Goal: Task Accomplishment & Management: Use online tool/utility

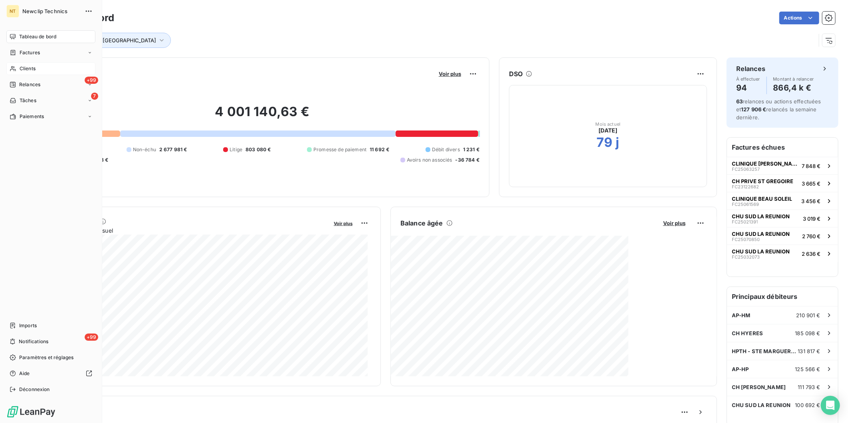
click at [24, 67] on span "Clients" at bounding box center [28, 68] width 16 height 7
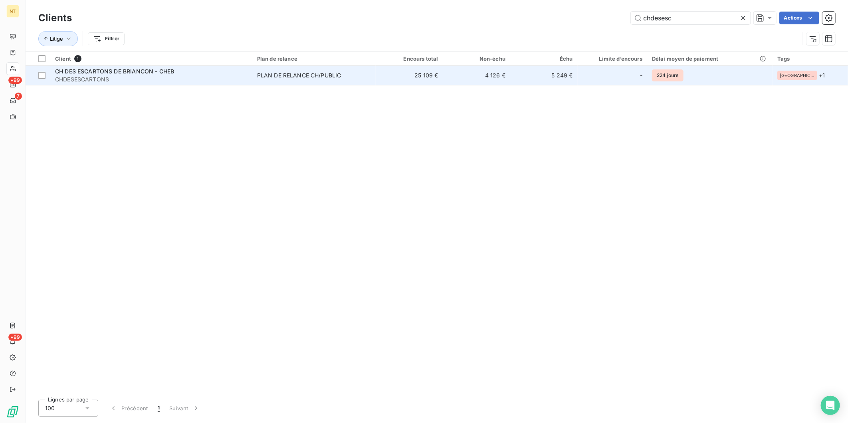
type input "chdesesc"
click at [165, 70] on span "CH DES ESCARTONS DE BRIANCON - CHEB" at bounding box center [114, 71] width 119 height 7
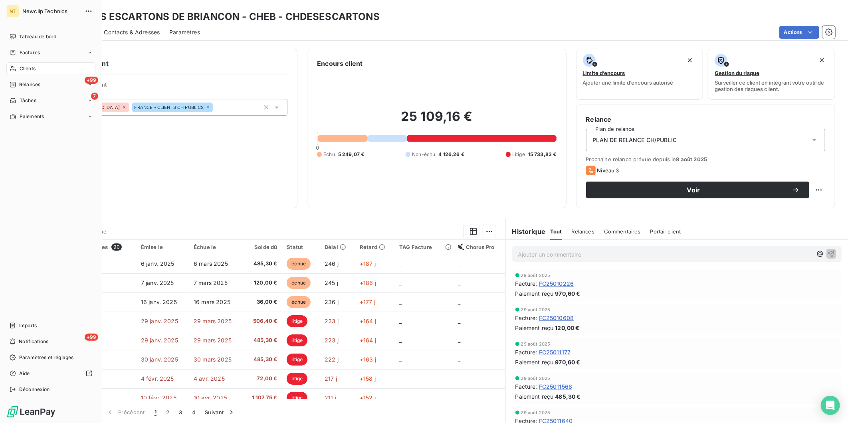
click at [23, 68] on span "Clients" at bounding box center [28, 68] width 16 height 7
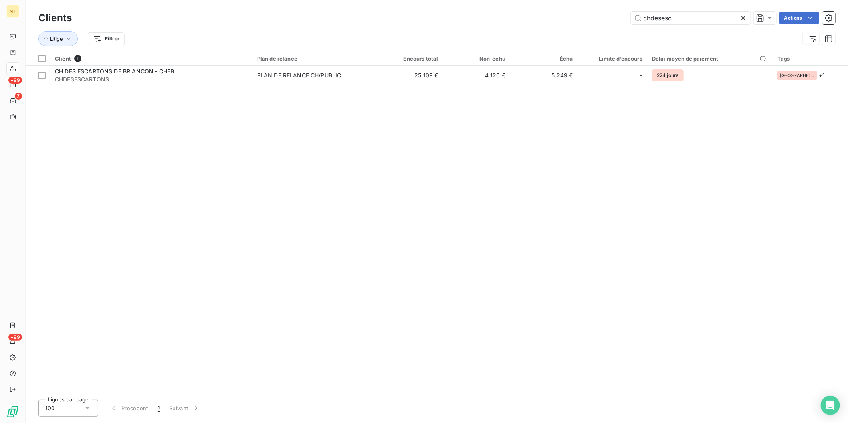
drag, startPoint x: 685, startPoint y: 17, endPoint x: 518, endPoint y: 16, distance: 166.6
click at [518, 16] on div "chdesesc Actions" at bounding box center [458, 18] width 754 height 13
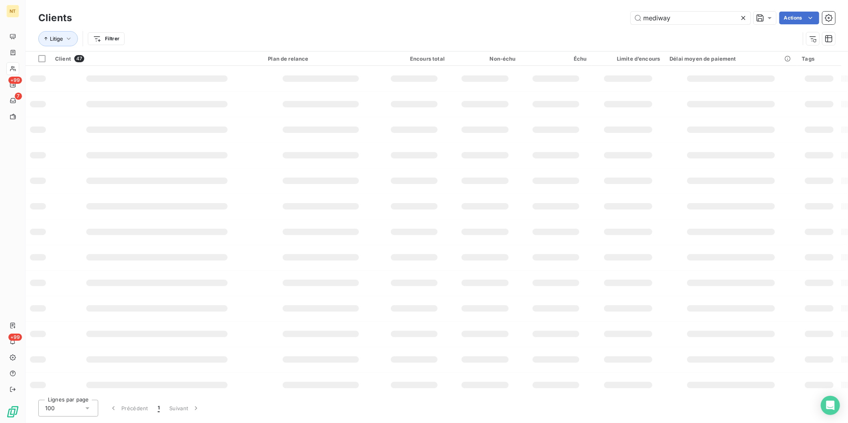
type input "mediway"
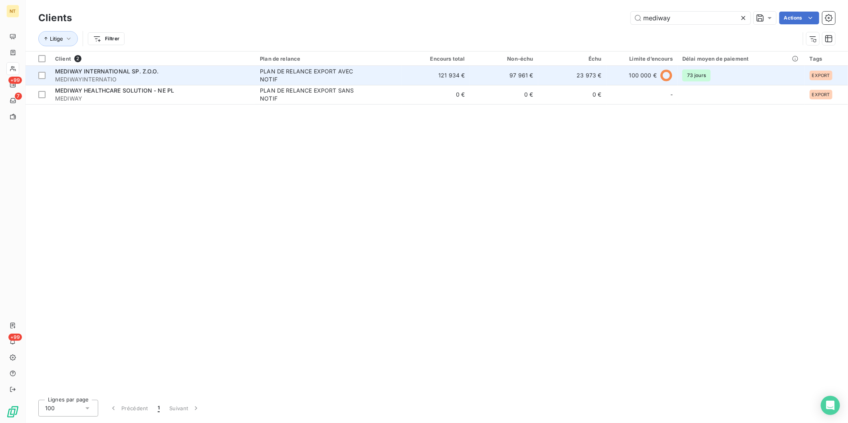
click at [147, 81] on span "MEDIWAYINTERNATIO" at bounding box center [152, 79] width 195 height 8
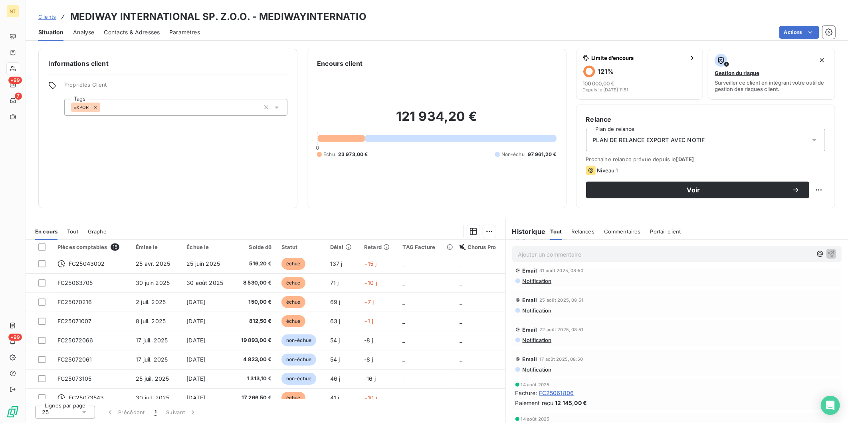
scroll to position [89, 0]
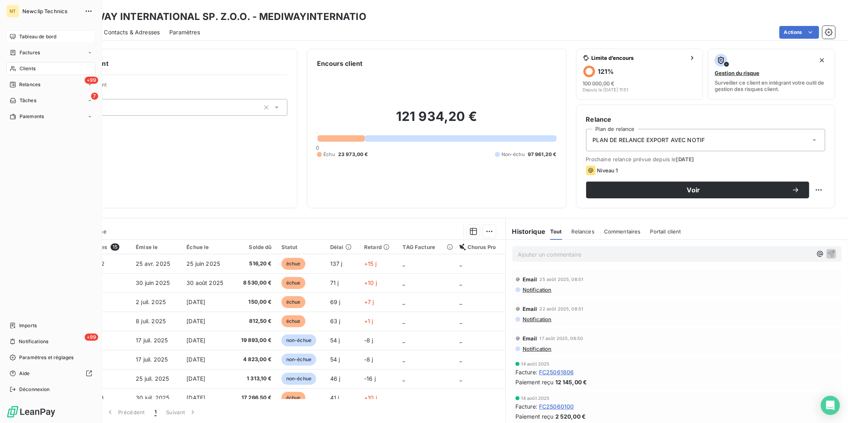
click at [11, 34] on icon at bounding box center [13, 37] width 6 height 6
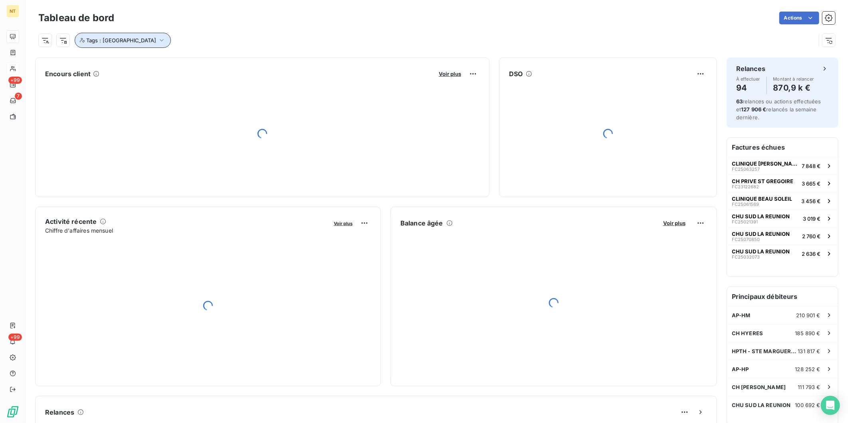
click at [129, 45] on button "Tags : [GEOGRAPHIC_DATA]" at bounding box center [123, 40] width 96 height 15
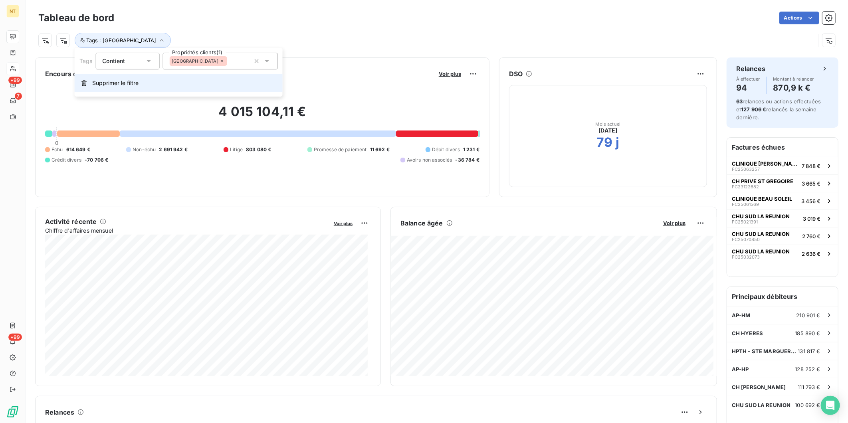
click at [122, 81] on span "Supprimer le filtre" at bounding box center [115, 83] width 46 height 8
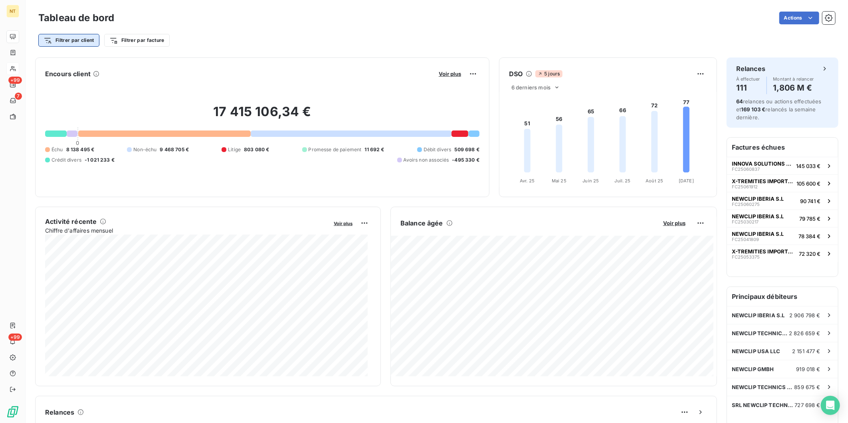
click at [80, 42] on html "NT +99 7 +99 Tableau de bord Actions Filtrer par client Filtrer par facture Enc…" at bounding box center [424, 211] width 848 height 423
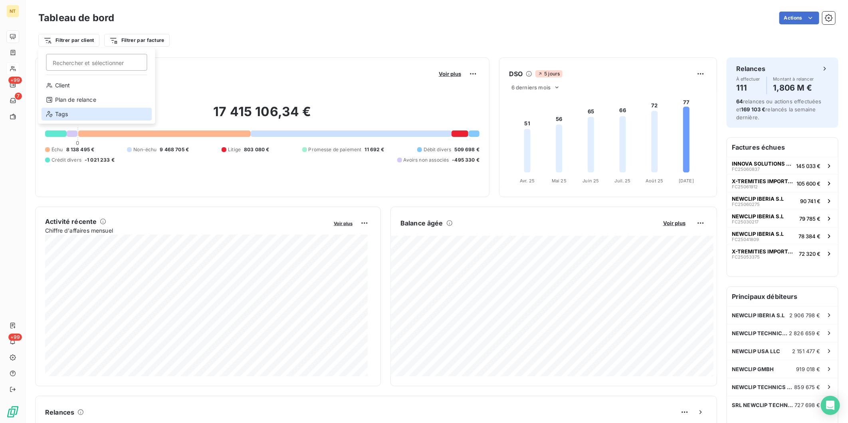
click at [70, 112] on div "Tags" at bounding box center [97, 114] width 111 height 13
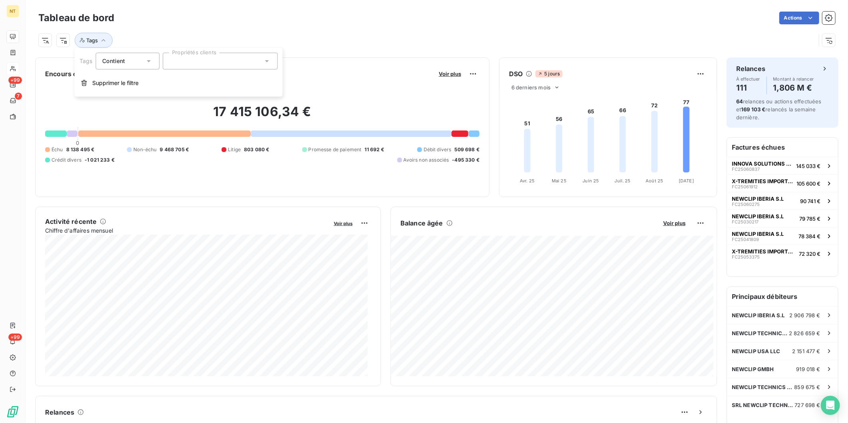
click at [218, 66] on div at bounding box center [220, 61] width 115 height 17
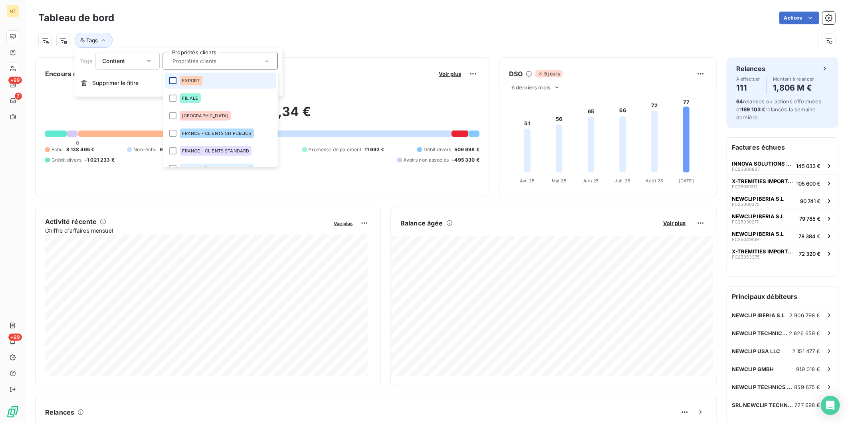
click at [171, 80] on div at bounding box center [172, 80] width 7 height 7
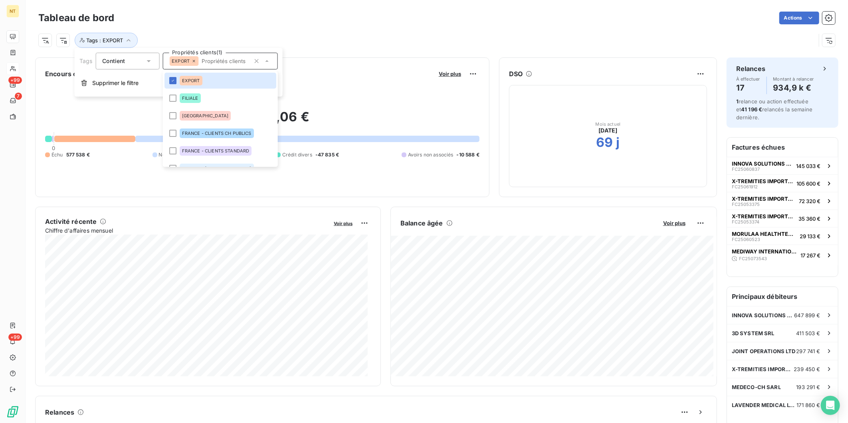
click at [445, 17] on div "Actions" at bounding box center [480, 18] width 712 height 13
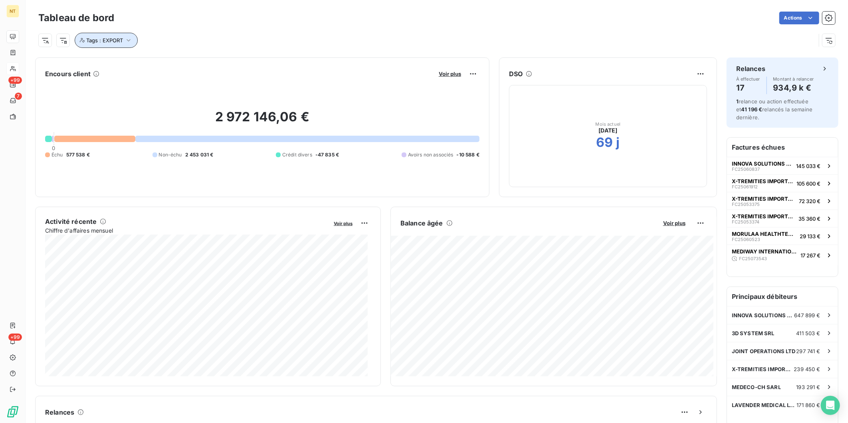
click at [132, 41] on icon "button" at bounding box center [129, 40] width 8 height 8
click at [195, 62] on icon at bounding box center [193, 61] width 5 height 5
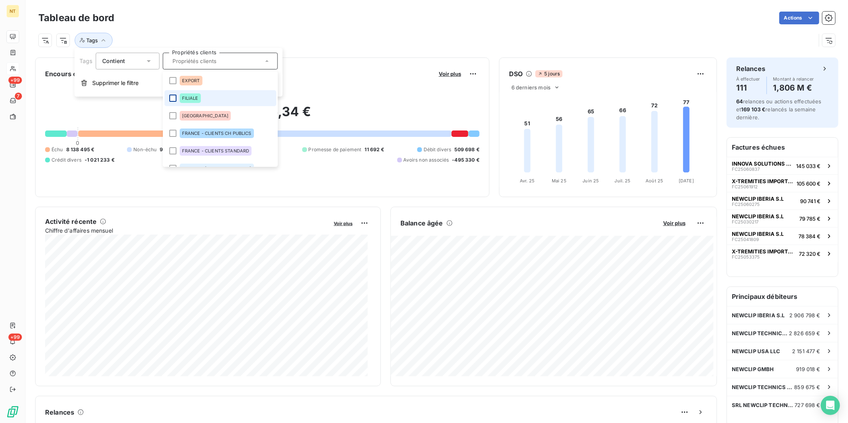
click at [174, 96] on div at bounding box center [172, 98] width 7 height 7
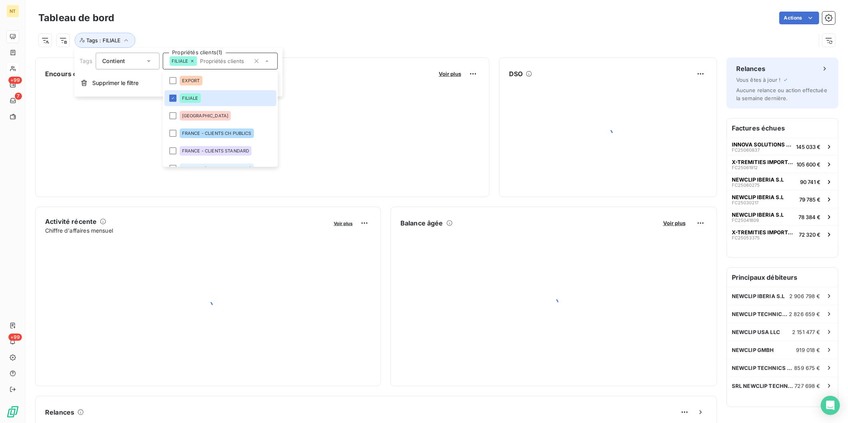
click at [421, 46] on div "Tags : FILIALE" at bounding box center [427, 40] width 778 height 15
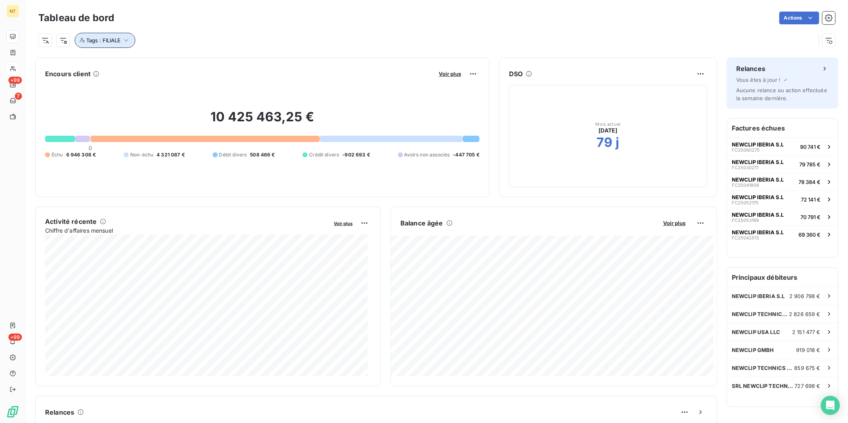
click at [121, 39] on span "Tags : FILIALE" at bounding box center [103, 40] width 34 height 6
click at [192, 61] on icon at bounding box center [192, 61] width 2 height 2
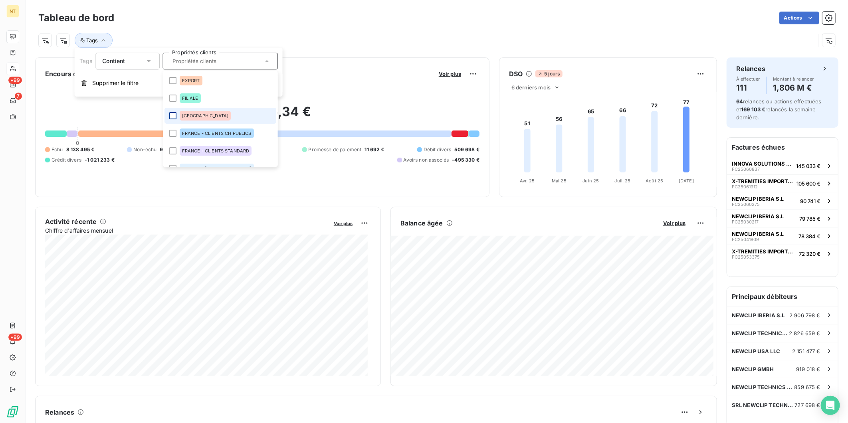
click at [173, 113] on div at bounding box center [172, 115] width 7 height 7
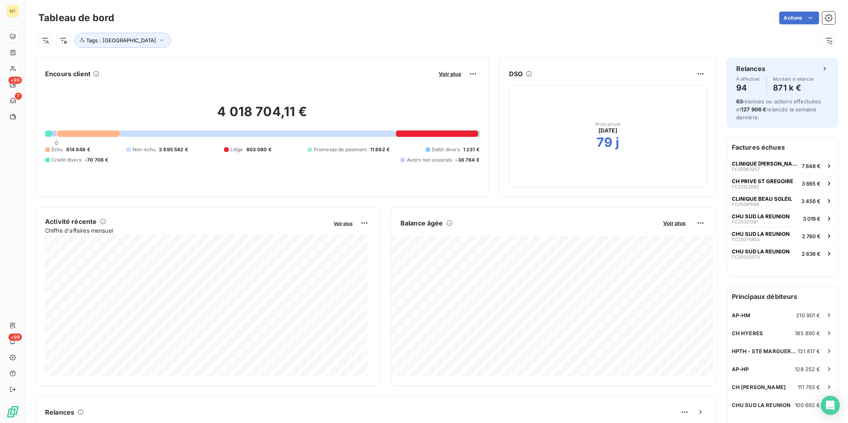
click at [291, 34] on div "Tags : [GEOGRAPHIC_DATA]" at bounding box center [427, 40] width 778 height 15
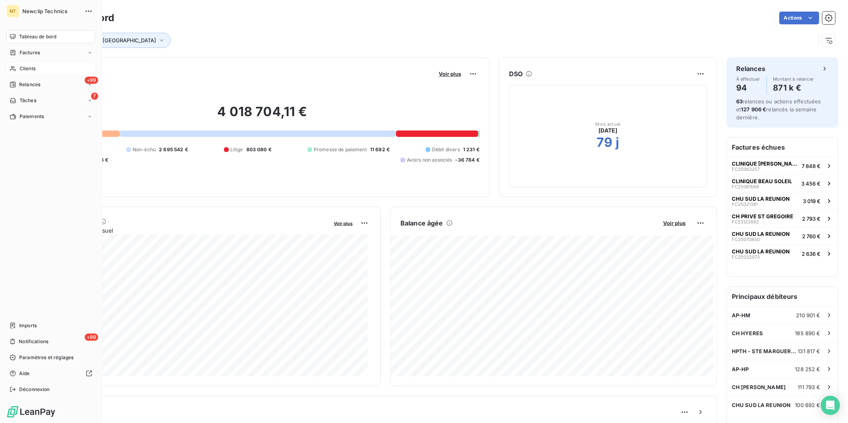
click at [24, 67] on span "Clients" at bounding box center [28, 68] width 16 height 7
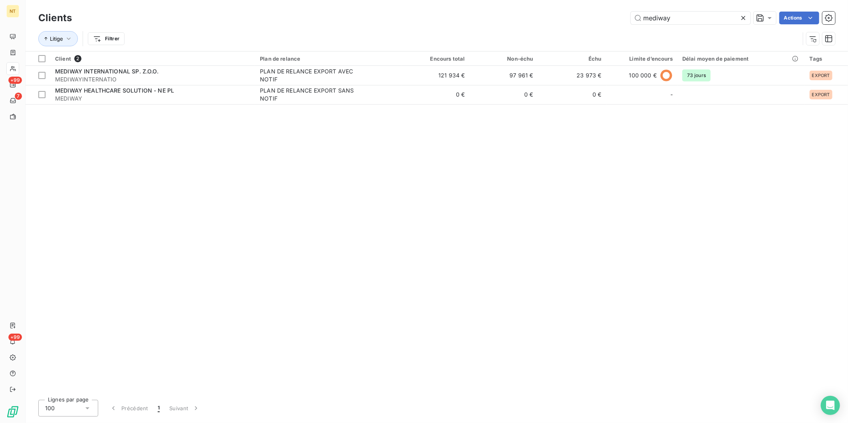
click at [678, 18] on icon at bounding box center [744, 18] width 8 height 8
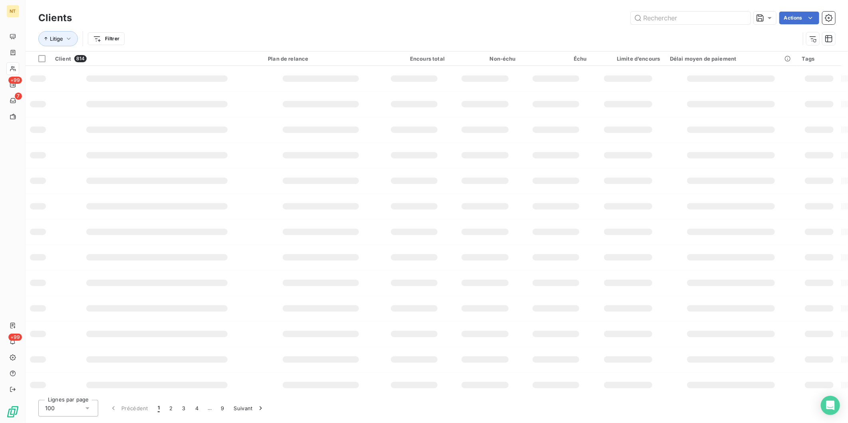
click at [97, 40] on html "NT +99 7 +99 Clients Actions Litige Filtrer Client 814 Plan de relance Encours …" at bounding box center [424, 211] width 848 height 423
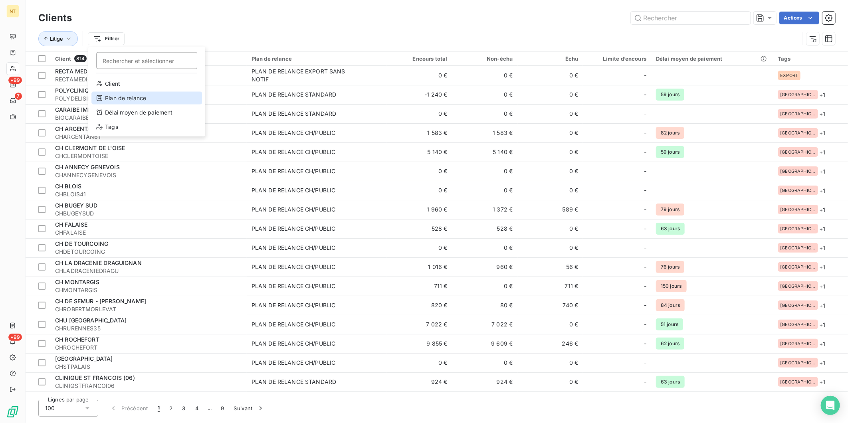
click at [120, 97] on div "Plan de relance" at bounding box center [146, 98] width 111 height 13
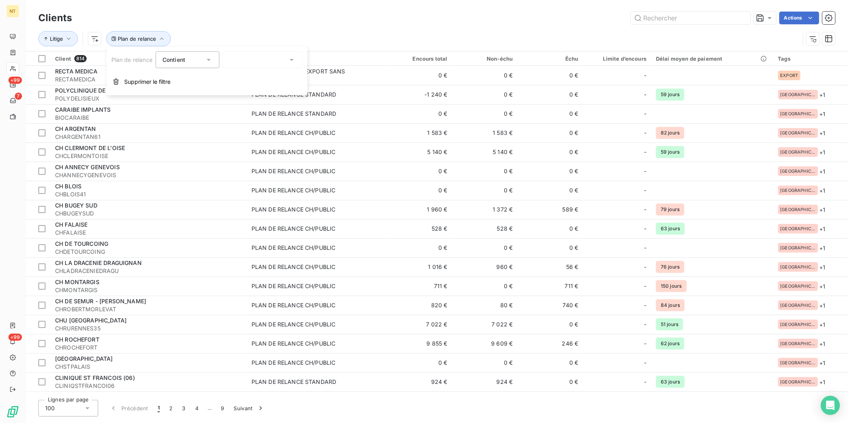
click at [206, 57] on icon at bounding box center [209, 60] width 8 height 8
click at [276, 57] on div at bounding box center [263, 60] width 80 height 17
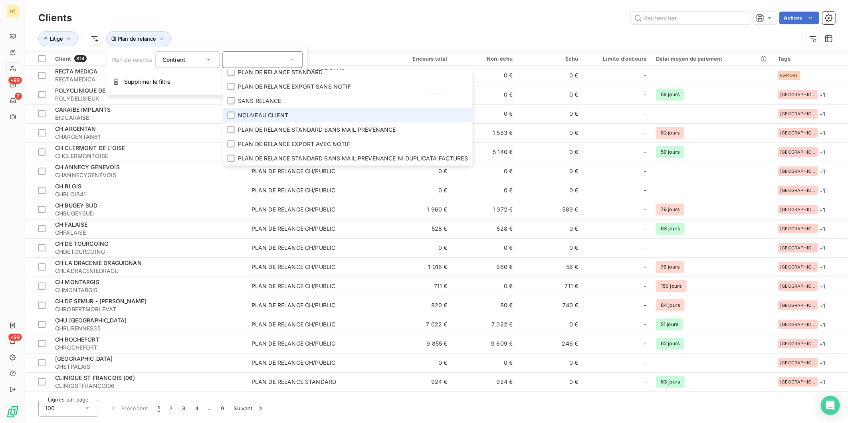
click at [260, 111] on span "NOUVEAU CLIENT" at bounding box center [263, 115] width 50 height 8
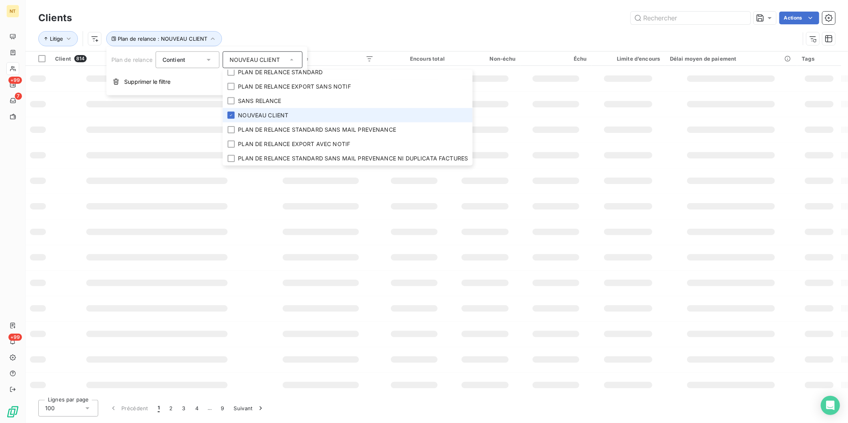
scroll to position [19, 0]
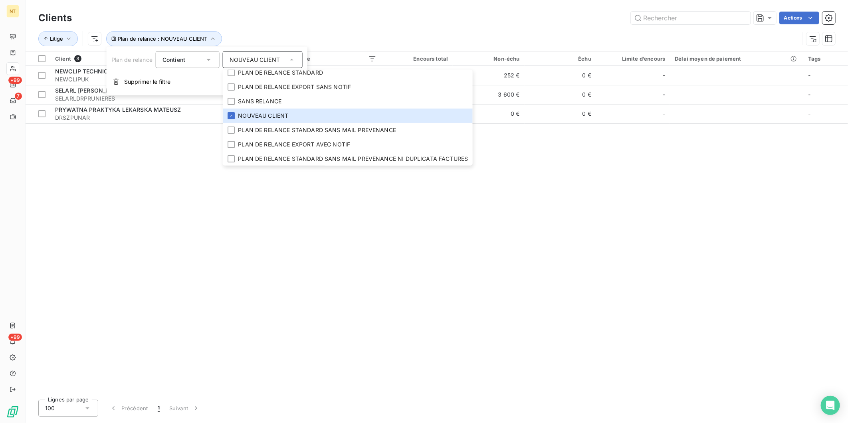
click at [325, 28] on div "Litige Plan de relance : NOUVEAU CLIENT" at bounding box center [436, 38] width 797 height 25
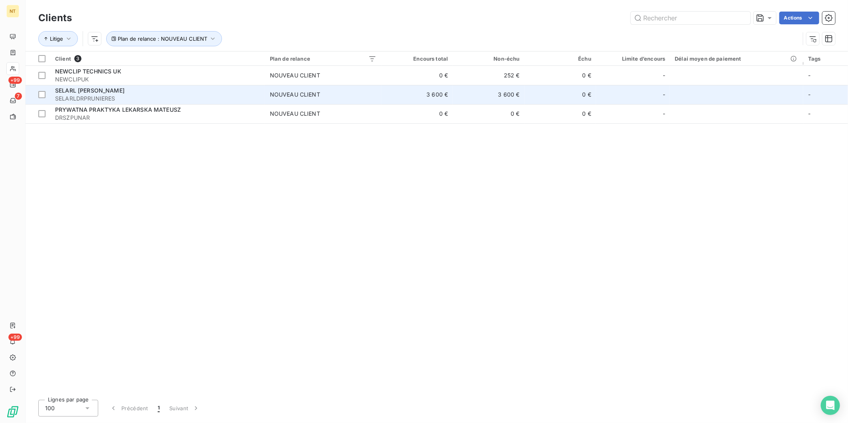
click at [247, 95] on span "SELARLDRPRUNIERES" at bounding box center [157, 99] width 205 height 8
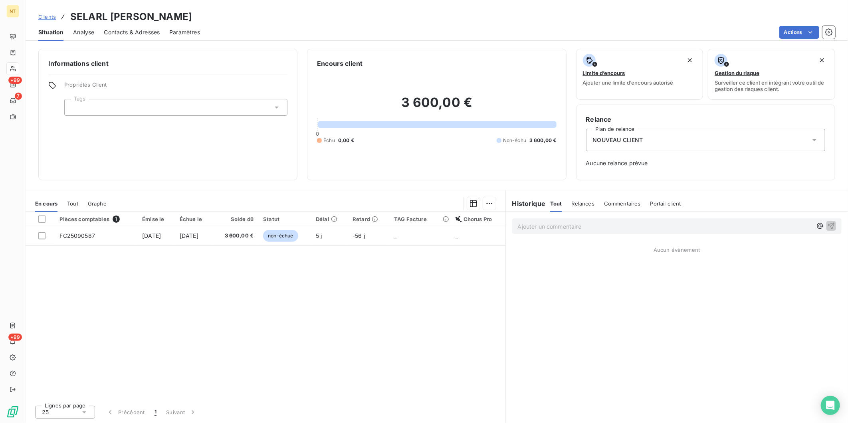
click at [155, 107] on div at bounding box center [175, 107] width 223 height 17
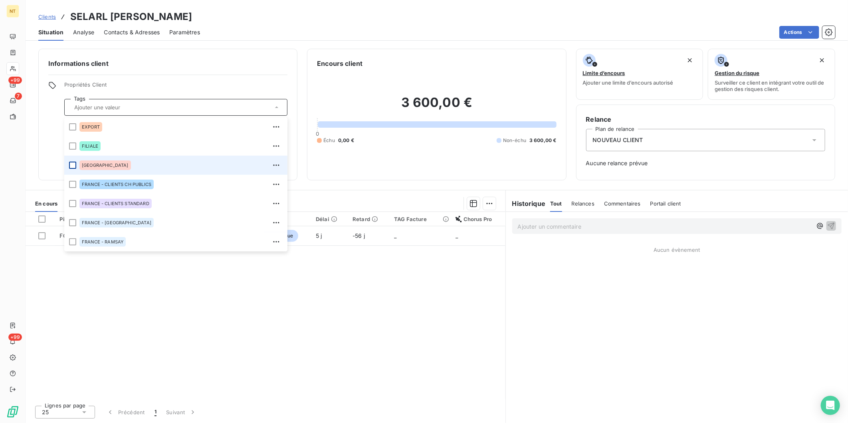
click at [75, 163] on div at bounding box center [72, 165] width 7 height 7
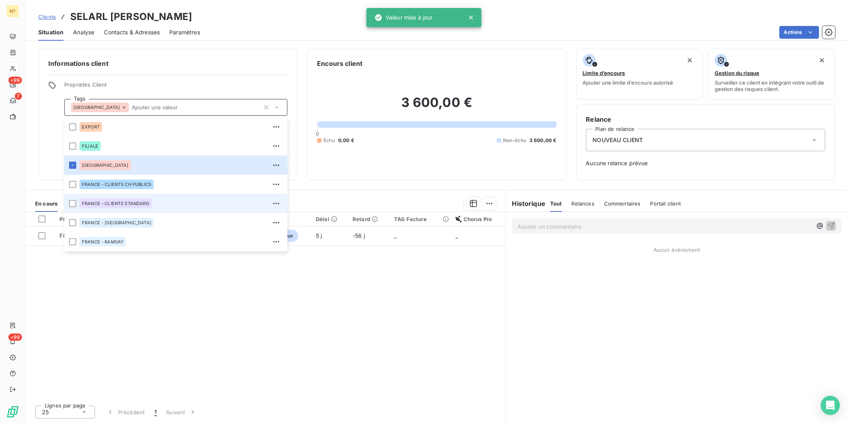
drag, startPoint x: 74, startPoint y: 204, endPoint x: 312, endPoint y: 198, distance: 238.2
click at [74, 205] on div at bounding box center [72, 203] width 7 height 7
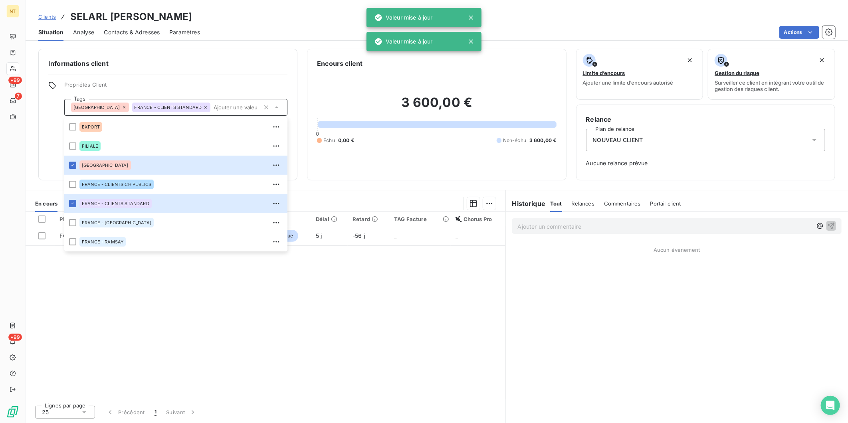
click at [649, 145] on div "NOUVEAU CLIENT" at bounding box center [705, 140] width 239 height 22
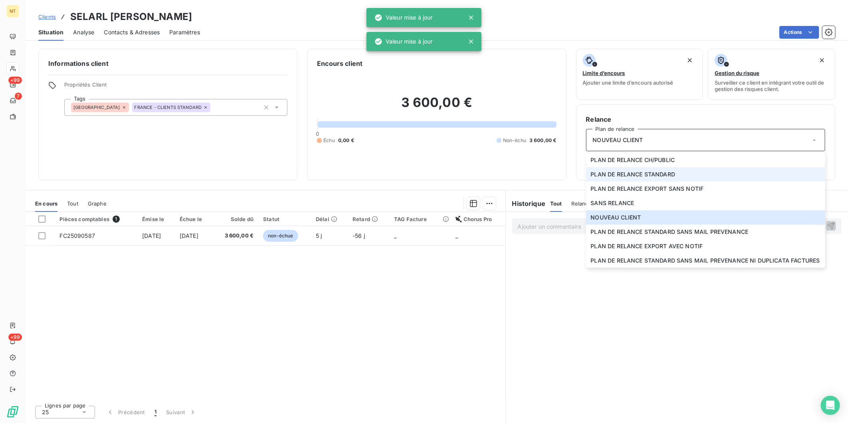
click at [651, 171] on span "PLAN DE RELANCE STANDARD" at bounding box center [633, 175] width 85 height 8
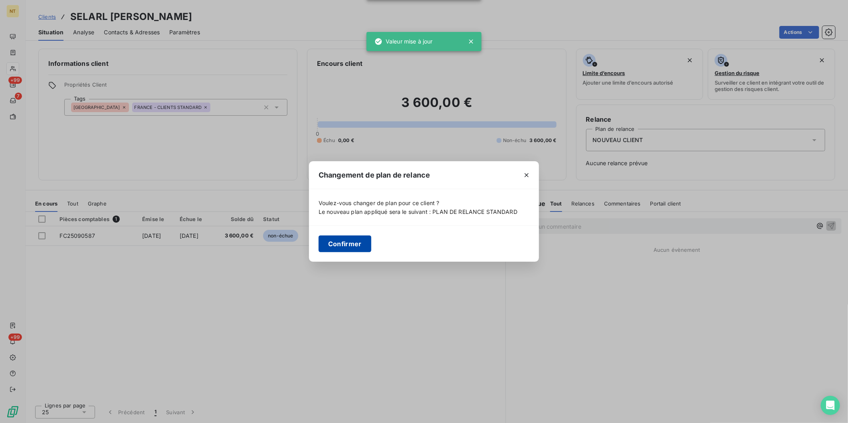
click at [345, 244] on button "Confirmer" at bounding box center [345, 244] width 53 height 17
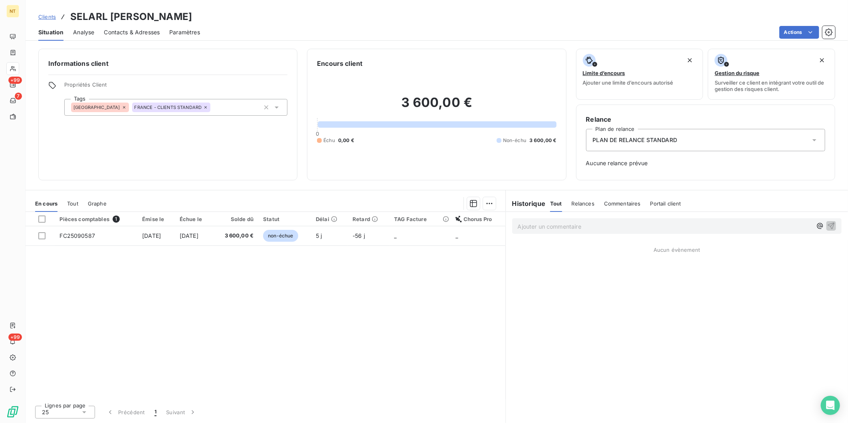
click at [52, 17] on span "Clients" at bounding box center [47, 17] width 18 height 6
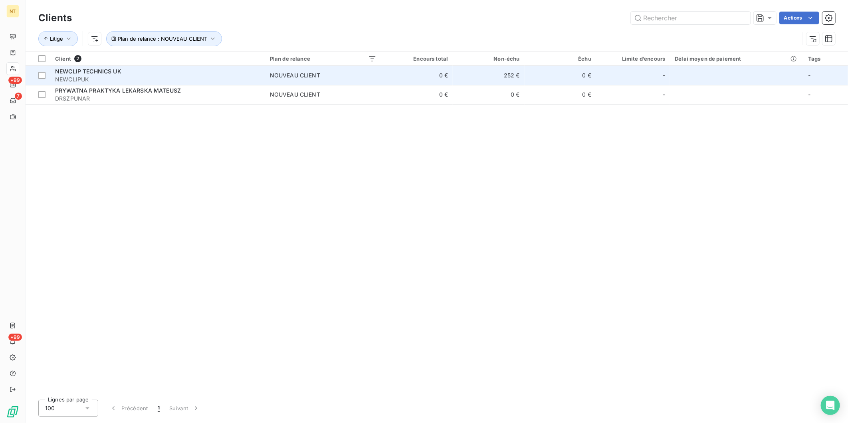
click at [188, 80] on span "NEWCLIPUK" at bounding box center [157, 79] width 205 height 8
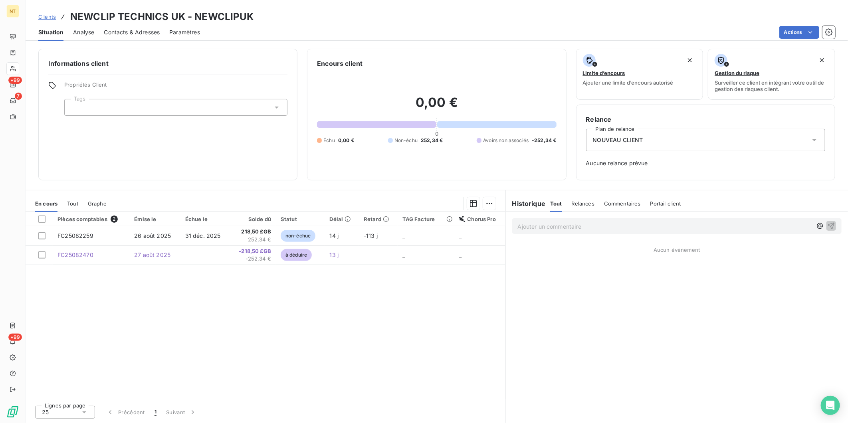
click at [173, 111] on div at bounding box center [175, 107] width 223 height 17
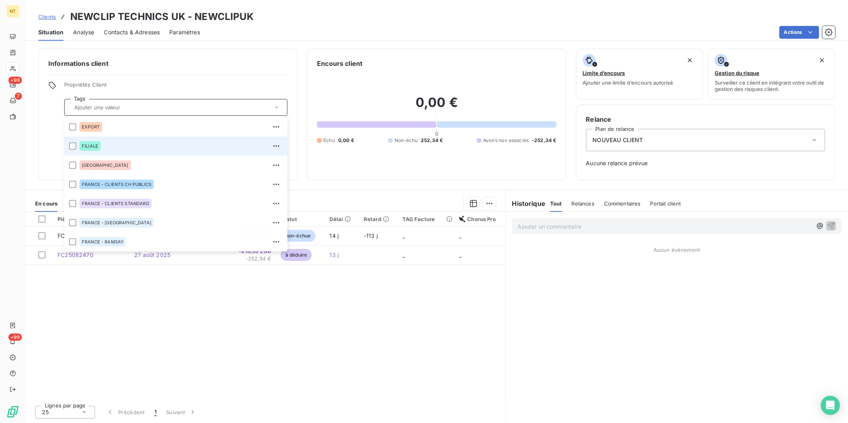
click at [109, 145] on div "FILIALE" at bounding box center [180, 146] width 203 height 13
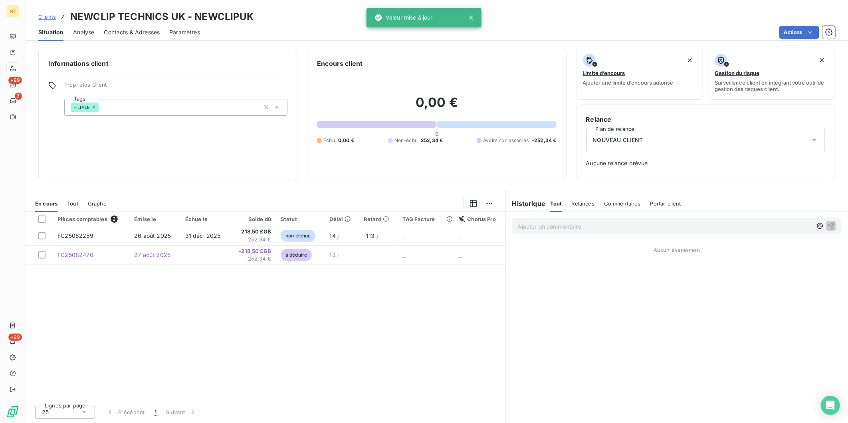
click at [652, 138] on div "NOUVEAU CLIENT" at bounding box center [705, 140] width 239 height 22
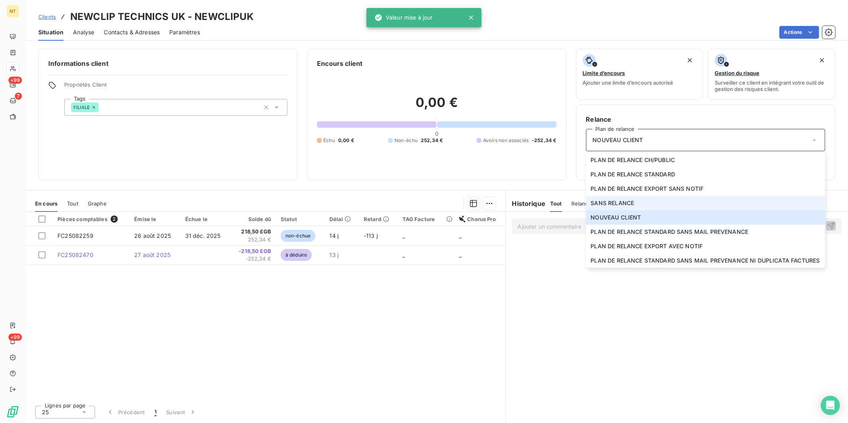
click at [654, 198] on li "SANS RELANCE" at bounding box center [705, 203] width 239 height 14
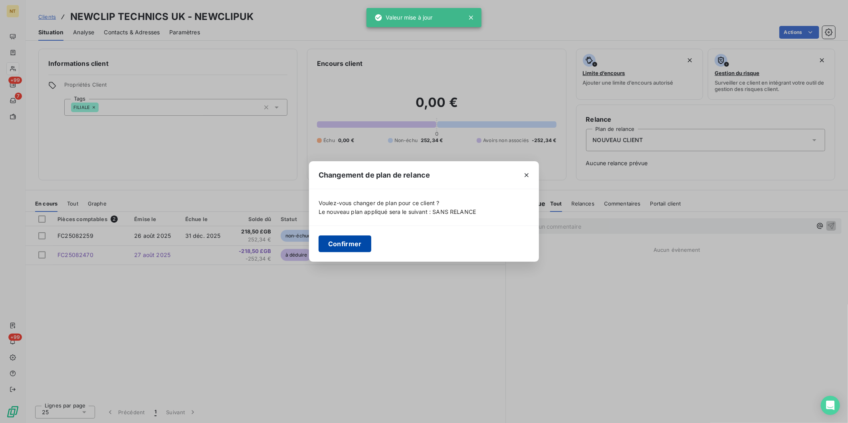
click at [347, 236] on button "Confirmer" at bounding box center [345, 244] width 53 height 17
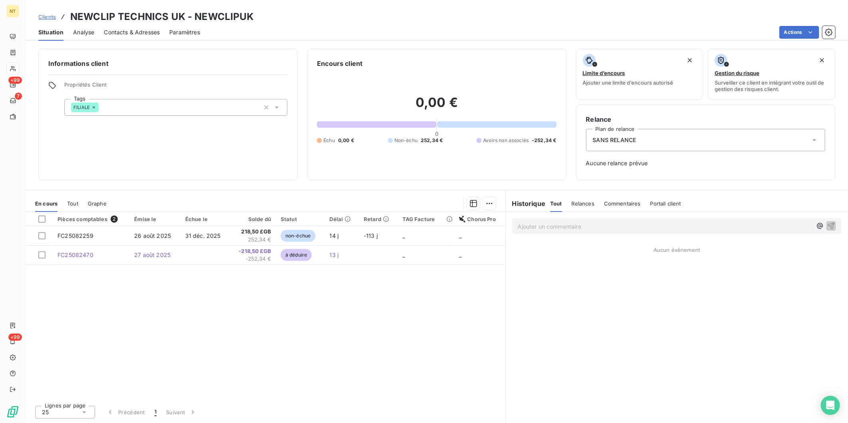
click at [46, 19] on span "Clients" at bounding box center [47, 17] width 18 height 6
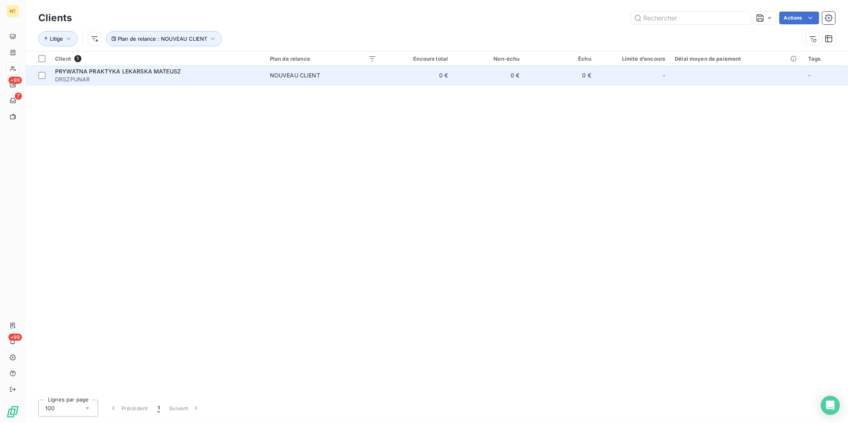
click at [204, 74] on div "PRYWATNA PRAKTYKA LEKARSKA MATEUSZ" at bounding box center [157, 72] width 205 height 8
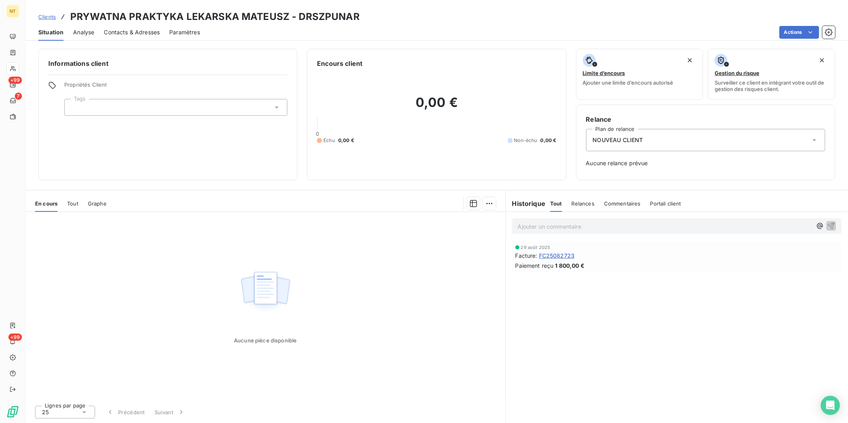
click at [179, 112] on div at bounding box center [175, 107] width 223 height 17
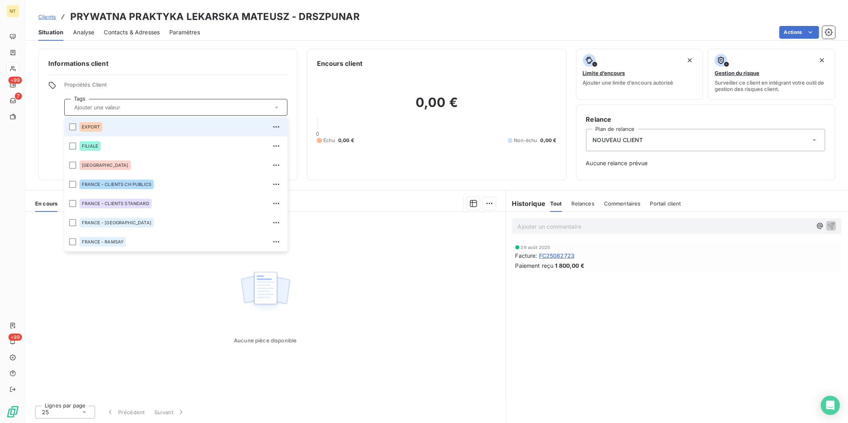
click at [132, 131] on div "EXPORT" at bounding box center [180, 127] width 203 height 13
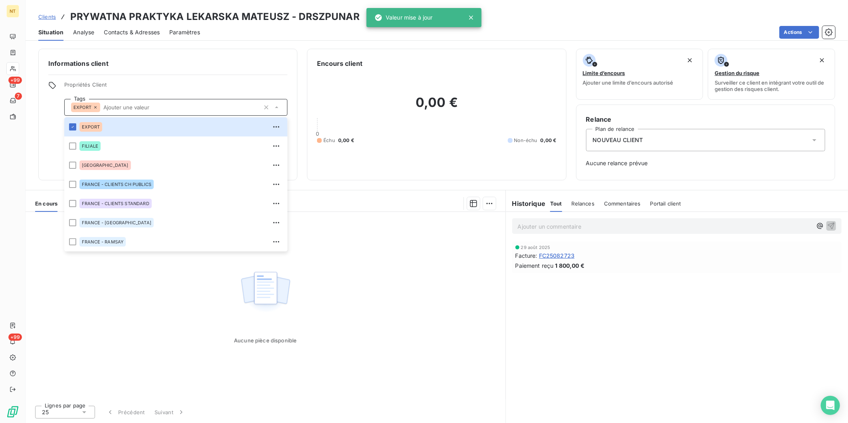
click at [620, 152] on div "Relance Plan de relance NOUVEAU CLIENT Aucune relance prévue" at bounding box center [705, 143] width 239 height 56
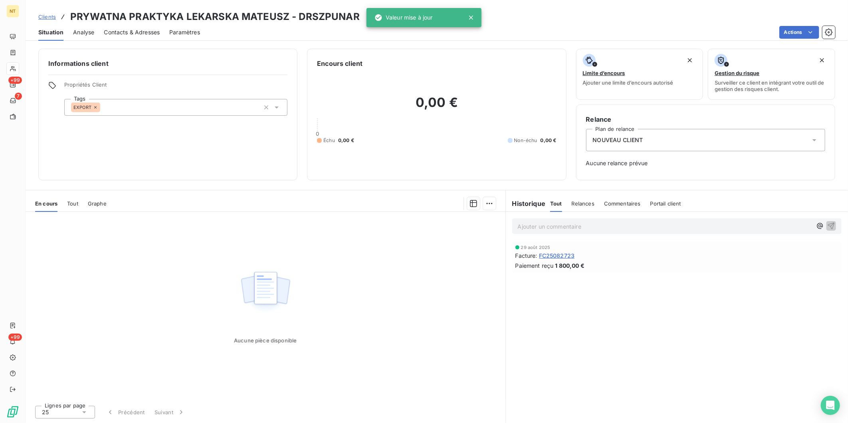
click at [630, 132] on div "NOUVEAU CLIENT" at bounding box center [705, 140] width 239 height 22
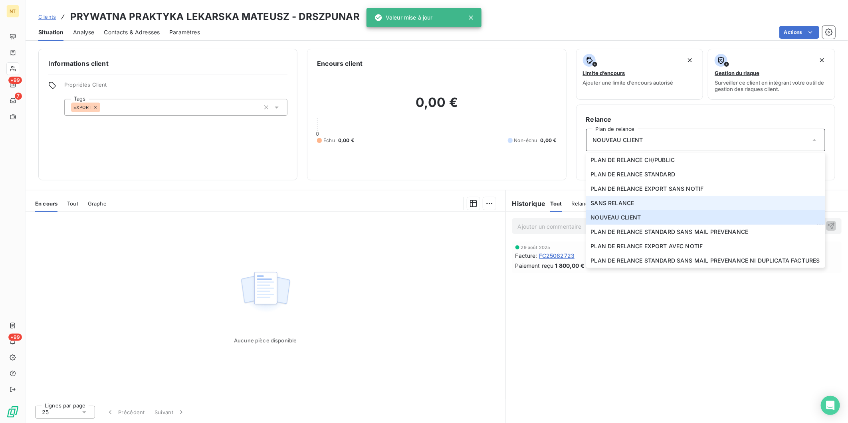
click at [607, 201] on span "SANS RELANCE" at bounding box center [613, 203] width 44 height 8
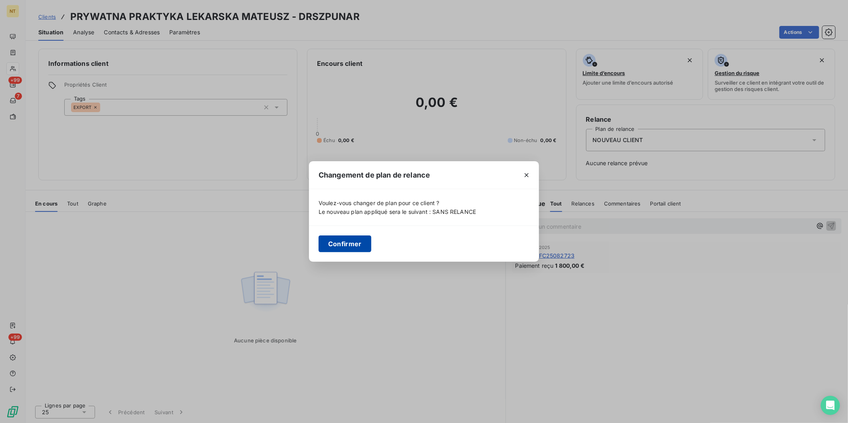
click at [348, 240] on button "Confirmer" at bounding box center [345, 244] width 53 height 17
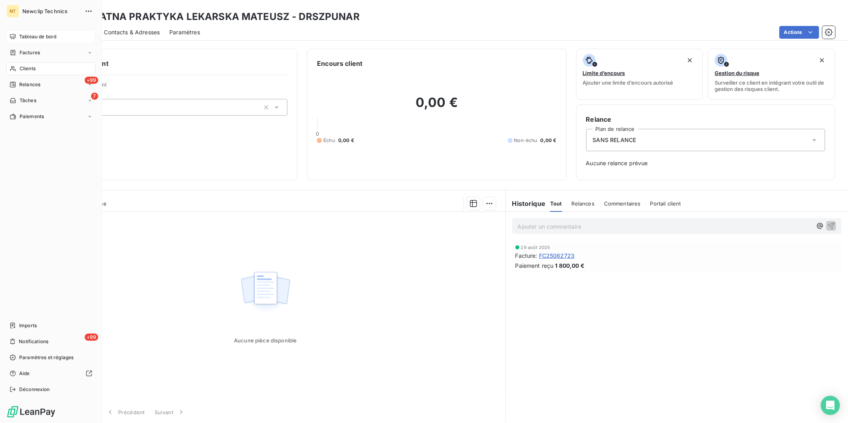
click at [13, 42] on div "Tableau de bord" at bounding box center [50, 36] width 89 height 13
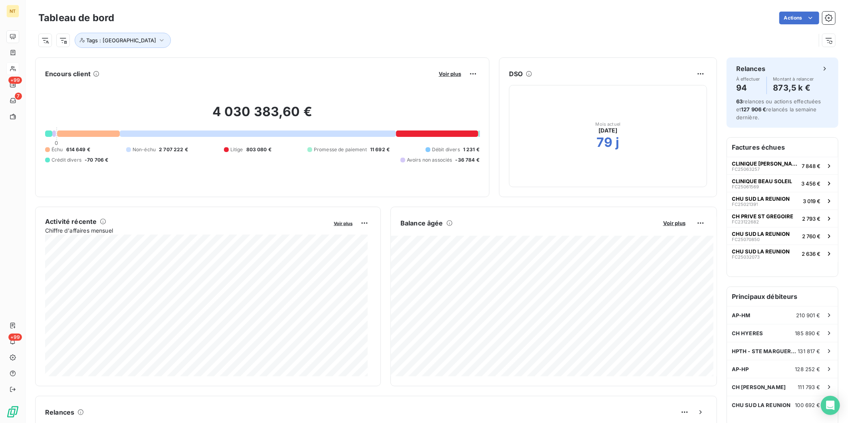
click at [278, 34] on div "Tags : [GEOGRAPHIC_DATA]" at bounding box center [427, 40] width 778 height 15
click at [158, 41] on icon "button" at bounding box center [162, 40] width 8 height 8
click at [220, 60] on icon at bounding box center [222, 61] width 5 height 5
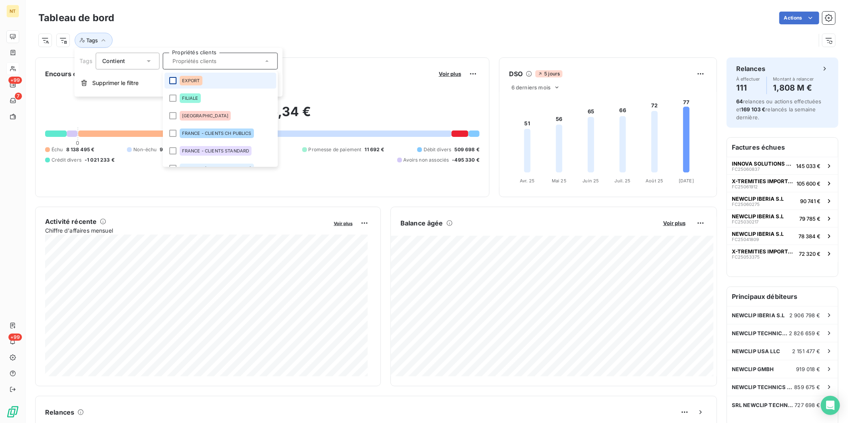
click at [173, 81] on div at bounding box center [172, 80] width 7 height 7
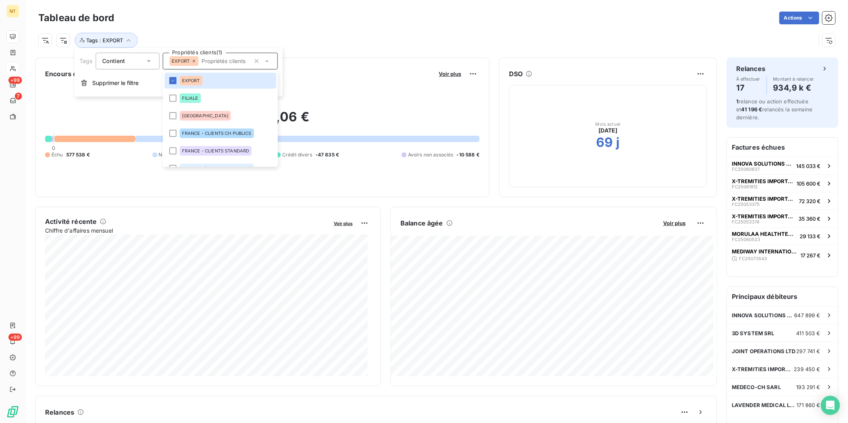
click at [306, 41] on div "Tags : EXPORT" at bounding box center [427, 40] width 778 height 15
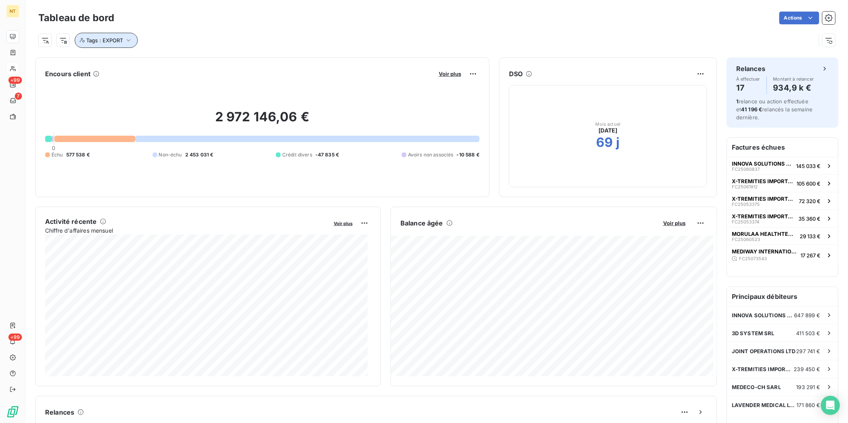
click at [131, 42] on icon "button" at bounding box center [129, 40] width 8 height 8
click at [196, 59] on icon at bounding box center [193, 61] width 5 height 5
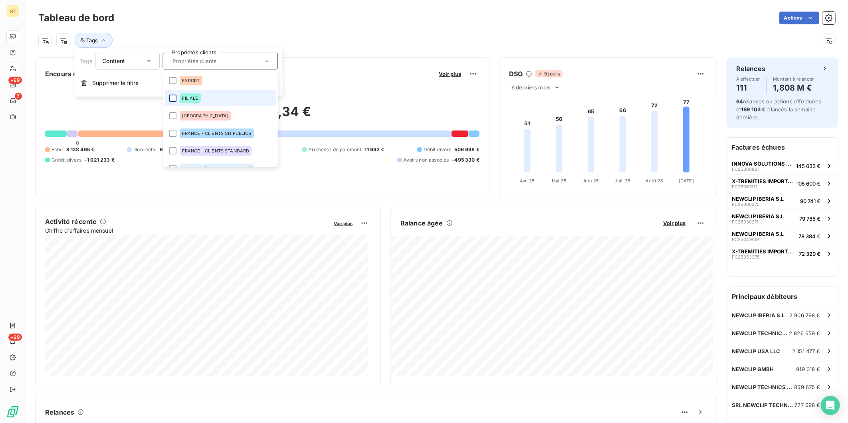
click at [174, 98] on div at bounding box center [172, 98] width 7 height 7
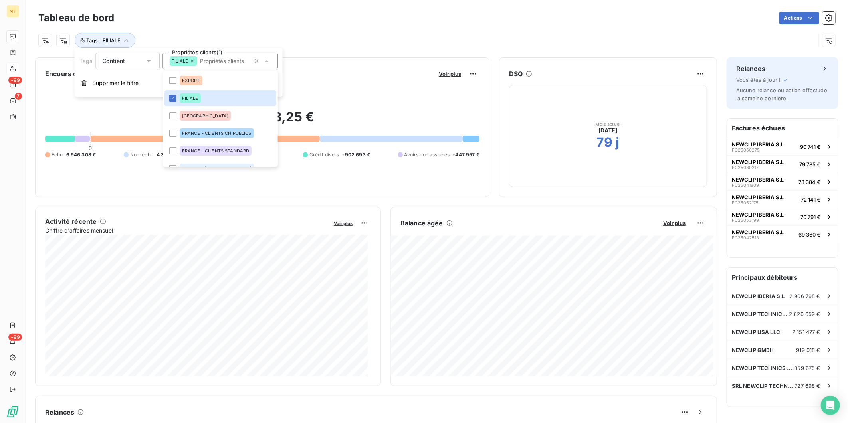
click at [265, 27] on div "Tags : FILIALE" at bounding box center [436, 37] width 797 height 22
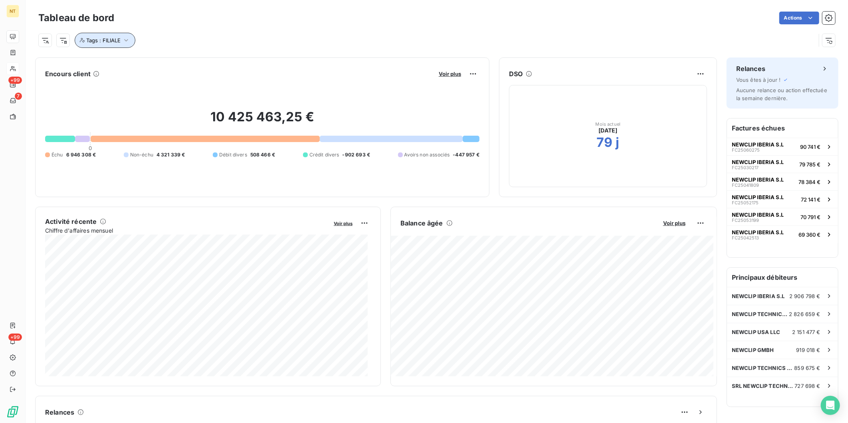
click at [129, 38] on icon "button" at bounding box center [126, 40] width 8 height 8
click at [192, 61] on icon at bounding box center [192, 61] width 2 height 2
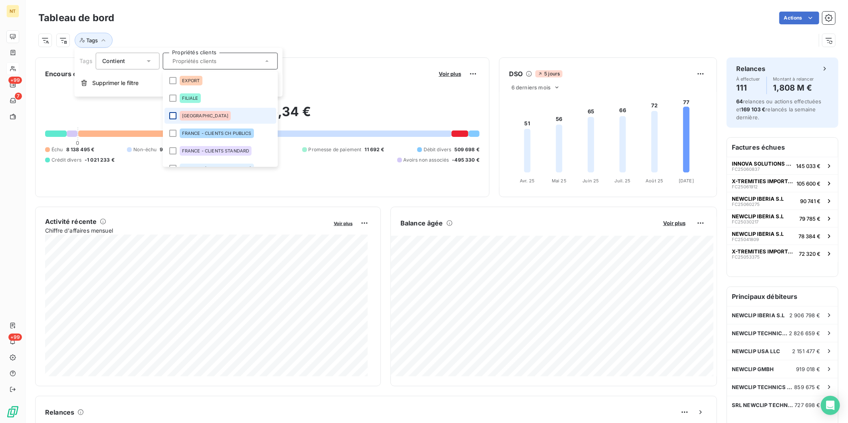
click at [173, 116] on div at bounding box center [172, 115] width 7 height 7
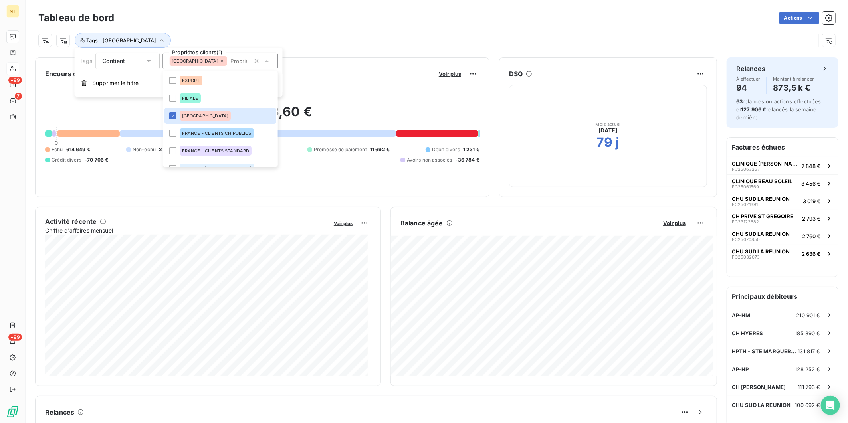
click at [306, 22] on div "Actions" at bounding box center [480, 18] width 712 height 13
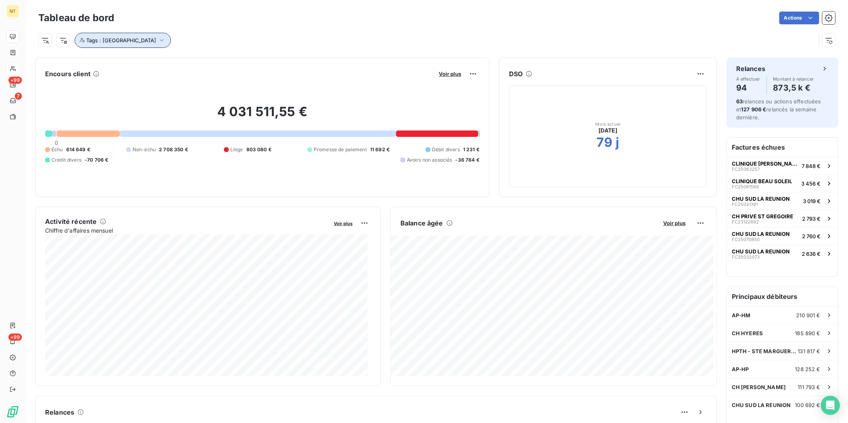
click at [123, 39] on span "Tags : [GEOGRAPHIC_DATA]" at bounding box center [121, 40] width 70 height 6
click at [220, 59] on icon at bounding box center [222, 61] width 5 height 5
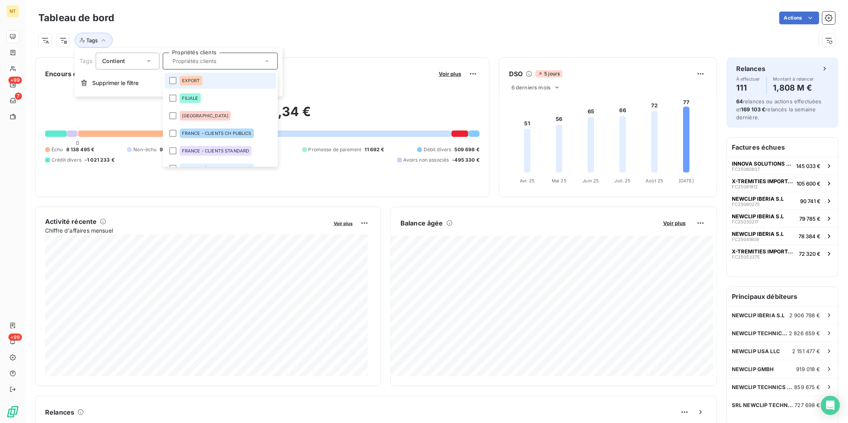
click at [232, 32] on div "Tags" at bounding box center [436, 37] width 797 height 22
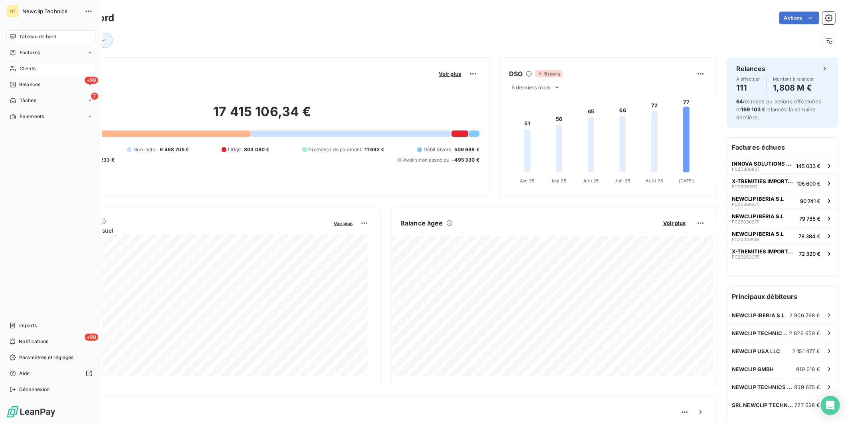
click at [24, 65] on span "Clients" at bounding box center [28, 68] width 16 height 7
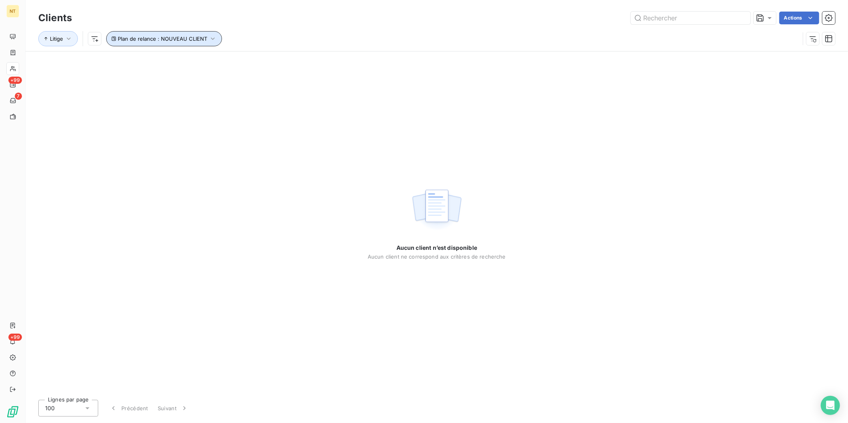
click at [210, 33] on button "Plan de relance : NOUVEAU CLIENT" at bounding box center [164, 38] width 116 height 15
click at [209, 59] on icon at bounding box center [209, 60] width 4 height 2
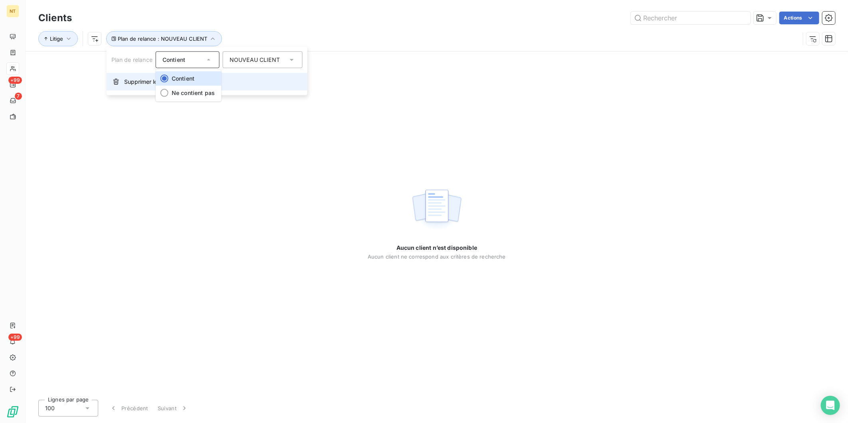
click at [144, 83] on span "Supprimer le filtre" at bounding box center [147, 82] width 46 height 8
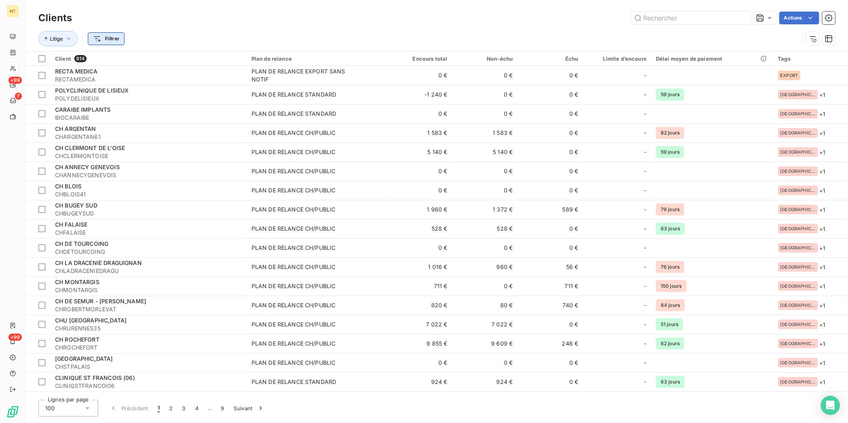
click at [107, 38] on html "NT +99 7 +99 Clients Actions Litige Filtrer Client 814 Plan de relance Encours …" at bounding box center [424, 211] width 848 height 423
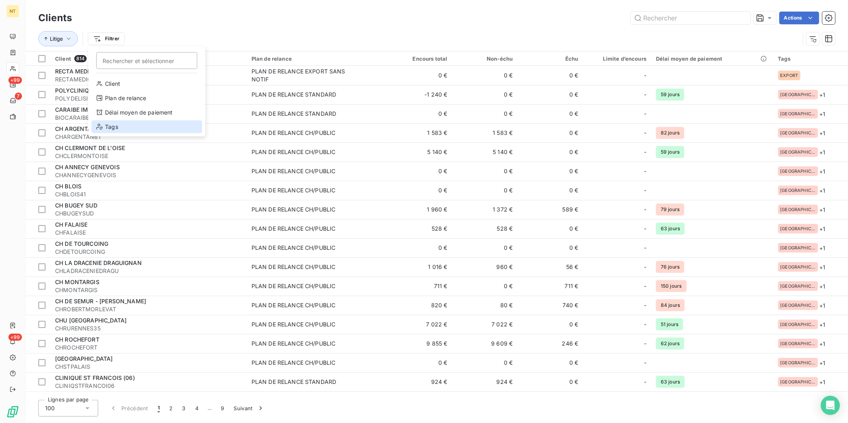
click at [115, 124] on div "Tags" at bounding box center [146, 127] width 111 height 13
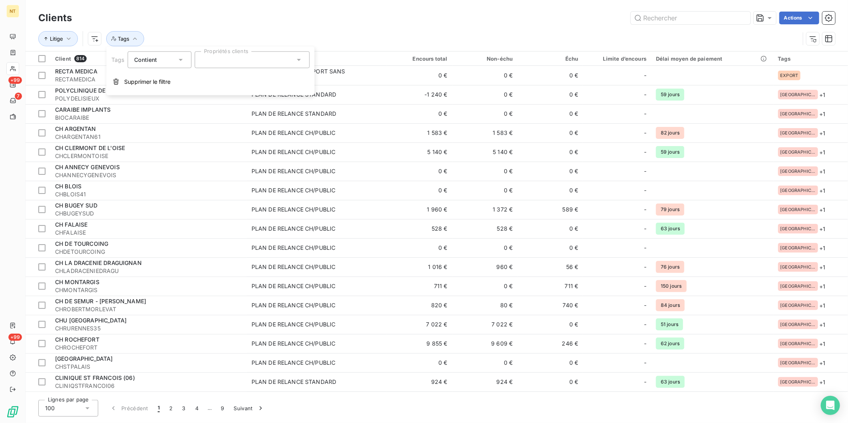
click at [224, 58] on div at bounding box center [252, 60] width 115 height 17
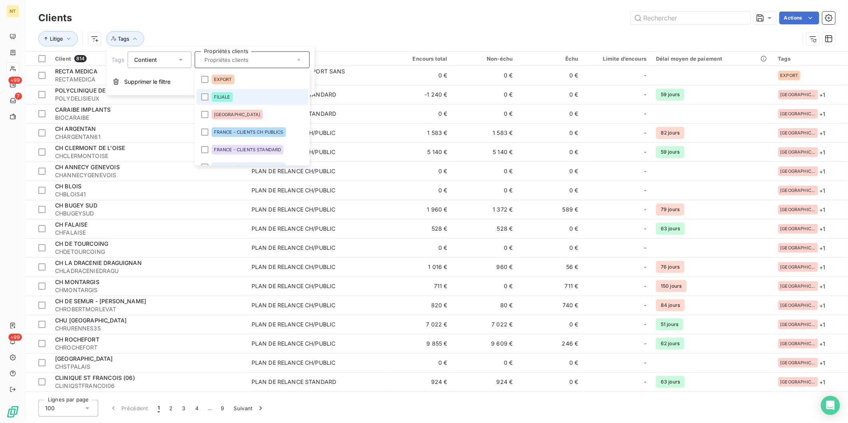
click at [205, 101] on li "FILIALE" at bounding box center [252, 97] width 112 height 16
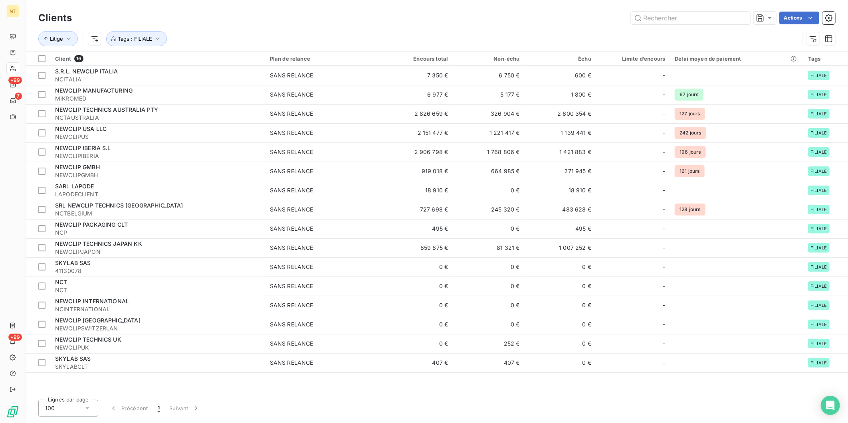
click at [316, 16] on div "Actions" at bounding box center [458, 18] width 754 height 13
click at [165, 41] on button "Tags : FILIALE" at bounding box center [136, 38] width 61 height 15
click at [223, 58] on icon at bounding box center [224, 60] width 5 height 5
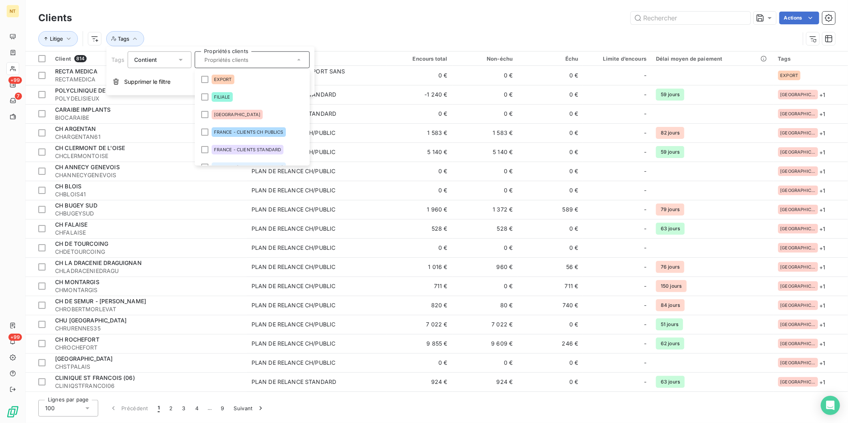
click at [181, 61] on icon at bounding box center [181, 60] width 8 height 8
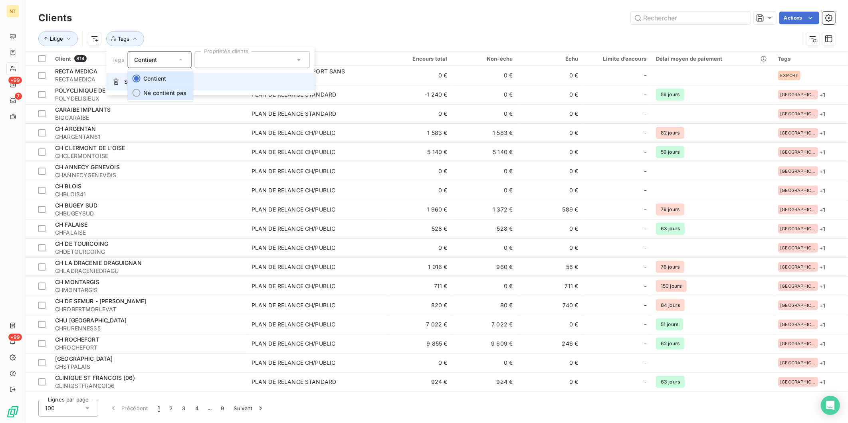
click at [163, 88] on li "Ne contient pas" at bounding box center [160, 93] width 66 height 14
click at [218, 61] on div at bounding box center [252, 60] width 115 height 17
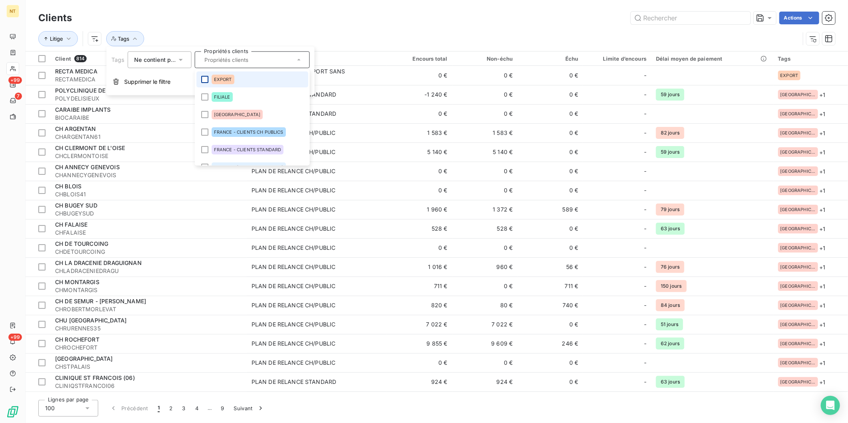
click at [203, 79] on div at bounding box center [204, 79] width 7 height 7
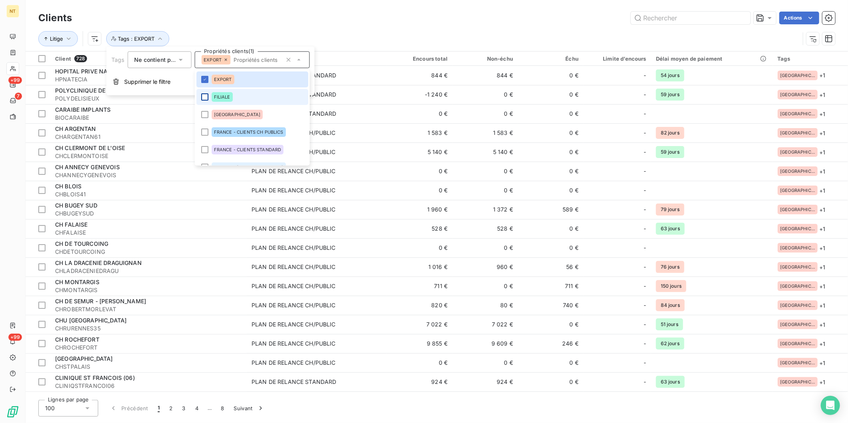
click at [203, 96] on div at bounding box center [204, 96] width 7 height 7
click at [208, 117] on li "[GEOGRAPHIC_DATA]" at bounding box center [252, 115] width 112 height 16
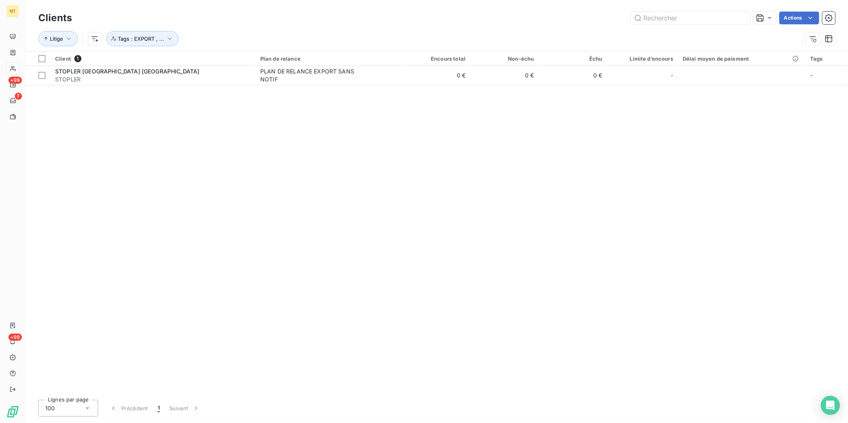
click at [340, 5] on div "Clients Actions Litige Tags : EXPORT , ..." at bounding box center [437, 25] width 823 height 51
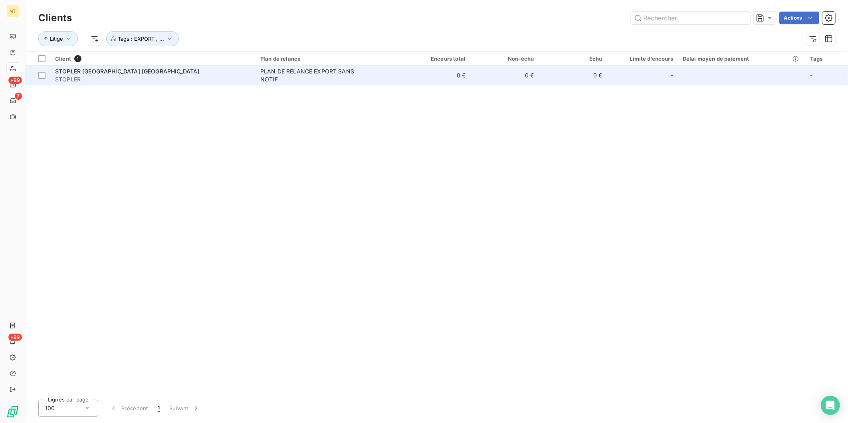
click at [188, 75] on div "STOPLER [GEOGRAPHIC_DATA] [GEOGRAPHIC_DATA]" at bounding box center [153, 72] width 196 height 8
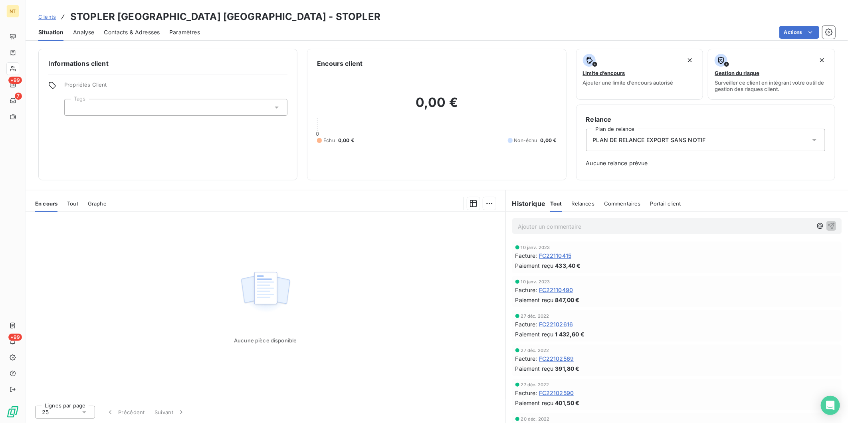
click at [242, 108] on div at bounding box center [175, 107] width 223 height 17
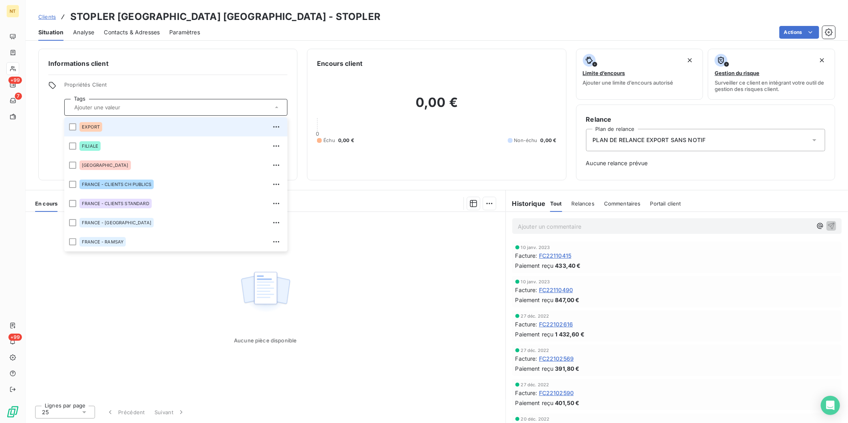
click at [95, 126] on span "EXPORT" at bounding box center [91, 127] width 18 height 5
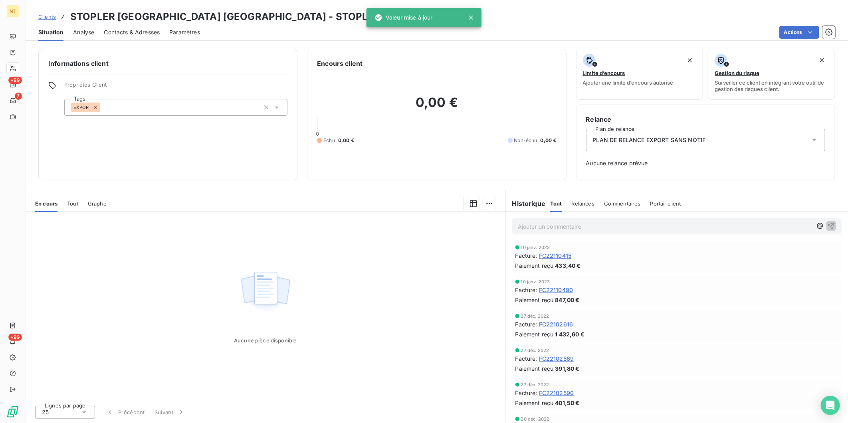
click at [49, 18] on span "Clients" at bounding box center [47, 17] width 18 height 6
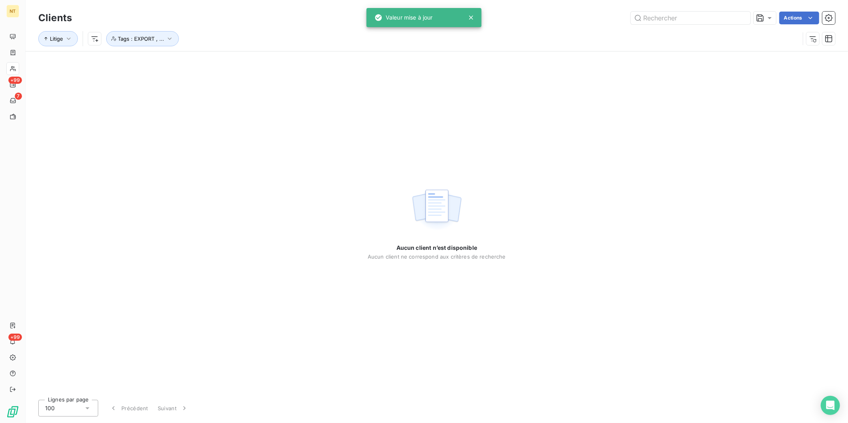
click at [166, 26] on div "Litige Tags : EXPORT , ..." at bounding box center [436, 38] width 797 height 25
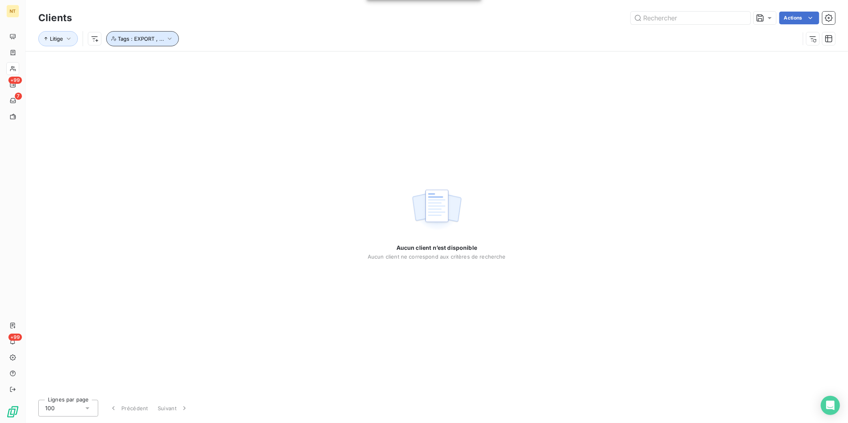
click at [165, 36] on button "Tags : EXPORT , ..." at bounding box center [142, 38] width 73 height 15
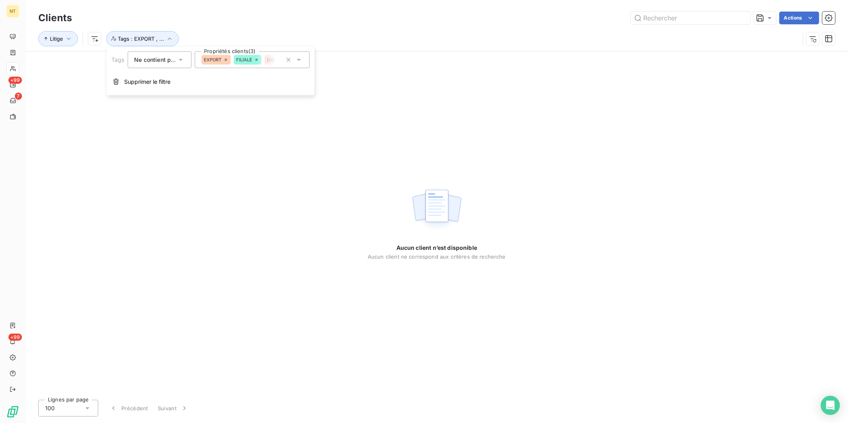
click at [226, 58] on icon at bounding box center [225, 60] width 5 height 5
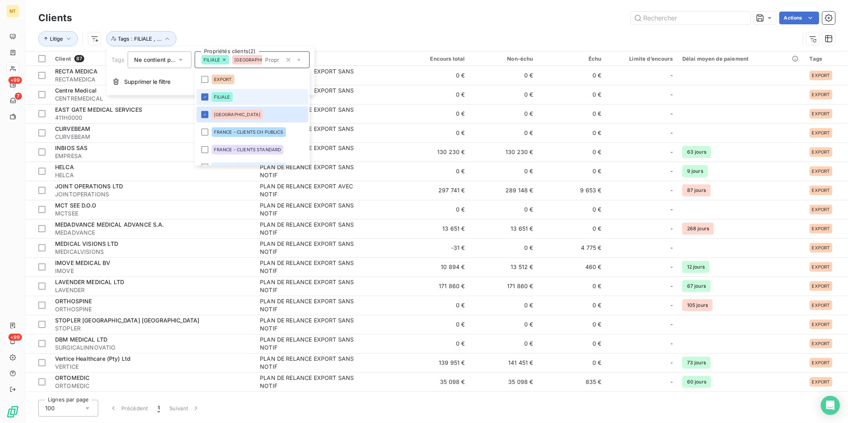
click at [225, 58] on icon at bounding box center [224, 60] width 5 height 5
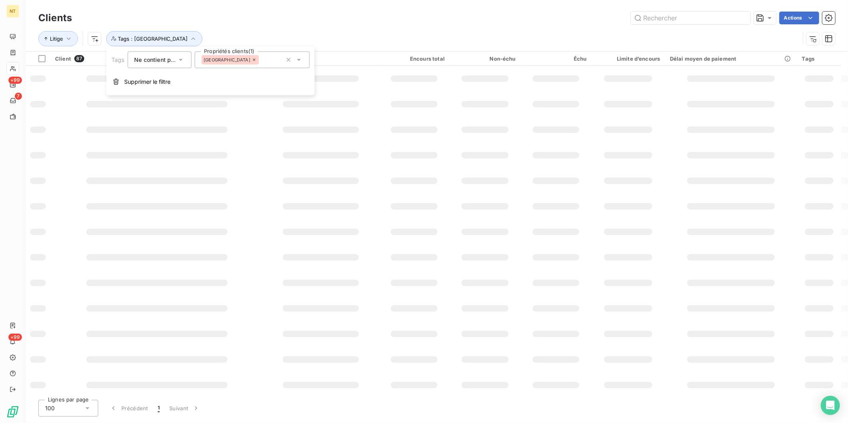
click at [252, 58] on icon at bounding box center [254, 60] width 5 height 5
click at [192, 60] on div "Tags Ne contient pas Propriétés clients" at bounding box center [210, 60] width 199 height 17
click at [181, 59] on icon at bounding box center [181, 60] width 4 height 2
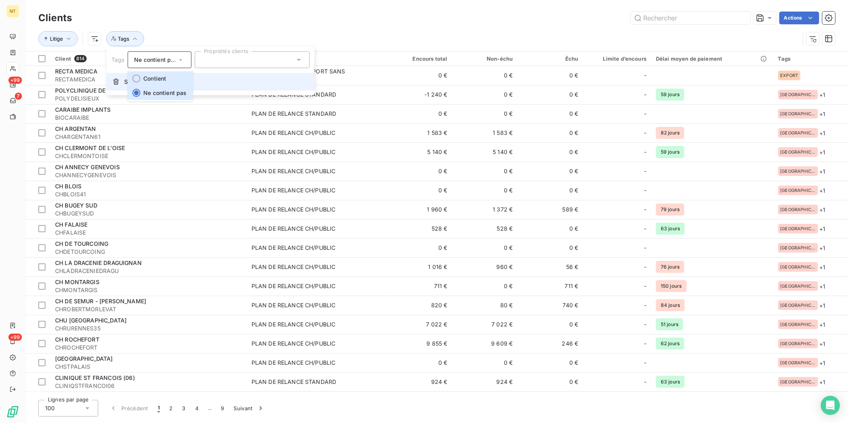
drag, startPoint x: 158, startPoint y: 77, endPoint x: 173, endPoint y: 73, distance: 15.7
click at [158, 77] on span "Contient" at bounding box center [154, 78] width 23 height 7
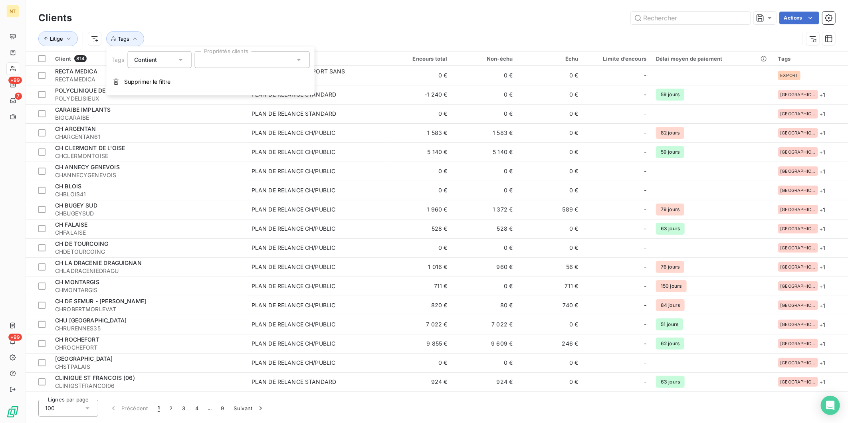
click at [240, 61] on div at bounding box center [252, 60] width 115 height 17
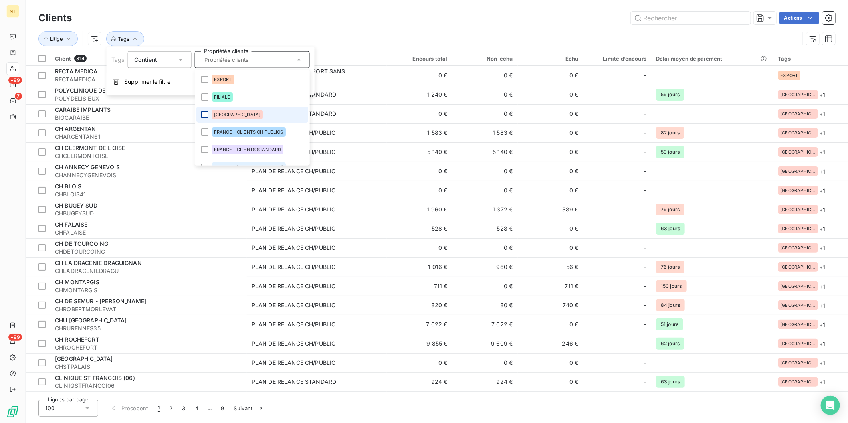
click at [204, 117] on div at bounding box center [204, 114] width 7 height 7
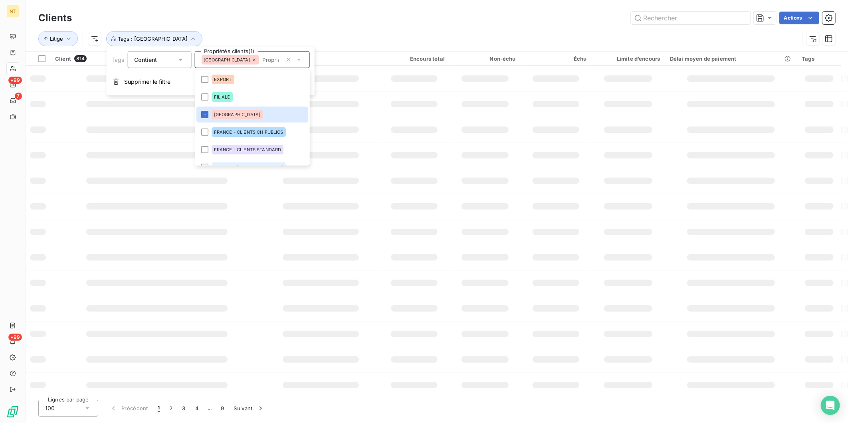
click at [280, 28] on div "Litige Tags : [GEOGRAPHIC_DATA]" at bounding box center [436, 38] width 797 height 25
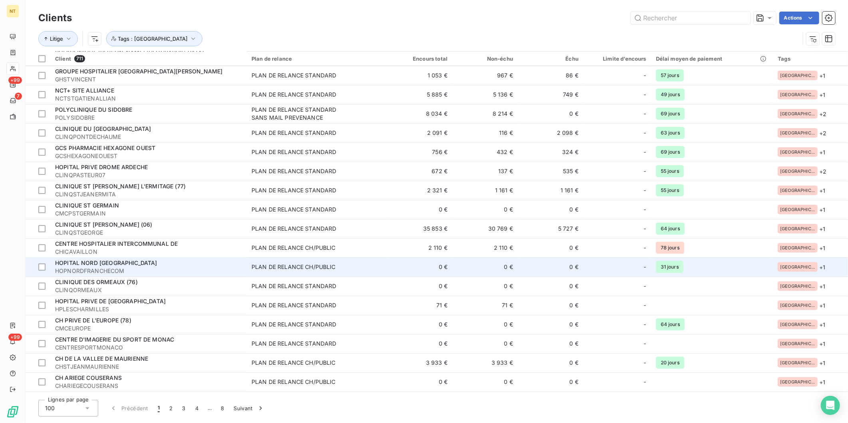
scroll to position [1589, 0]
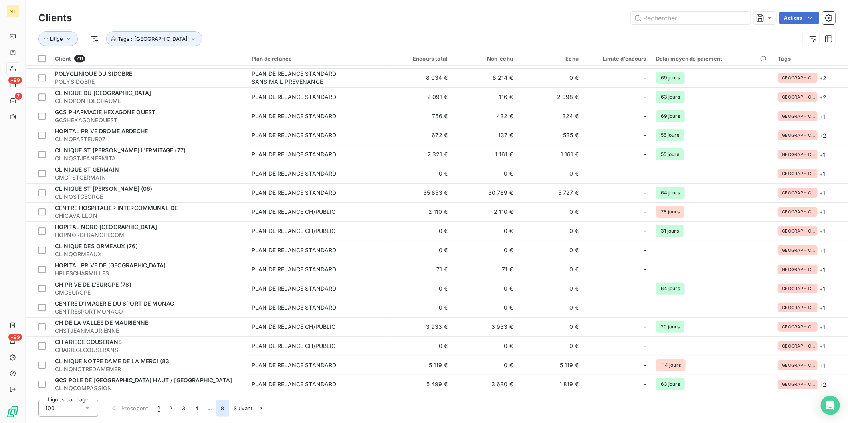
click at [224, 327] on button "8" at bounding box center [222, 408] width 13 height 17
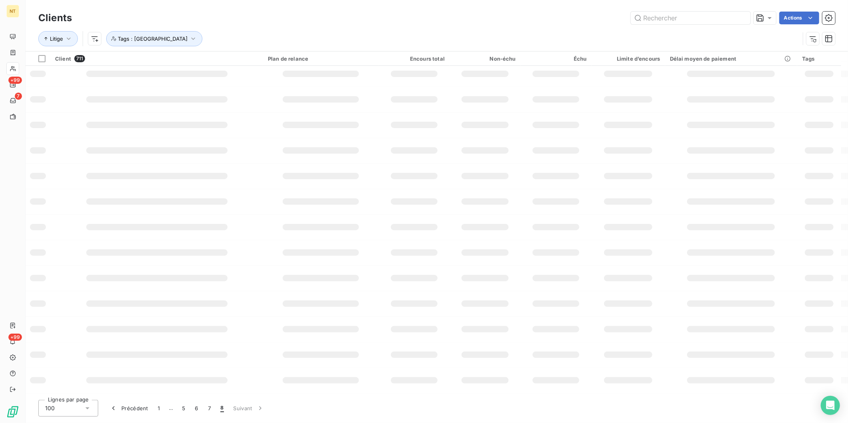
scroll to position [0, 0]
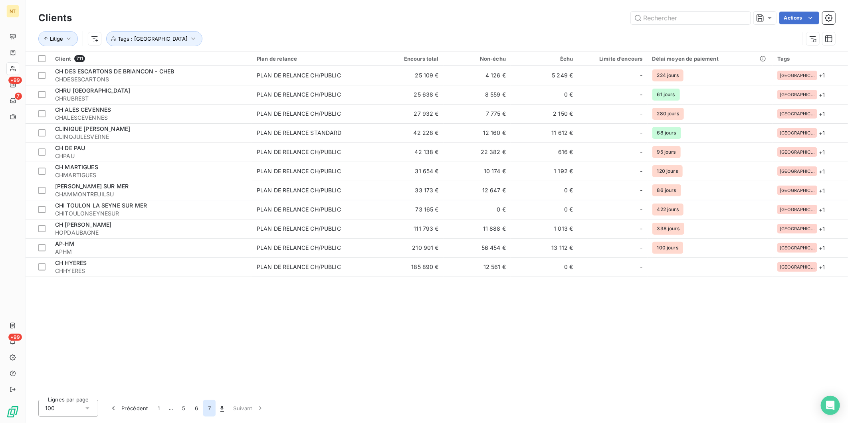
click at [210, 327] on button "7" at bounding box center [209, 408] width 12 height 17
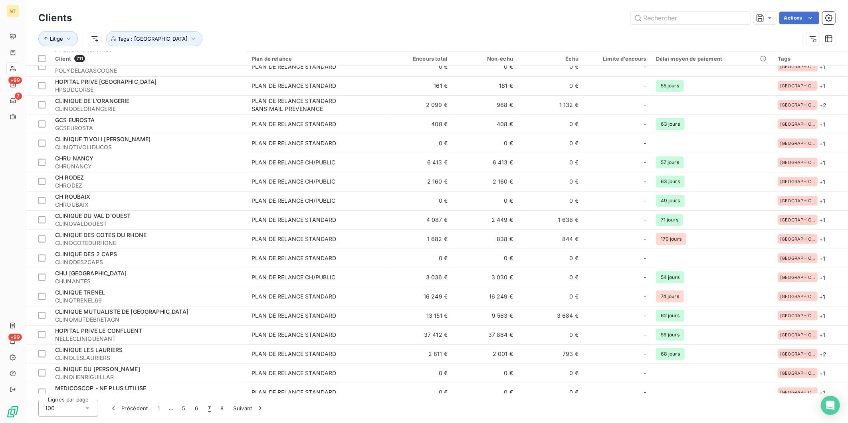
scroll to position [480, 0]
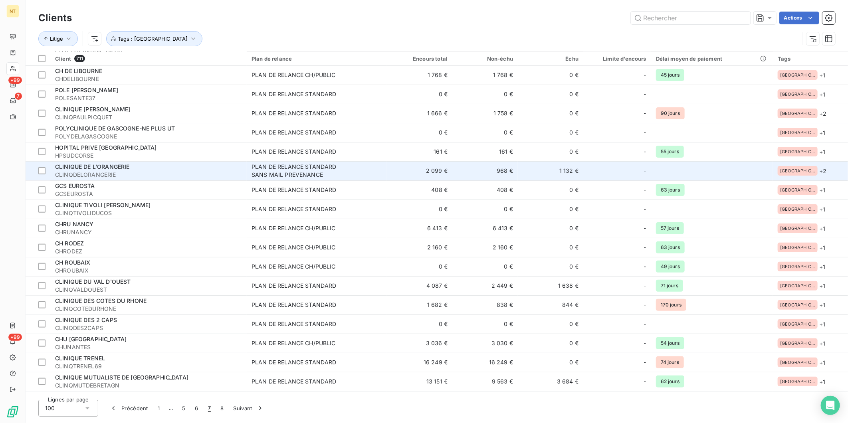
click at [264, 178] on div "PLAN DE RELANCE STANDARD SANS MAIL PREVENANCE" at bounding box center [302, 171] width 100 height 16
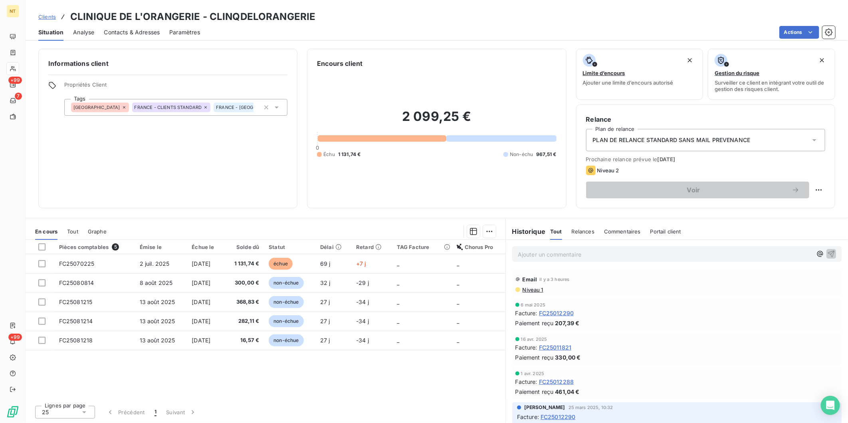
click at [52, 17] on span "Clients" at bounding box center [47, 17] width 18 height 6
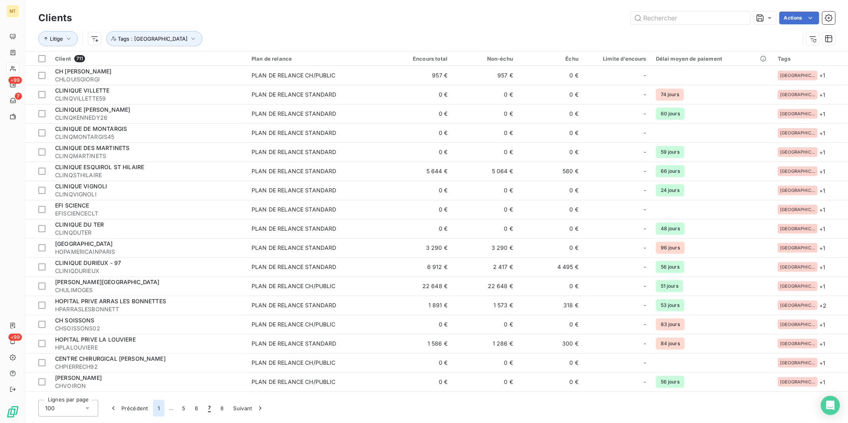
click at [160, 327] on button "1" at bounding box center [159, 408] width 12 height 17
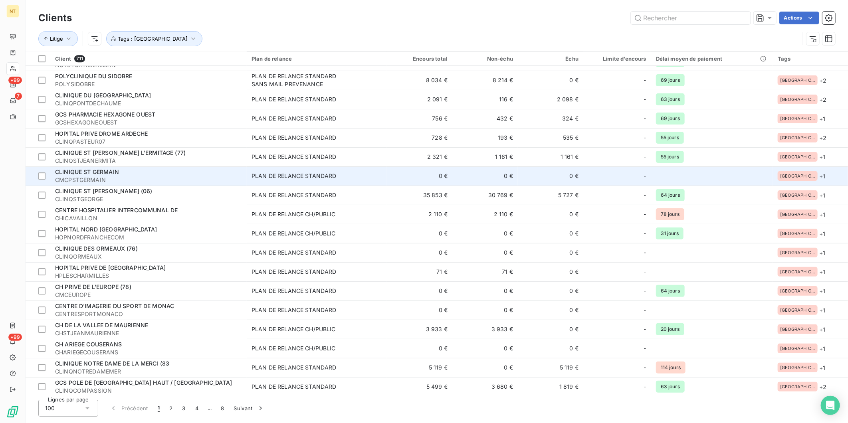
scroll to position [1589, 0]
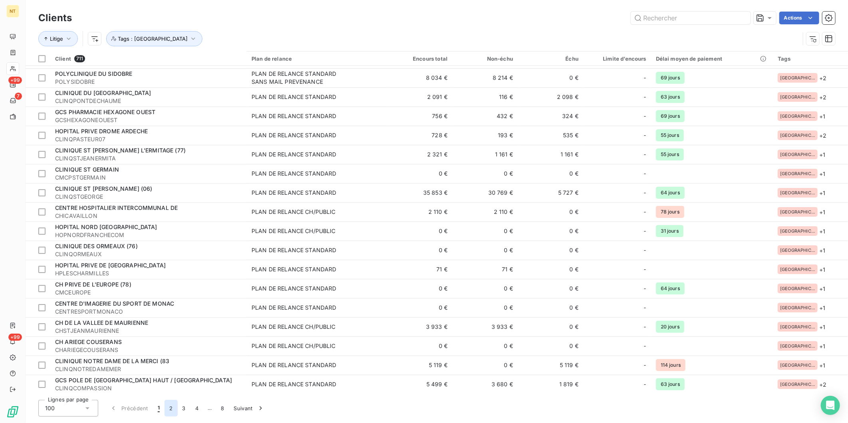
click at [168, 327] on button "2" at bounding box center [171, 408] width 13 height 17
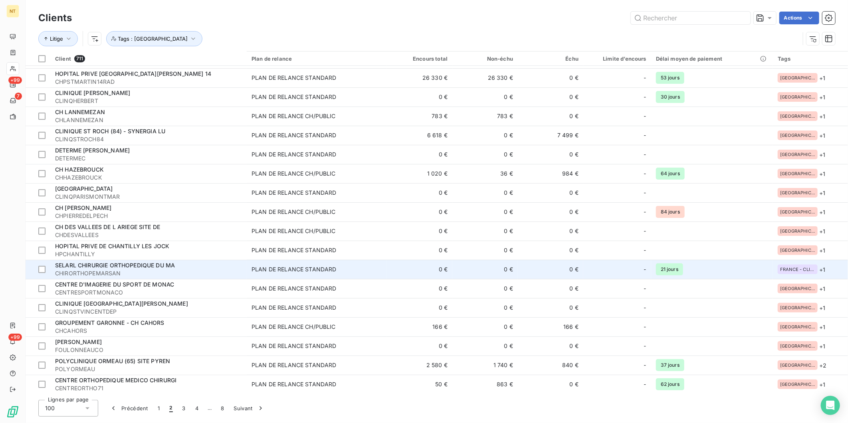
click at [444, 263] on td "0 €" at bounding box center [420, 269] width 66 height 19
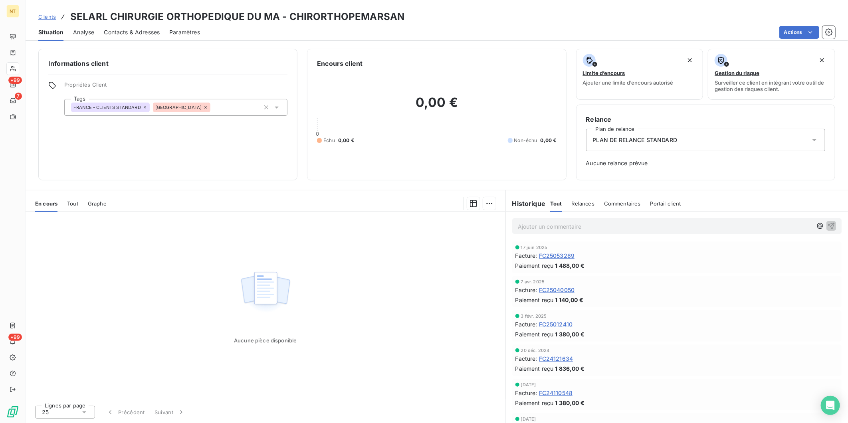
click at [51, 16] on span "Clients" at bounding box center [47, 17] width 18 height 6
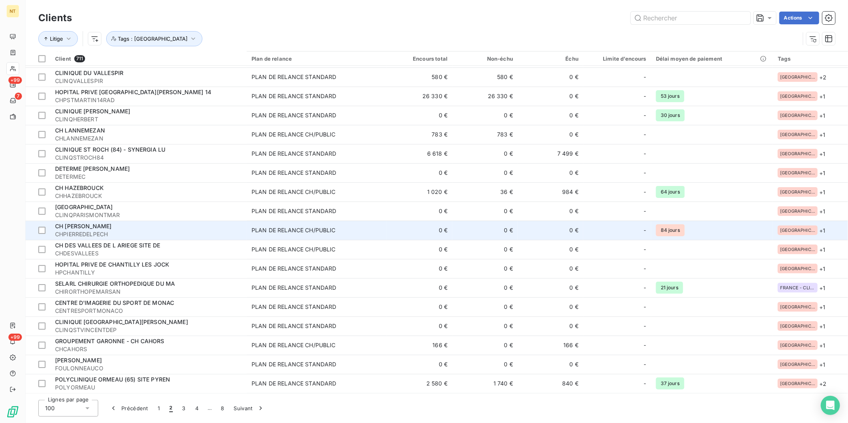
scroll to position [1589, 0]
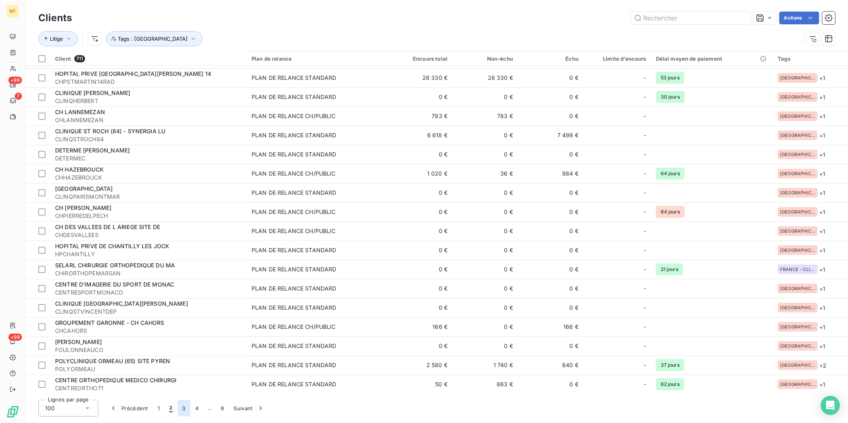
click at [185, 327] on button "3" at bounding box center [184, 408] width 13 height 17
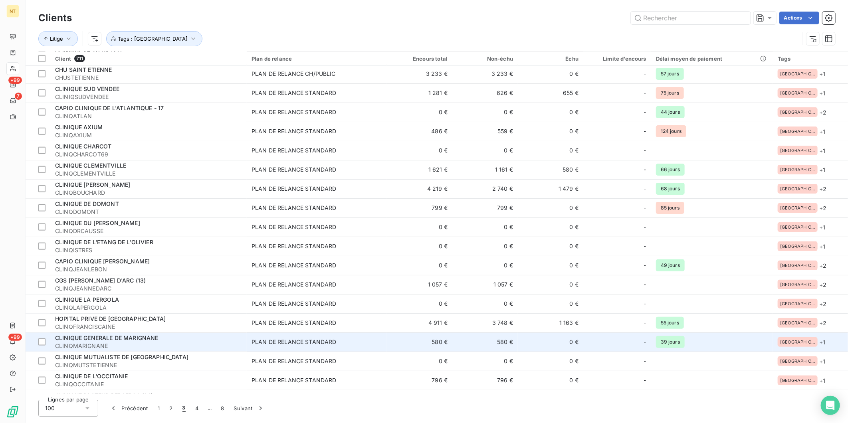
scroll to position [932, 0]
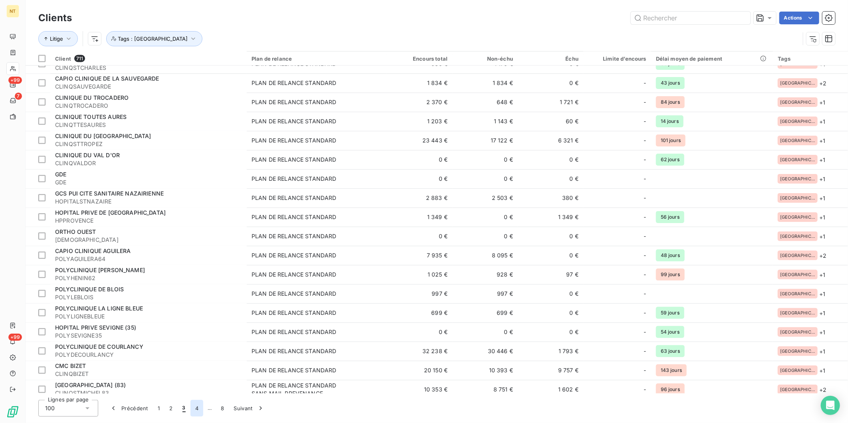
click at [193, 327] on button "4" at bounding box center [197, 408] width 13 height 17
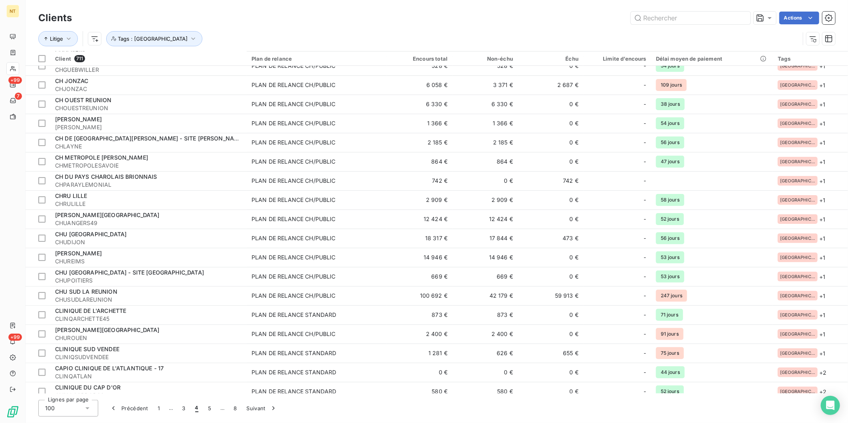
scroll to position [0, 0]
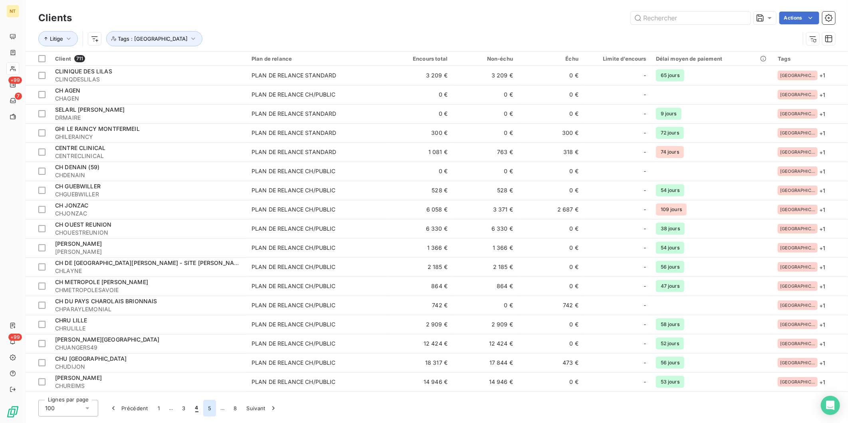
click at [205, 327] on button "5" at bounding box center [209, 408] width 13 height 17
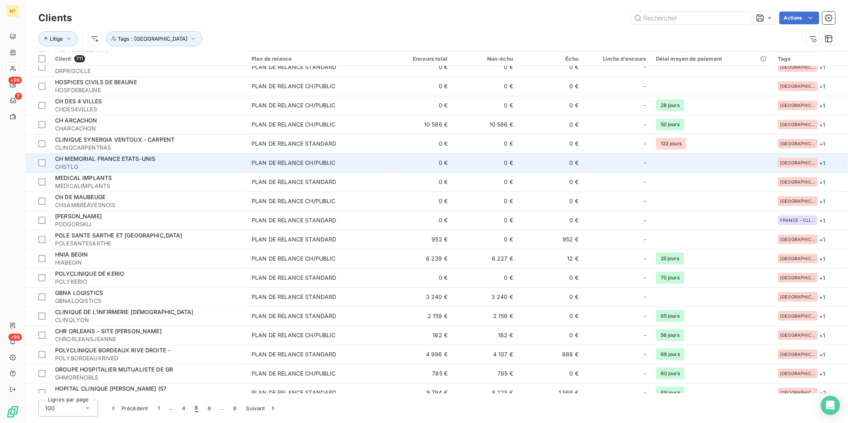
scroll to position [1589, 0]
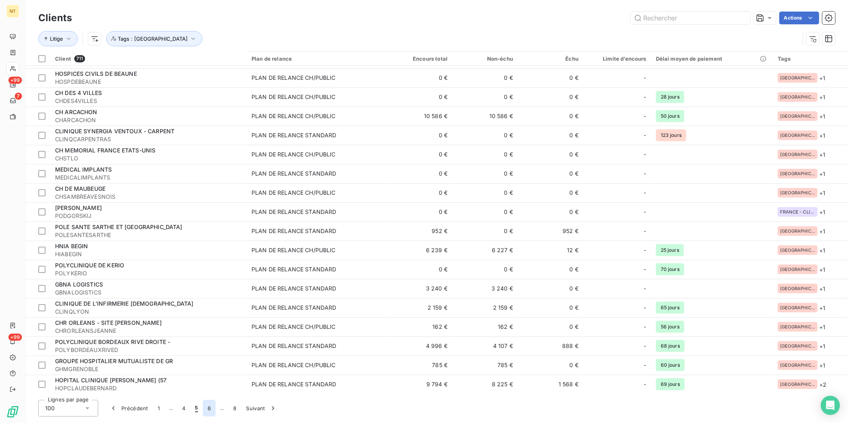
click at [210, 327] on button "6" at bounding box center [209, 408] width 13 height 17
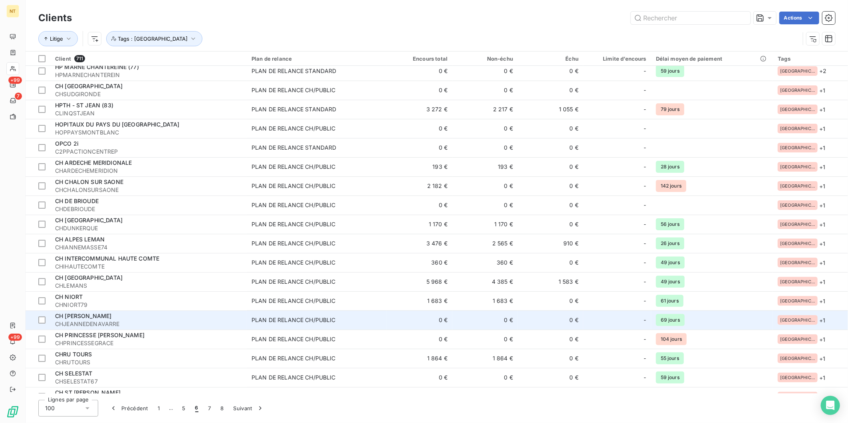
scroll to position [0, 0]
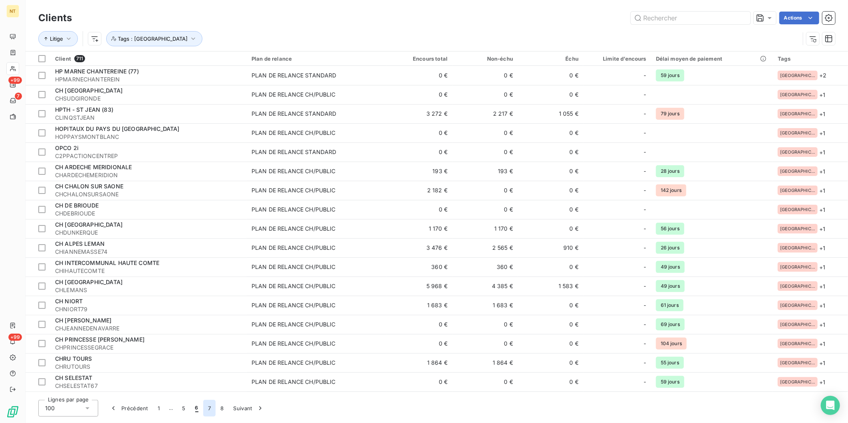
click at [211, 327] on button "7" at bounding box center [209, 408] width 12 height 17
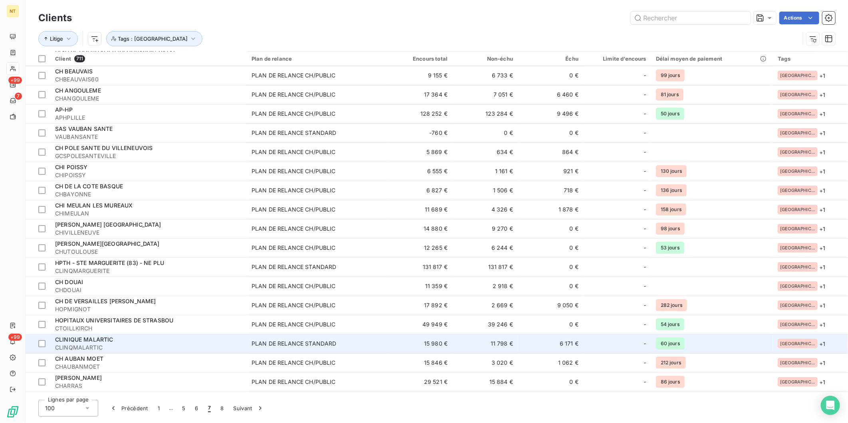
scroll to position [1589, 0]
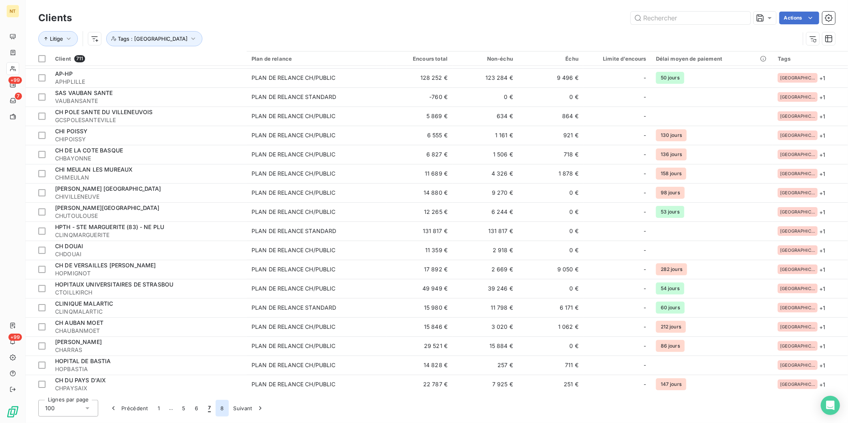
click at [221, 327] on button "8" at bounding box center [222, 408] width 13 height 17
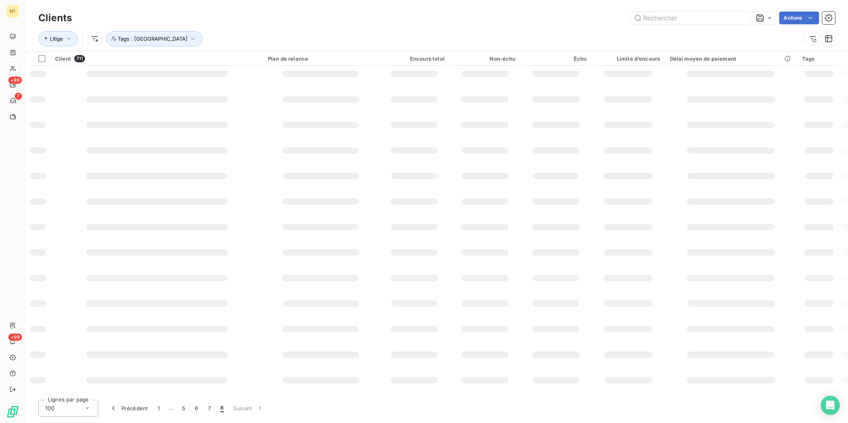
scroll to position [0, 0]
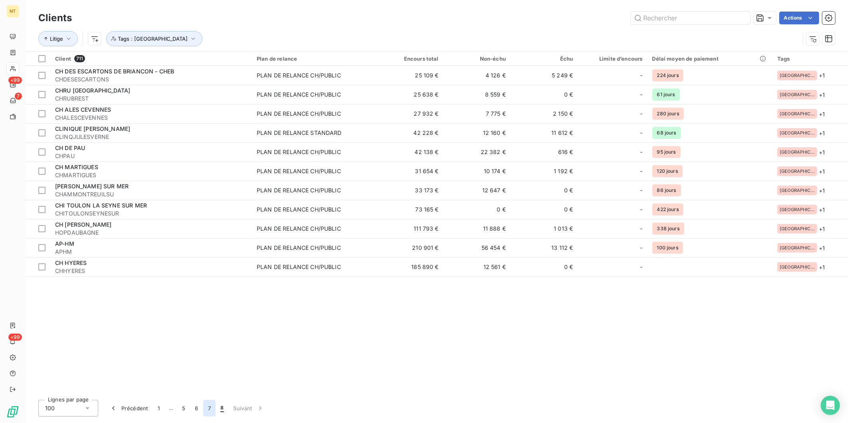
click at [211, 327] on button "7" at bounding box center [209, 408] width 12 height 17
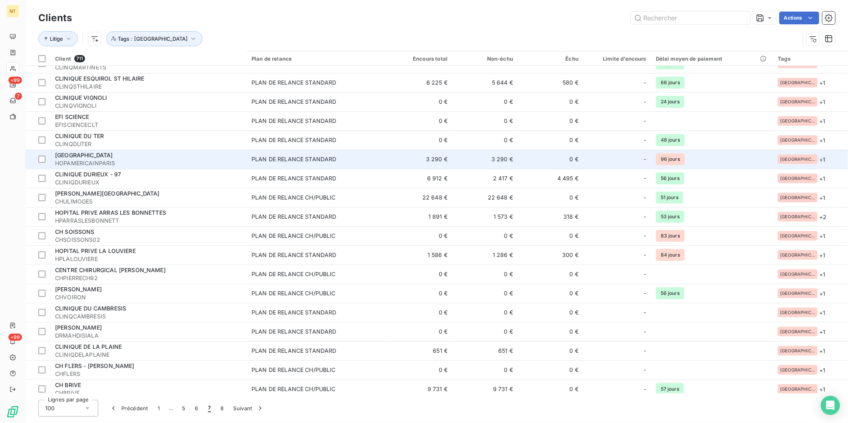
scroll to position [133, 0]
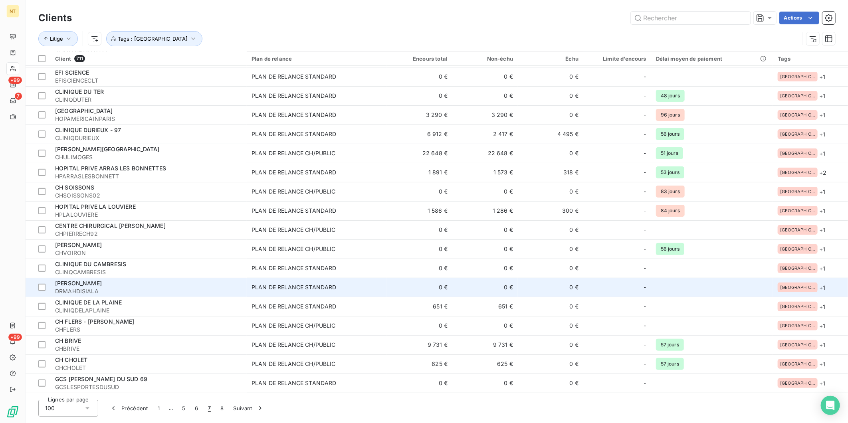
click at [119, 283] on div "[PERSON_NAME]" at bounding box center [148, 284] width 187 height 8
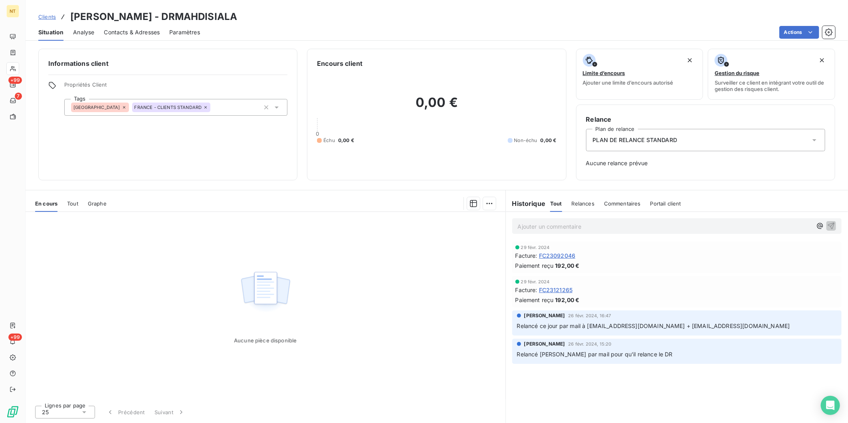
click at [154, 27] on div "Contacts & Adresses" at bounding box center [132, 32] width 56 height 17
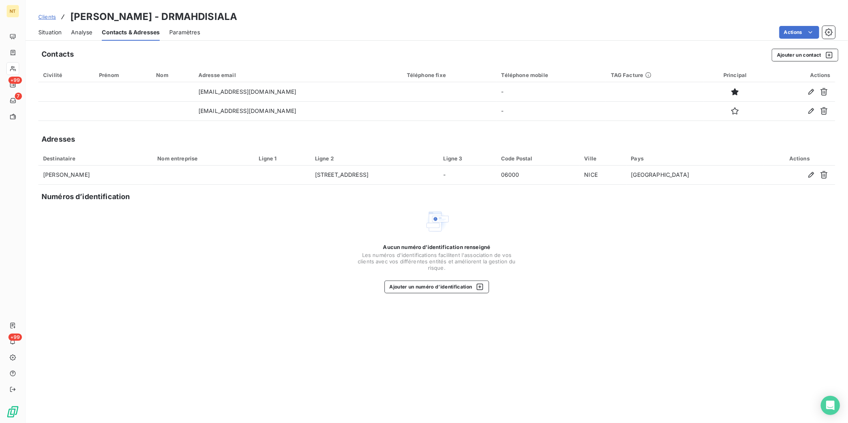
click at [51, 17] on span "Clients" at bounding box center [47, 17] width 18 height 6
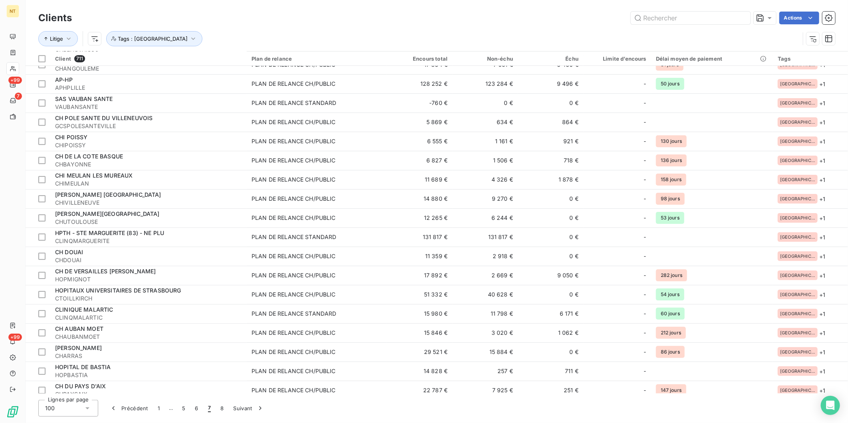
scroll to position [1589, 0]
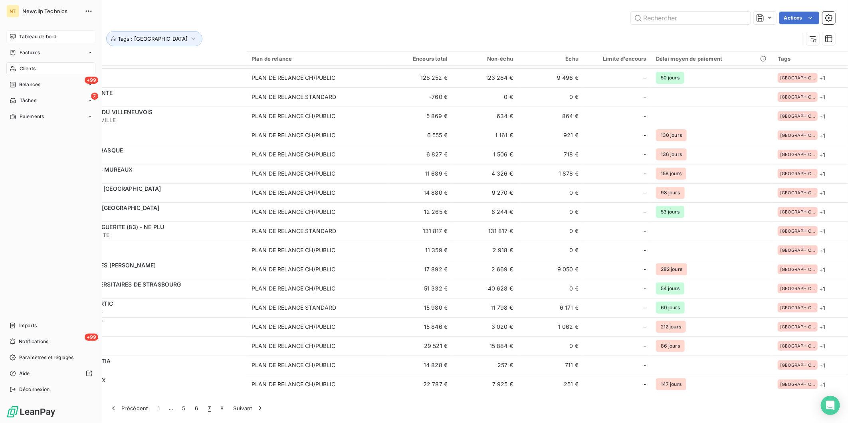
click at [7, 38] on div "Tableau de bord" at bounding box center [50, 36] width 89 height 13
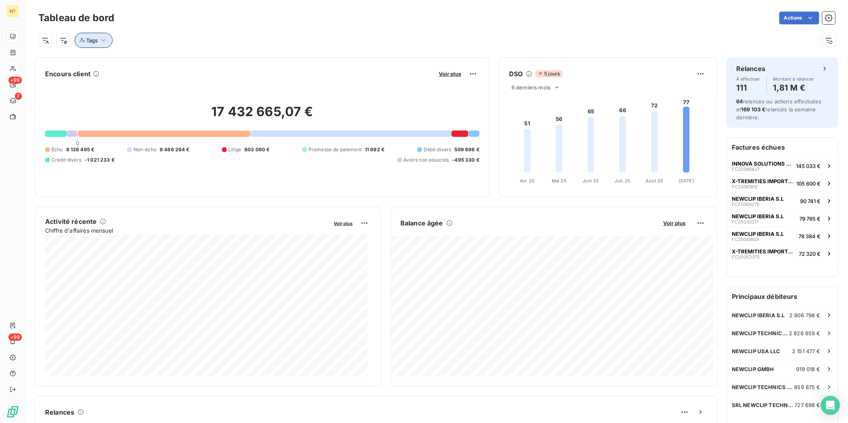
click at [102, 41] on icon "button" at bounding box center [103, 40] width 8 height 8
click at [182, 62] on div at bounding box center [220, 61] width 115 height 17
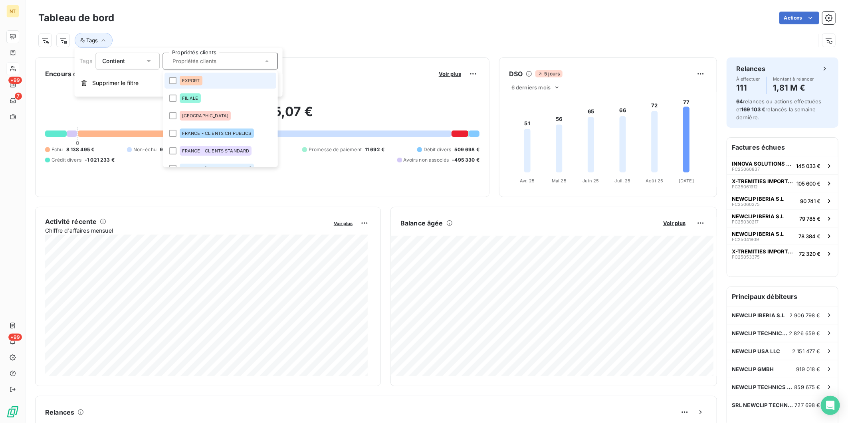
click at [185, 79] on span "EXPORT" at bounding box center [191, 80] width 18 height 5
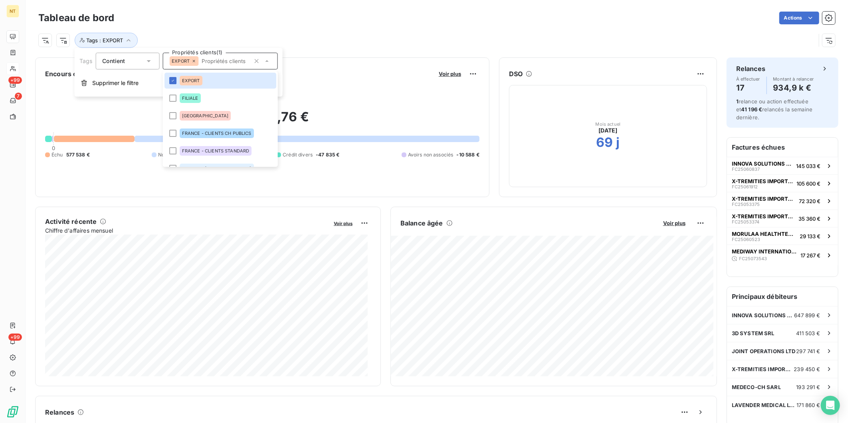
click at [369, 42] on div "Tags : EXPORT" at bounding box center [427, 40] width 778 height 15
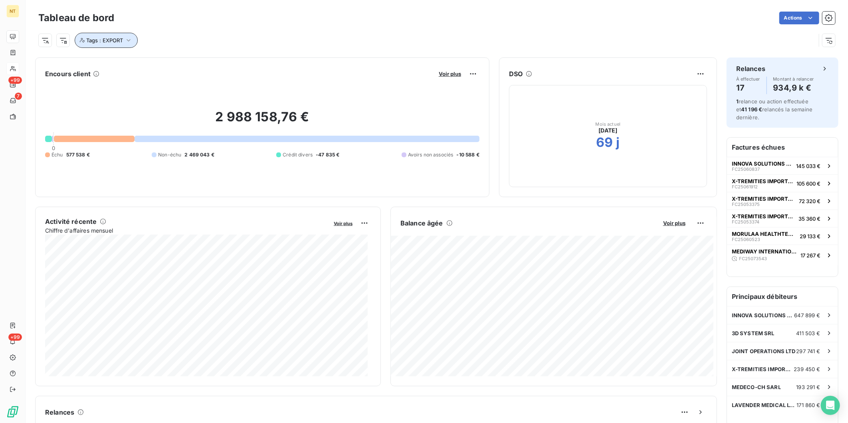
click at [134, 40] on button "Tags : EXPORT" at bounding box center [106, 40] width 63 height 15
click at [193, 62] on icon at bounding box center [193, 61] width 5 height 5
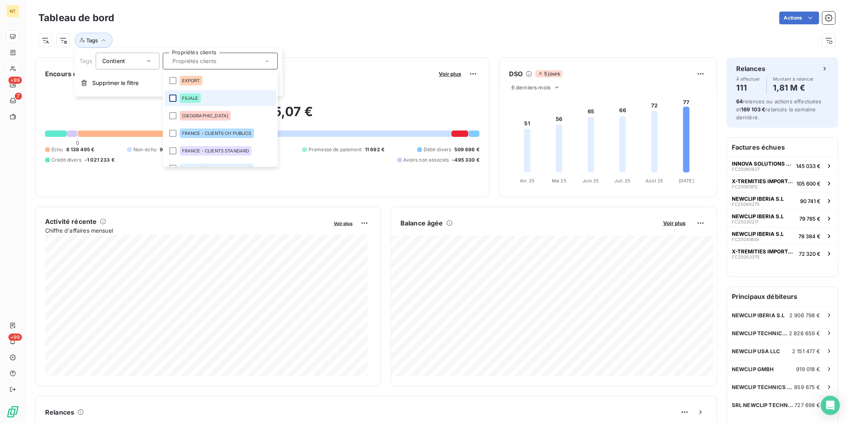
click at [173, 98] on div at bounding box center [172, 98] width 7 height 7
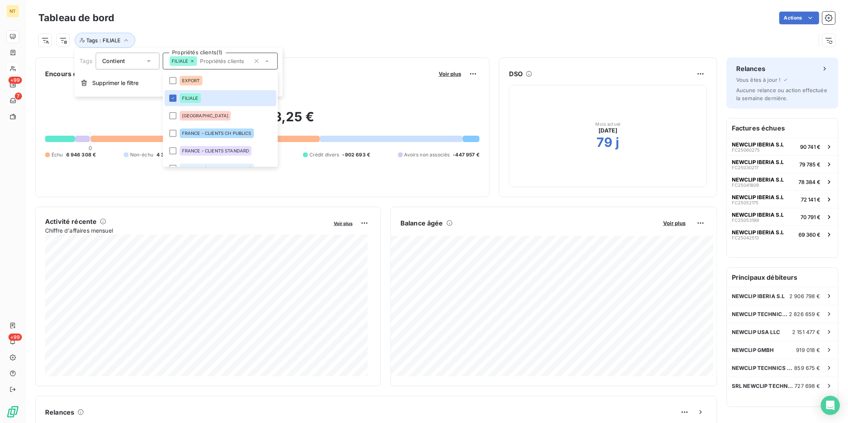
click at [313, 18] on div "Actions" at bounding box center [480, 18] width 712 height 13
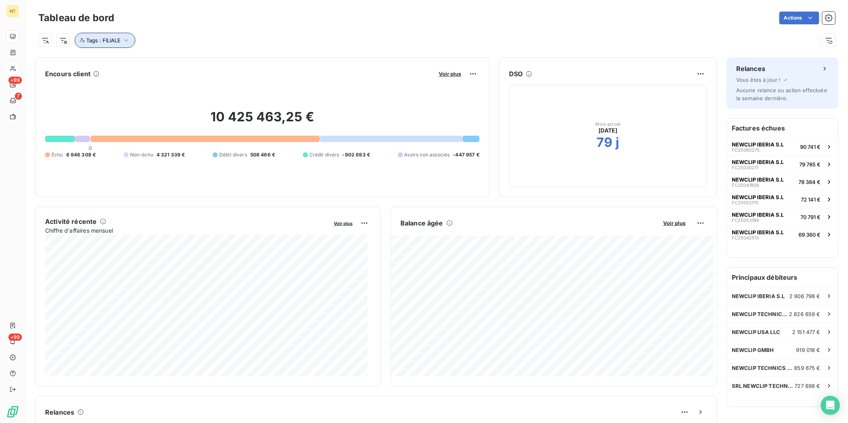
click at [125, 42] on icon "button" at bounding box center [126, 40] width 8 height 8
click at [193, 61] on icon at bounding box center [192, 61] width 5 height 5
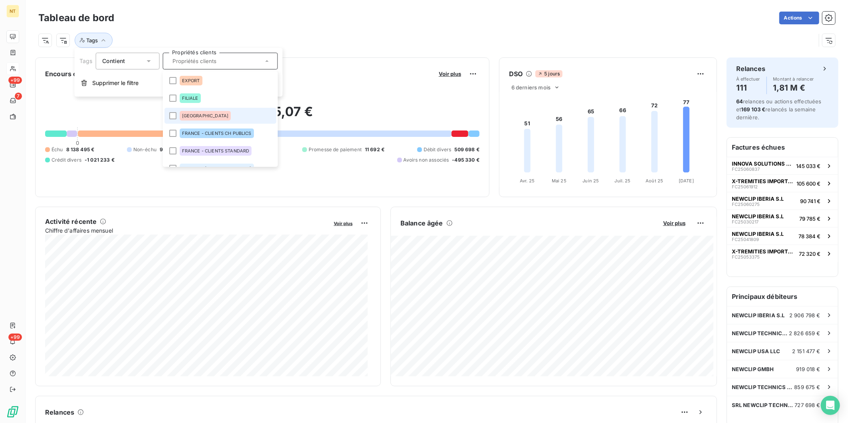
click at [176, 113] on li "[GEOGRAPHIC_DATA]" at bounding box center [220, 116] width 112 height 16
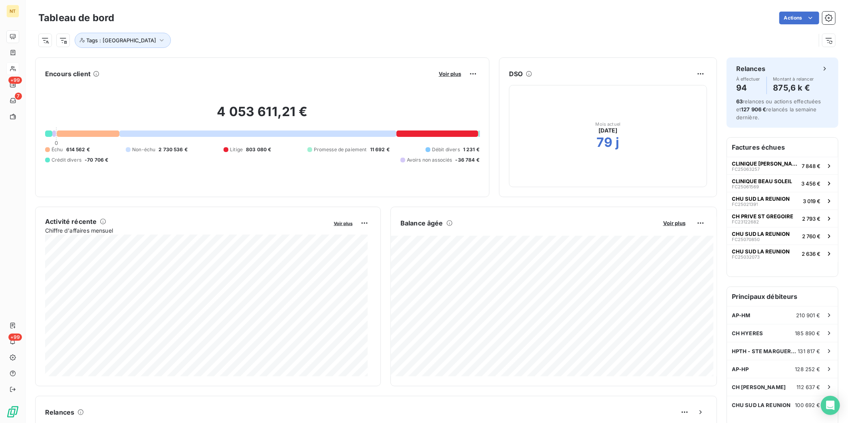
click at [342, 24] on div "Tableau de bord Actions" at bounding box center [436, 18] width 797 height 17
click at [160, 40] on icon "button" at bounding box center [162, 40] width 4 height 2
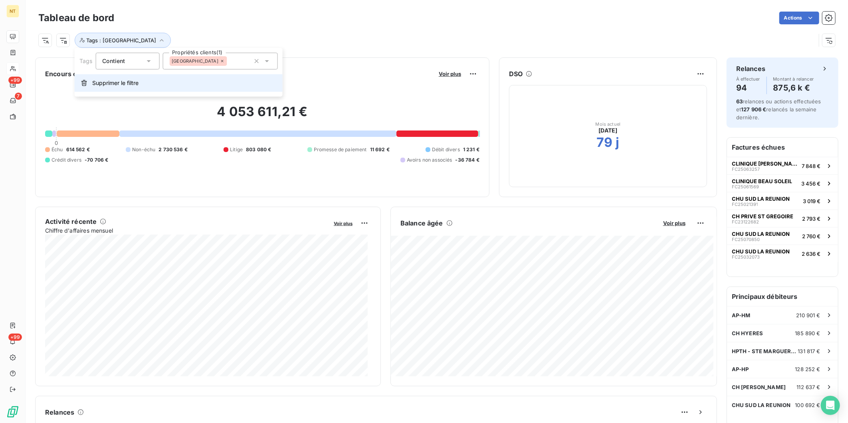
click at [122, 79] on span "Supprimer le filtre" at bounding box center [115, 83] width 46 height 8
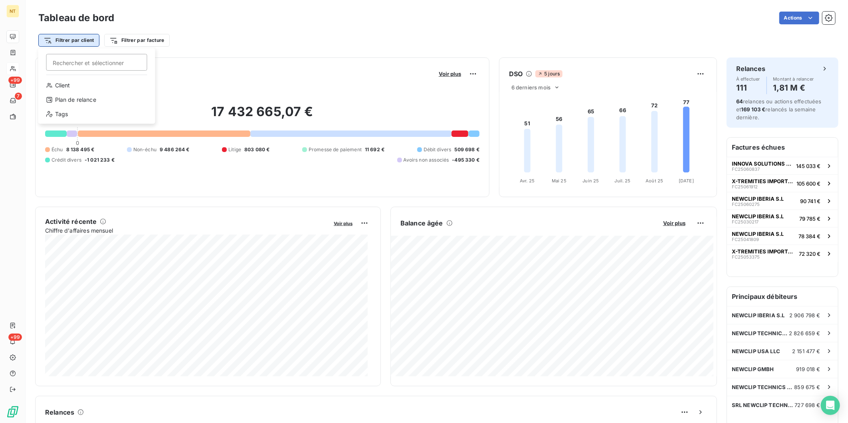
click at [83, 44] on html "NT +99 7 +99 Tableau de bord Actions Filtrer par client Rechercher et sélection…" at bounding box center [424, 211] width 848 height 423
click at [63, 110] on div "Tags" at bounding box center [97, 114] width 111 height 13
click at [223, 57] on div at bounding box center [220, 61] width 115 height 17
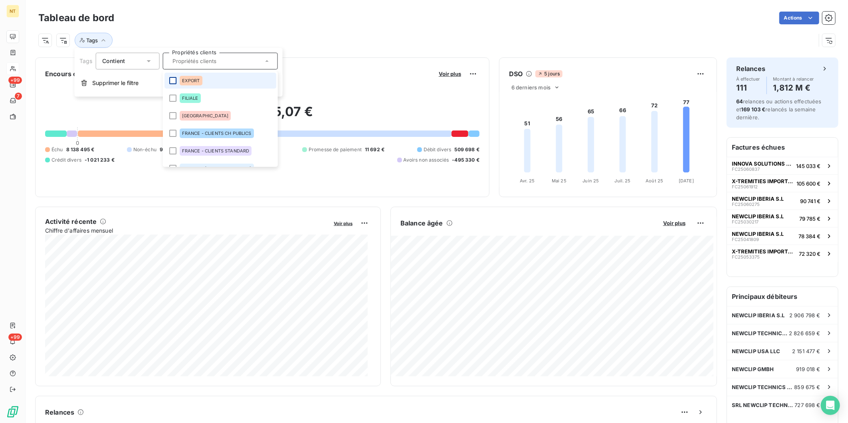
click at [173, 80] on div at bounding box center [172, 80] width 7 height 7
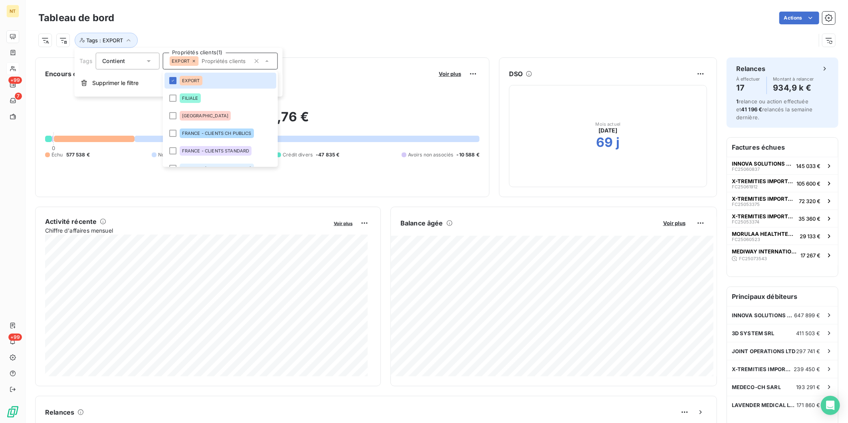
click at [333, 34] on div "Tags : EXPORT" at bounding box center [427, 40] width 778 height 15
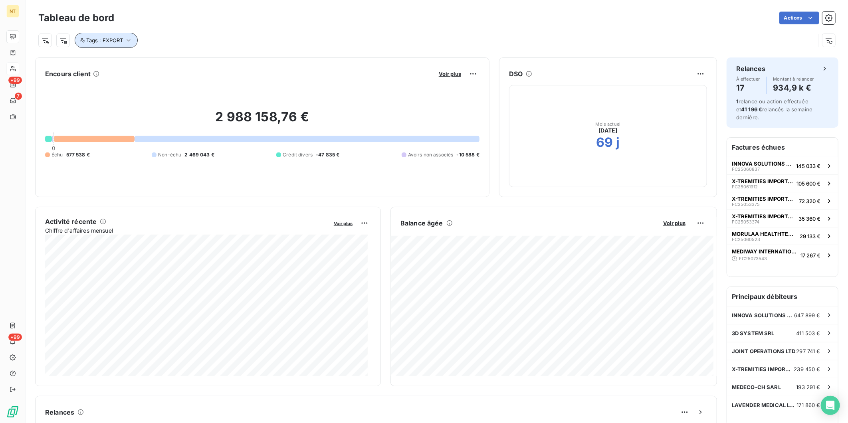
click at [123, 38] on button "Tags : EXPORT" at bounding box center [106, 40] width 63 height 15
click at [197, 63] on div "EXPORT" at bounding box center [183, 61] width 29 height 10
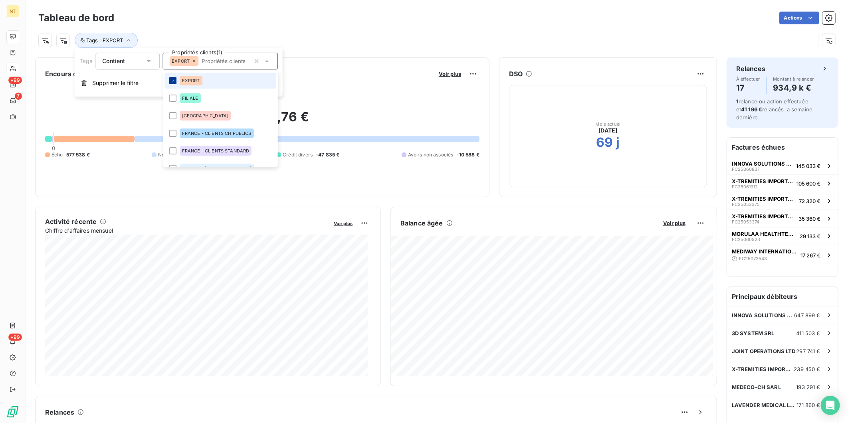
click at [174, 83] on div at bounding box center [172, 80] width 7 height 7
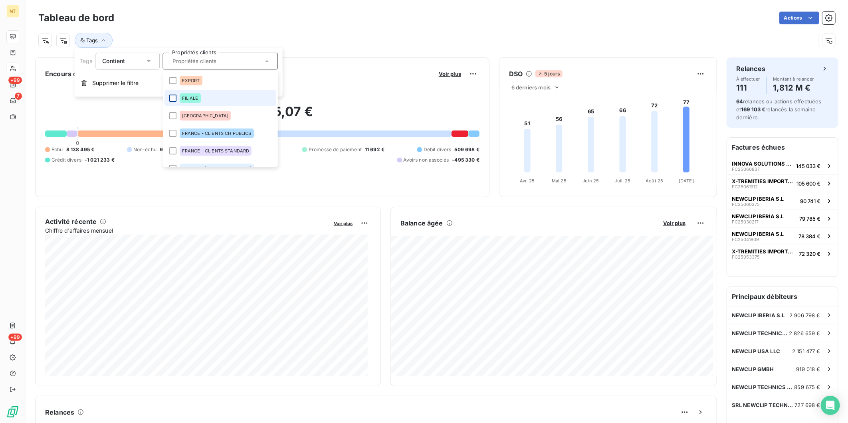
click at [172, 100] on div at bounding box center [172, 98] width 7 height 7
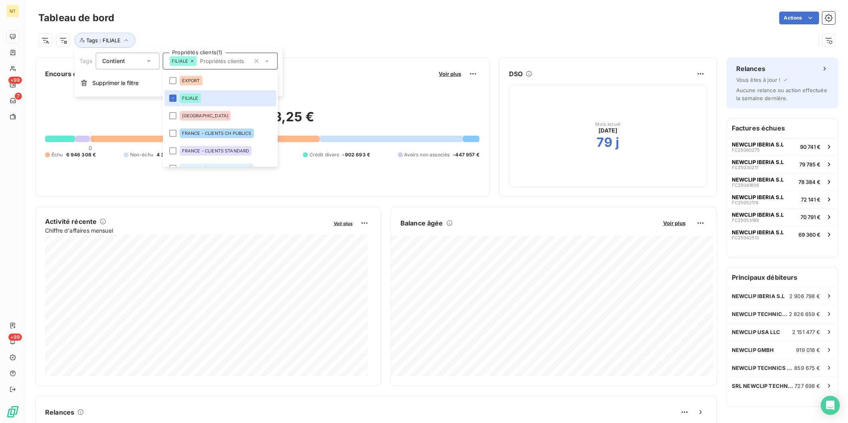
click at [246, 26] on div "Tags : FILIALE" at bounding box center [436, 37] width 797 height 22
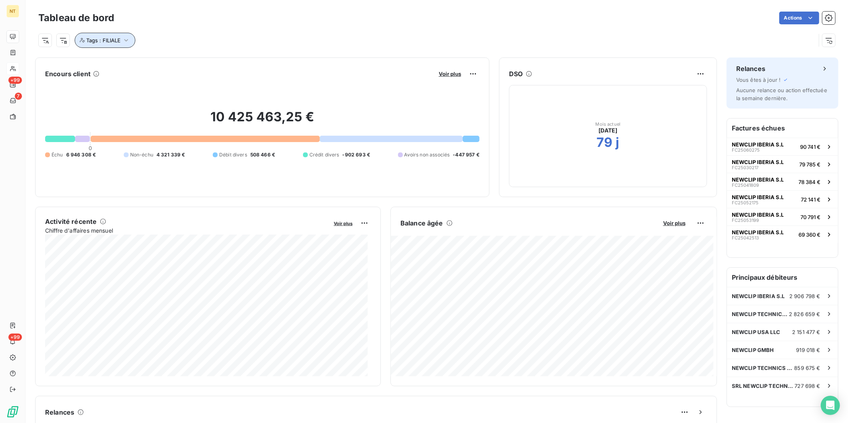
click at [120, 42] on span "Tags : FILIALE" at bounding box center [103, 40] width 34 height 6
click at [193, 62] on icon at bounding box center [192, 61] width 5 height 5
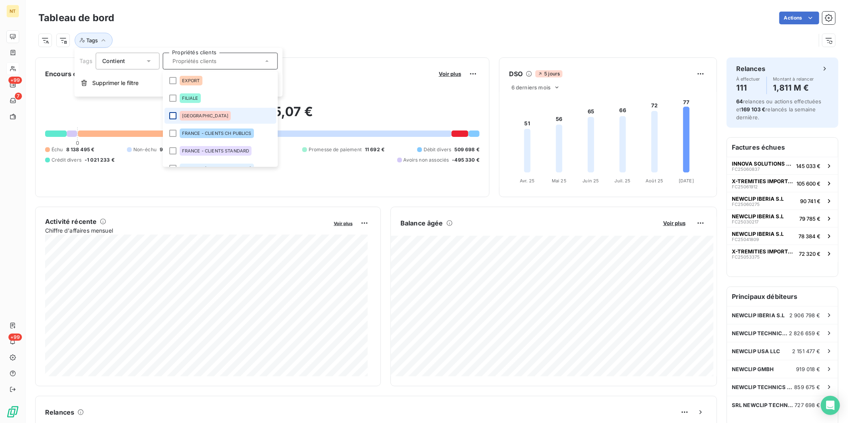
click at [174, 115] on div at bounding box center [172, 115] width 7 height 7
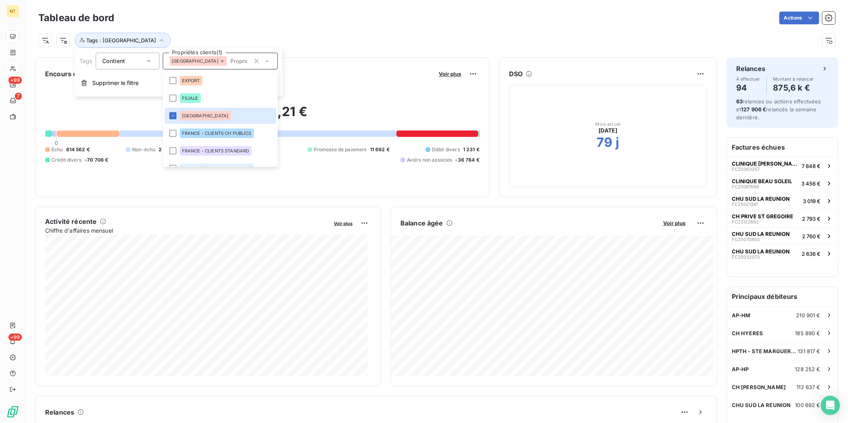
click at [310, 39] on div "Tags : [GEOGRAPHIC_DATA]" at bounding box center [427, 40] width 778 height 15
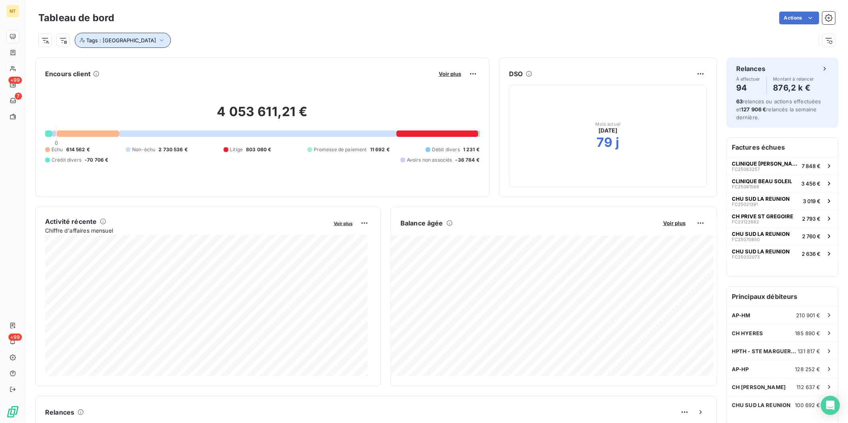
click at [123, 37] on button "Tags : [GEOGRAPHIC_DATA]" at bounding box center [123, 40] width 96 height 15
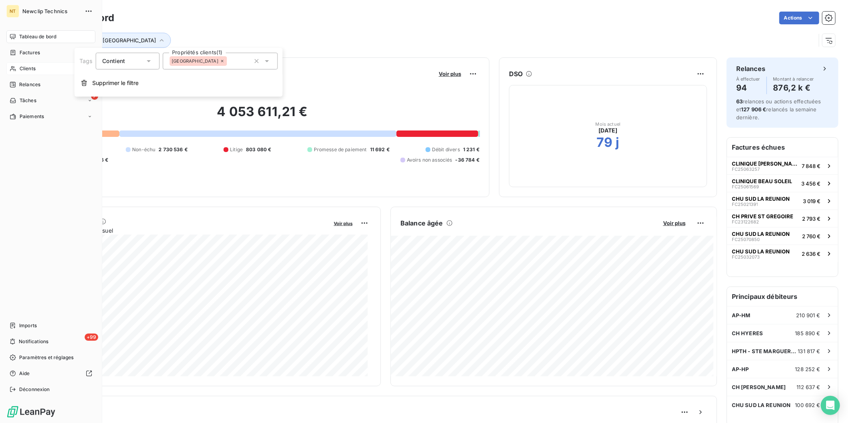
click at [27, 70] on span "Clients" at bounding box center [28, 68] width 16 height 7
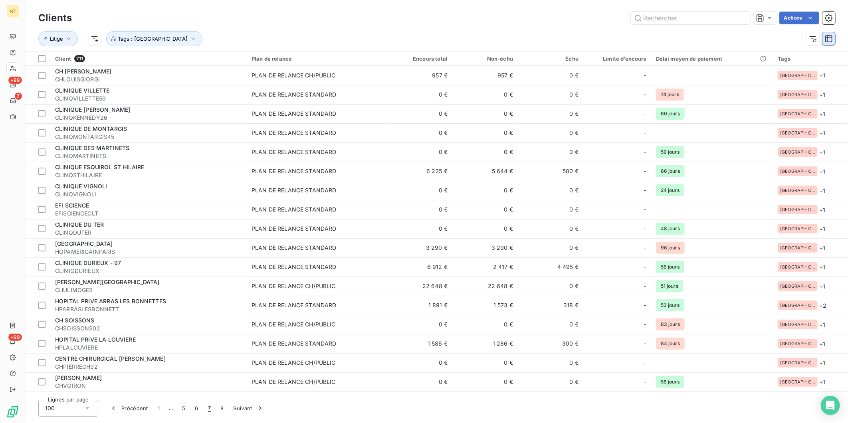
click at [678, 38] on icon "button" at bounding box center [829, 39] width 8 height 8
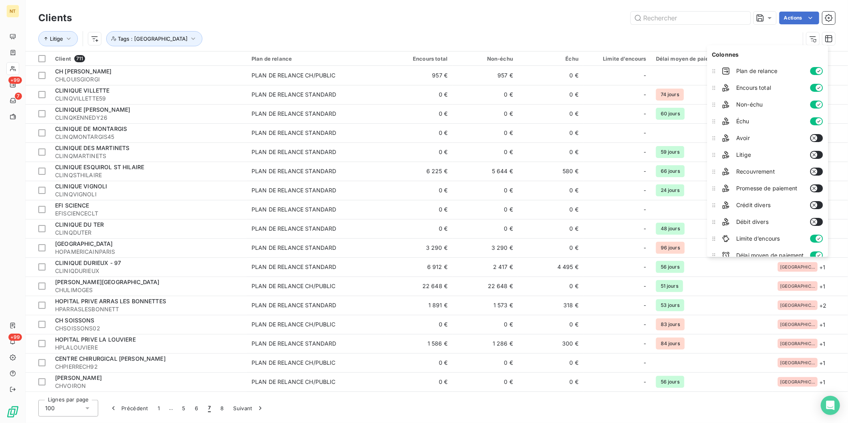
click at [678, 72] on button "button" at bounding box center [817, 71] width 13 height 8
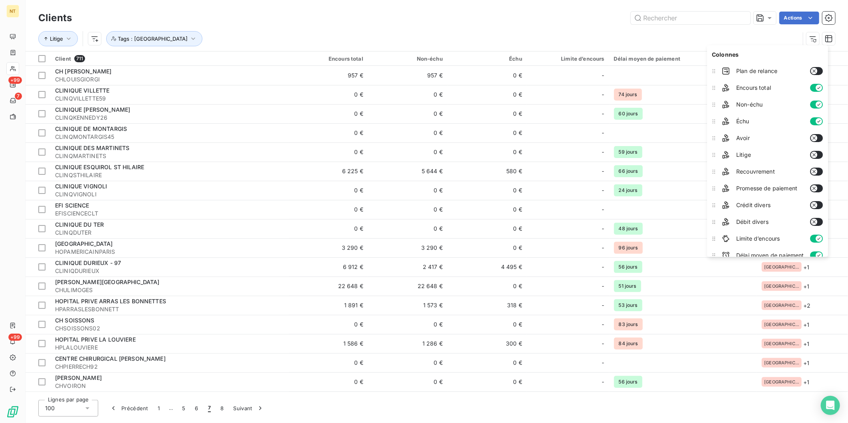
click at [678, 104] on icon "button" at bounding box center [819, 104] width 6 height 6
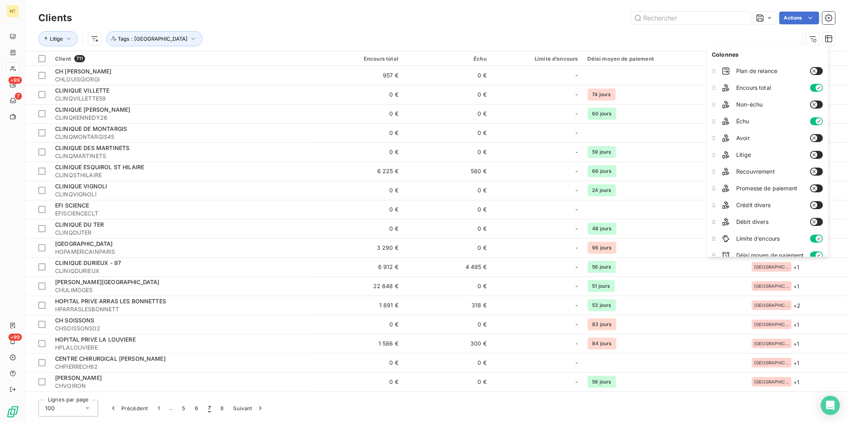
click at [678, 104] on button "button" at bounding box center [817, 105] width 13 height 8
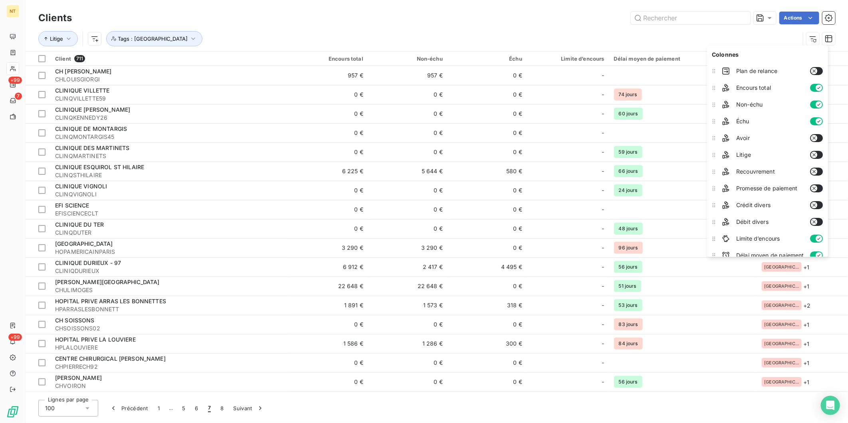
click at [678, 105] on icon "button" at bounding box center [819, 104] width 3 height 2
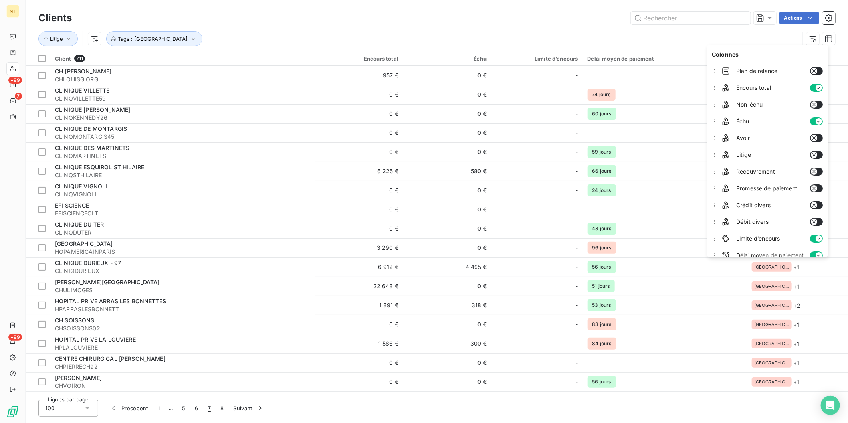
click at [678, 39] on div "Litige Tags : [GEOGRAPHIC_DATA]" at bounding box center [419, 38] width 762 height 15
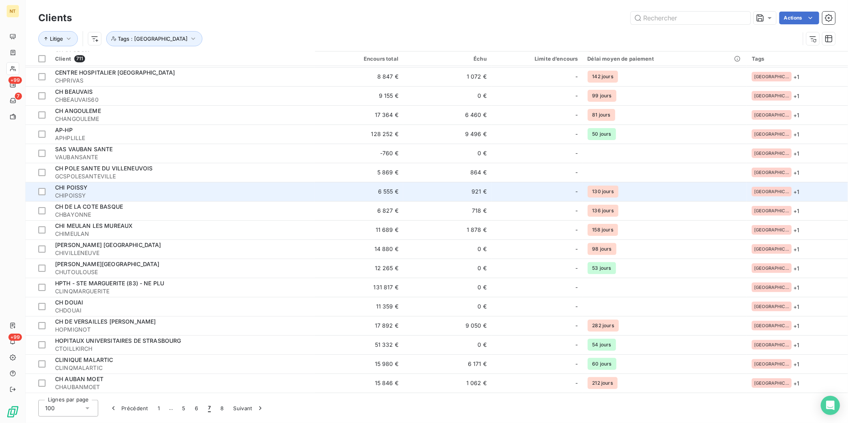
scroll to position [1589, 0]
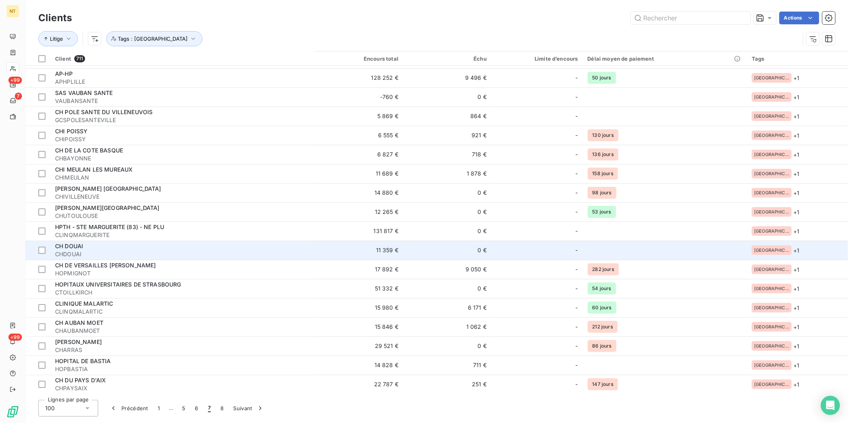
click at [431, 248] on td "0 €" at bounding box center [447, 250] width 88 height 19
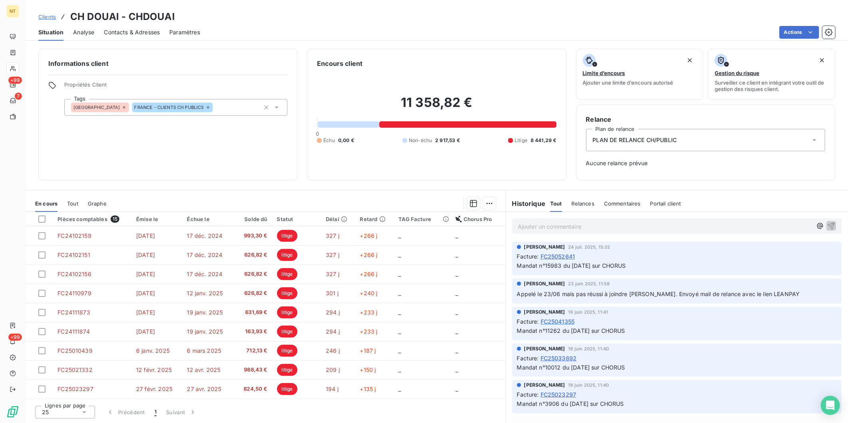
click at [43, 14] on span "Clients" at bounding box center [47, 17] width 18 height 6
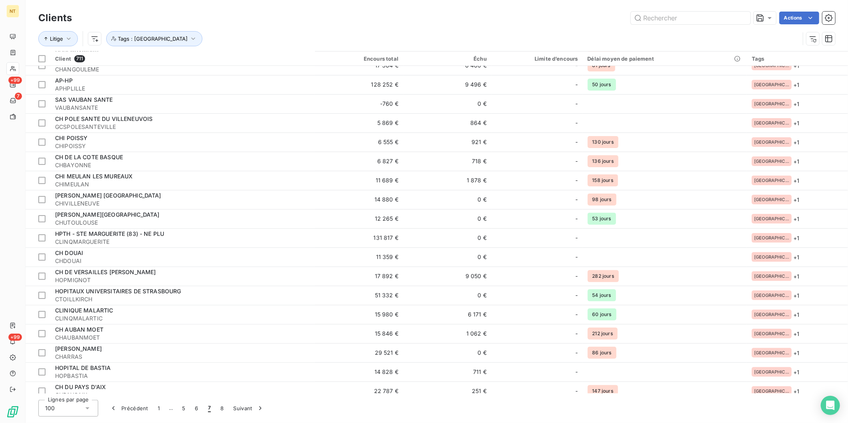
scroll to position [1589, 0]
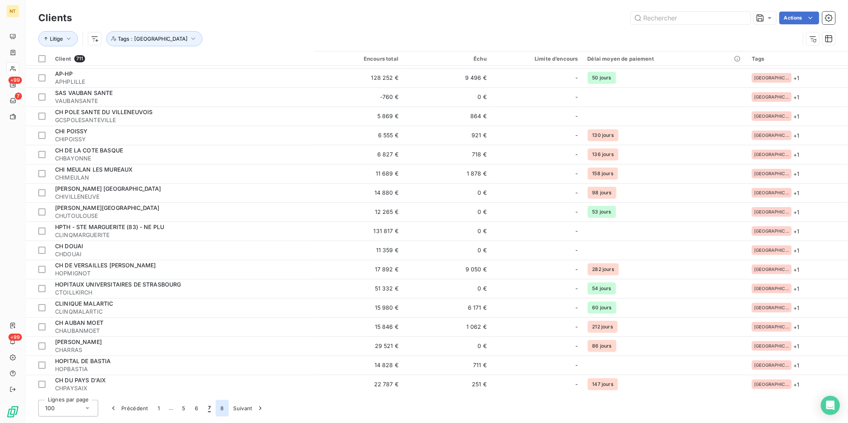
click at [217, 327] on button "8" at bounding box center [222, 408] width 13 height 17
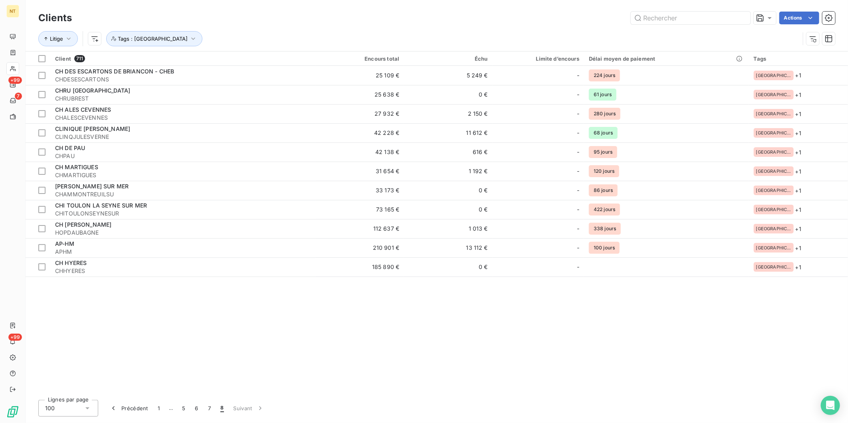
scroll to position [0, 0]
click at [180, 327] on button "5" at bounding box center [183, 408] width 13 height 17
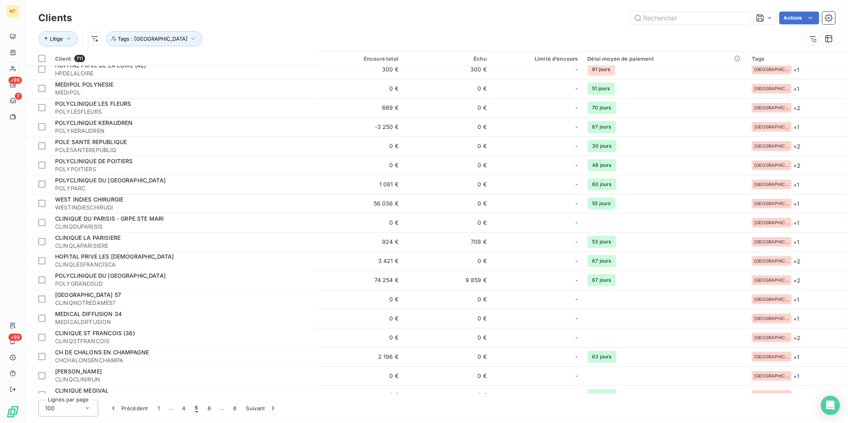
scroll to position [577, 0]
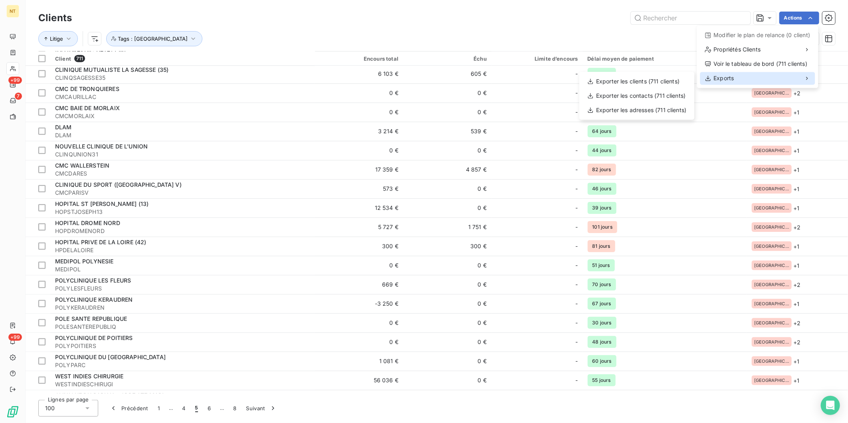
click at [678, 80] on div "Exports" at bounding box center [758, 78] width 115 height 13
click at [662, 85] on div "Exporter les clients (711 clients)" at bounding box center [637, 81] width 109 height 13
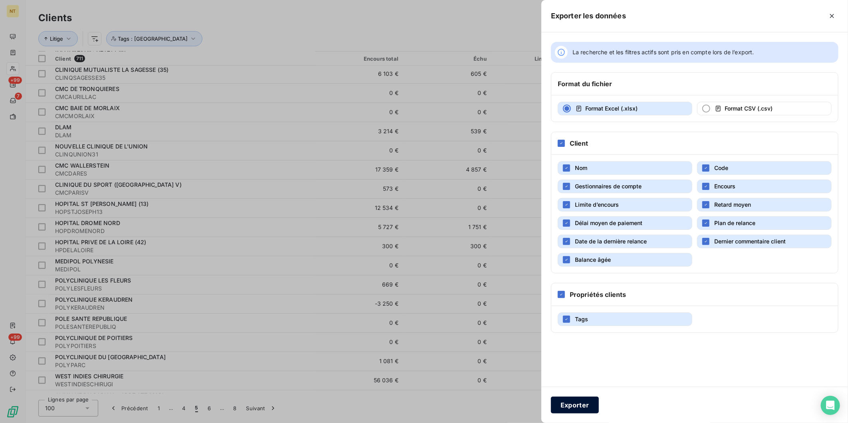
click at [577, 327] on button "Exporter" at bounding box center [575, 405] width 48 height 17
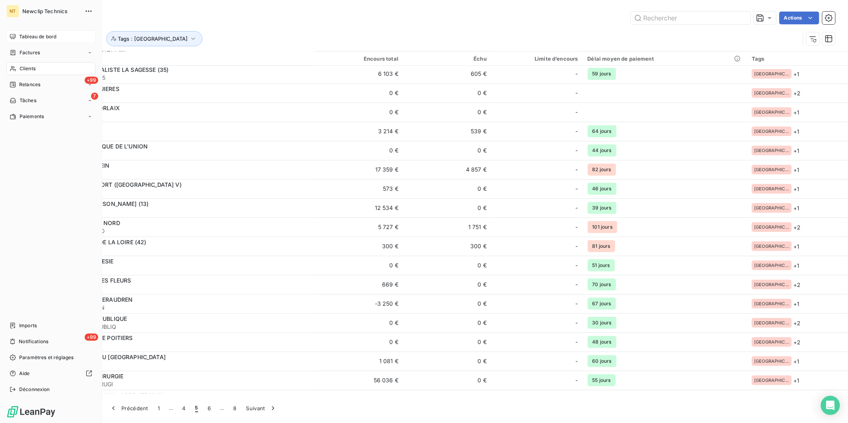
click at [11, 33] on div "Tableau de bord" at bounding box center [50, 36] width 89 height 13
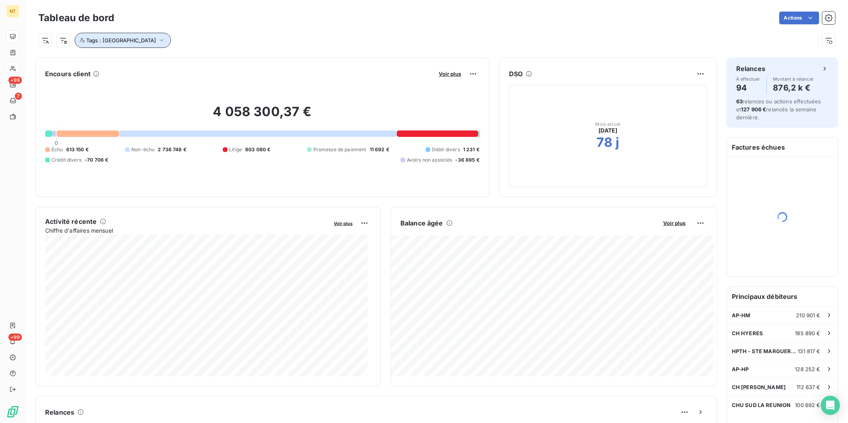
click at [122, 38] on span "Tags : [GEOGRAPHIC_DATA]" at bounding box center [121, 40] width 70 height 6
click at [220, 61] on icon at bounding box center [222, 61] width 5 height 5
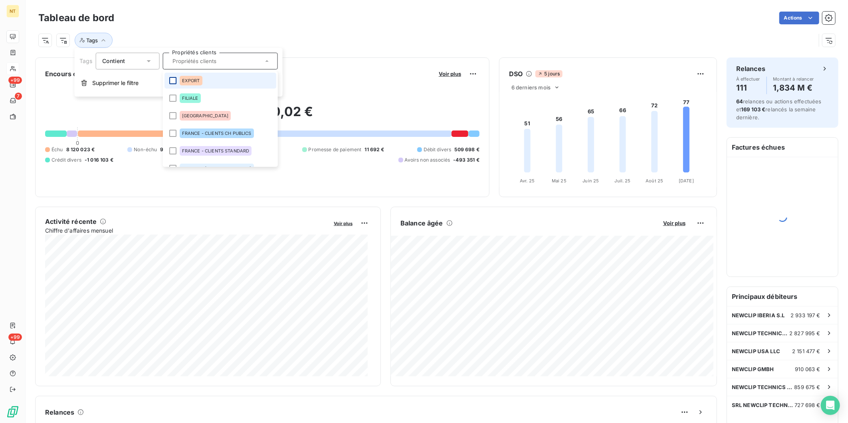
click at [173, 80] on div at bounding box center [172, 80] width 7 height 7
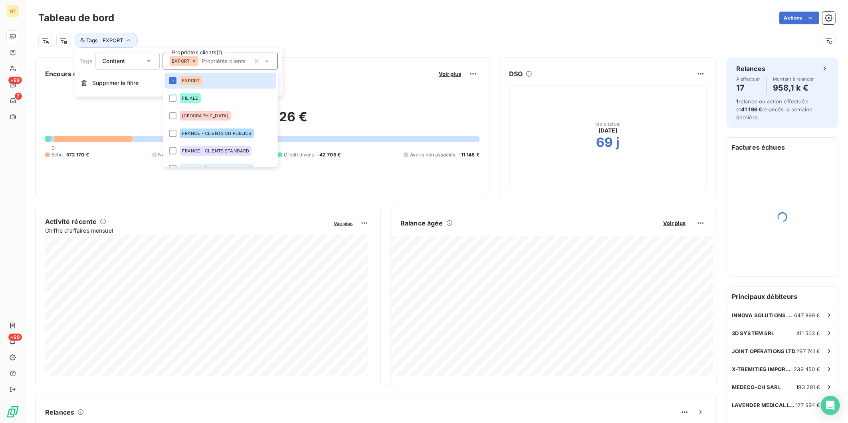
click at [289, 19] on div "Actions" at bounding box center [480, 18] width 712 height 13
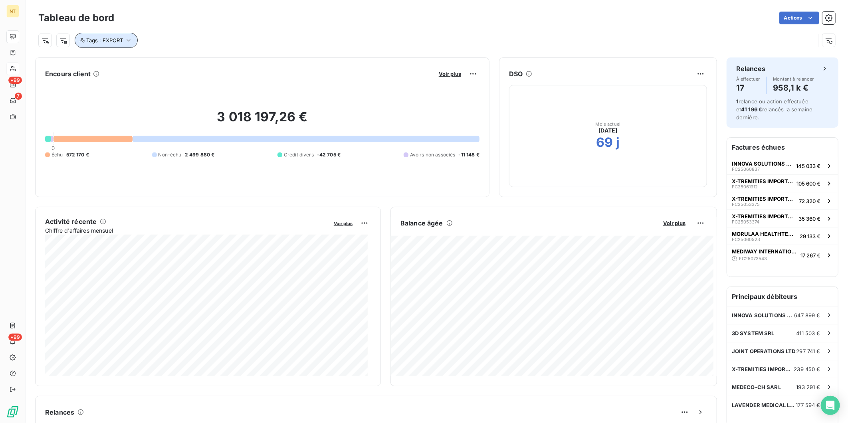
click at [136, 37] on button "Tags : EXPORT" at bounding box center [106, 40] width 63 height 15
click at [194, 60] on icon at bounding box center [193, 61] width 5 height 5
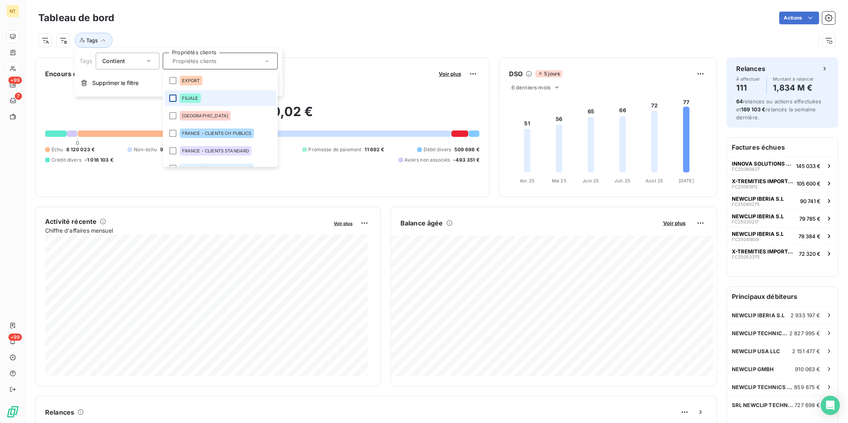
click at [175, 98] on div at bounding box center [172, 98] width 7 height 7
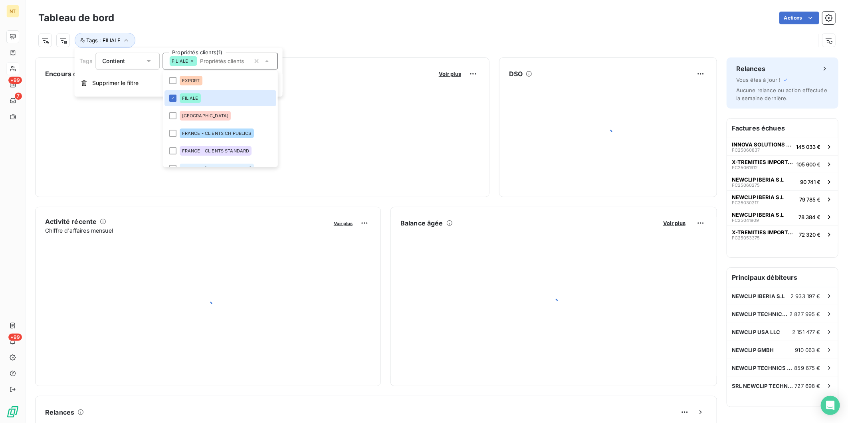
click at [260, 28] on div "Tags : FILIALE" at bounding box center [436, 37] width 797 height 22
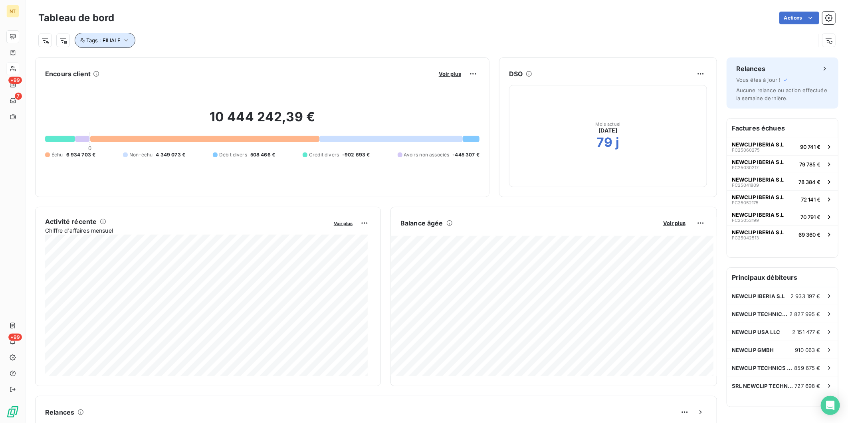
click at [126, 42] on icon "button" at bounding box center [126, 40] width 8 height 8
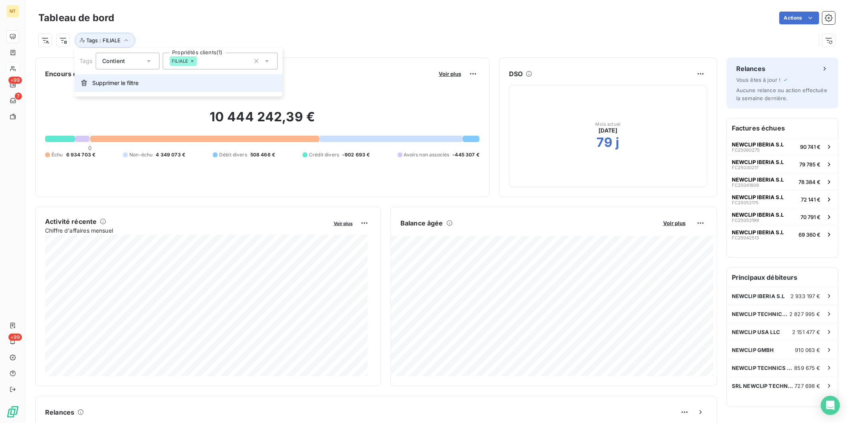
click at [133, 81] on span "Supprimer le filtre" at bounding box center [115, 83] width 46 height 8
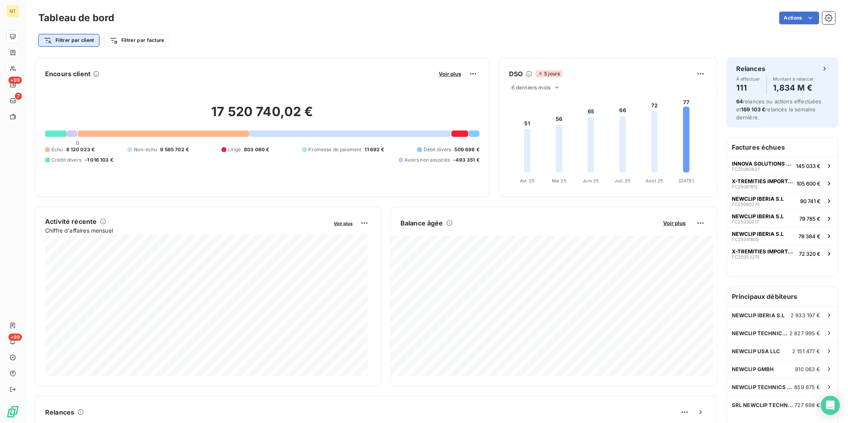
click at [82, 42] on html "NT +99 7 +99 Tableau de bord Actions Filtrer par client Filtrer par facture Enc…" at bounding box center [424, 211] width 848 height 423
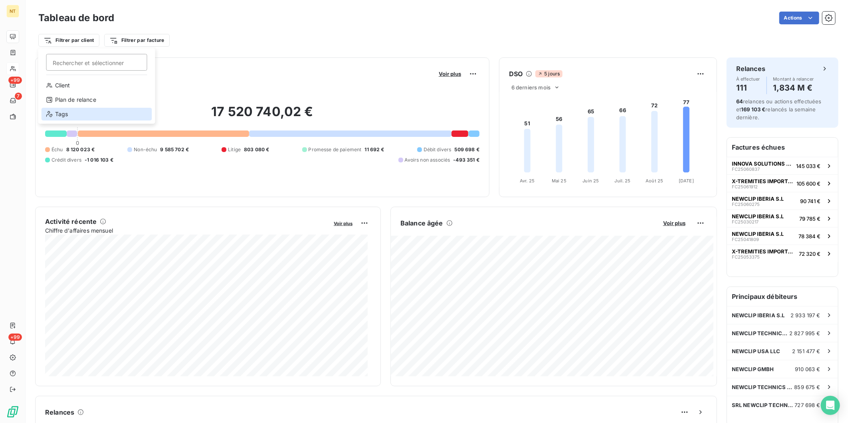
click at [80, 115] on div "Tags" at bounding box center [97, 114] width 111 height 13
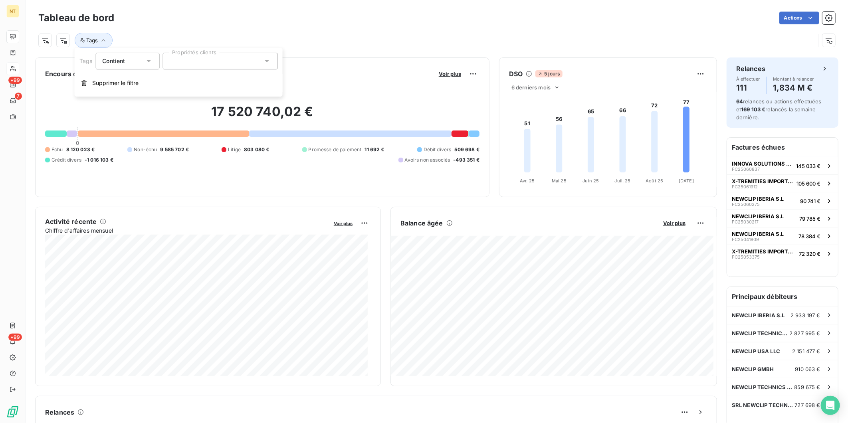
click at [180, 64] on div at bounding box center [220, 61] width 115 height 17
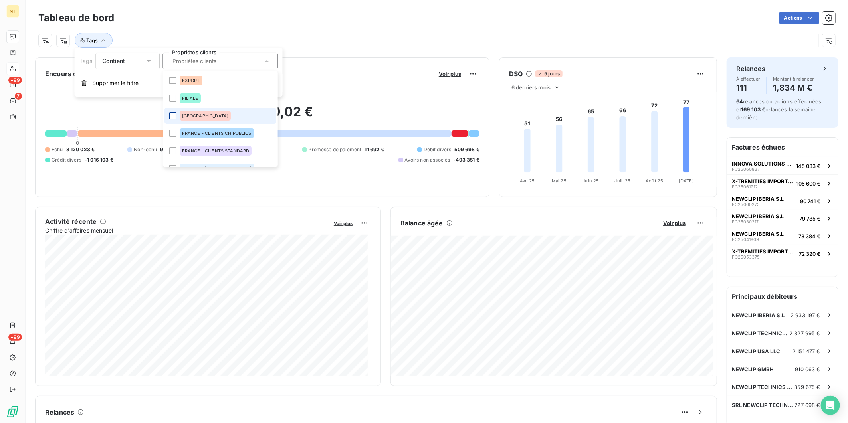
click at [172, 113] on div at bounding box center [172, 115] width 7 height 7
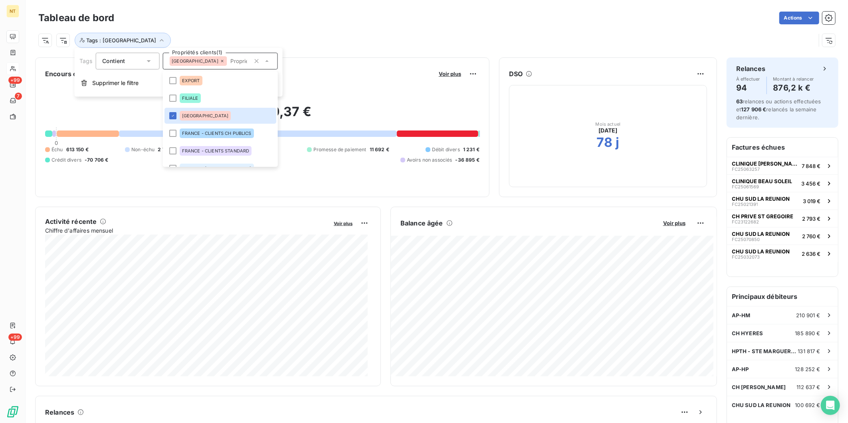
click at [461, 44] on div "Tags : [GEOGRAPHIC_DATA]" at bounding box center [427, 40] width 778 height 15
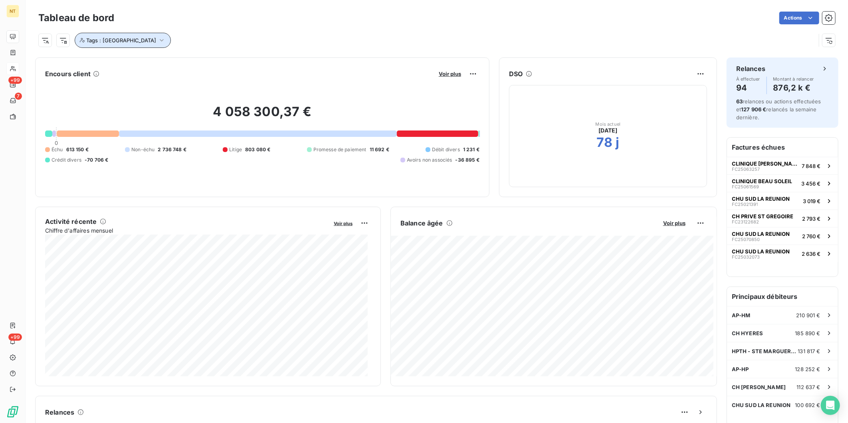
click at [158, 43] on icon "button" at bounding box center [162, 40] width 8 height 8
click at [220, 62] on icon at bounding box center [222, 61] width 5 height 5
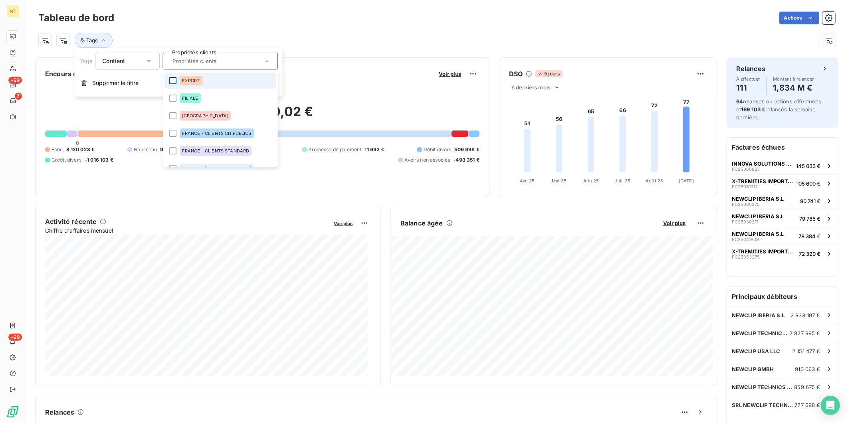
click at [173, 80] on div at bounding box center [172, 80] width 7 height 7
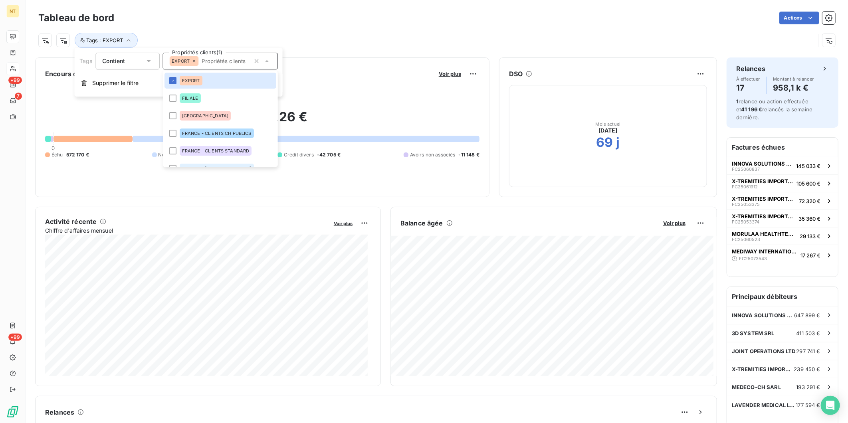
click at [376, 32] on div "Tags : EXPORT" at bounding box center [436, 37] width 797 height 22
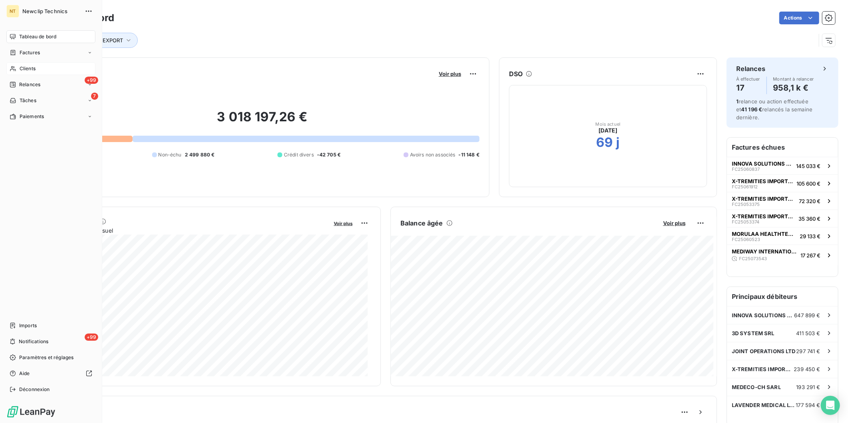
click at [20, 66] on span "Clients" at bounding box center [28, 68] width 16 height 7
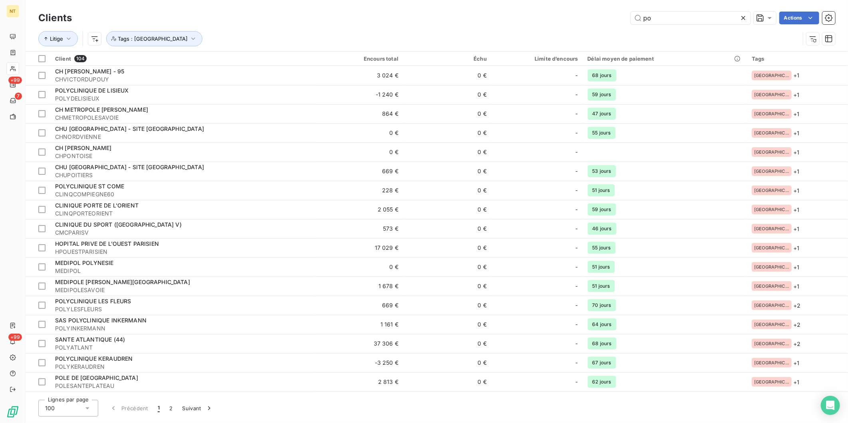
type input "p"
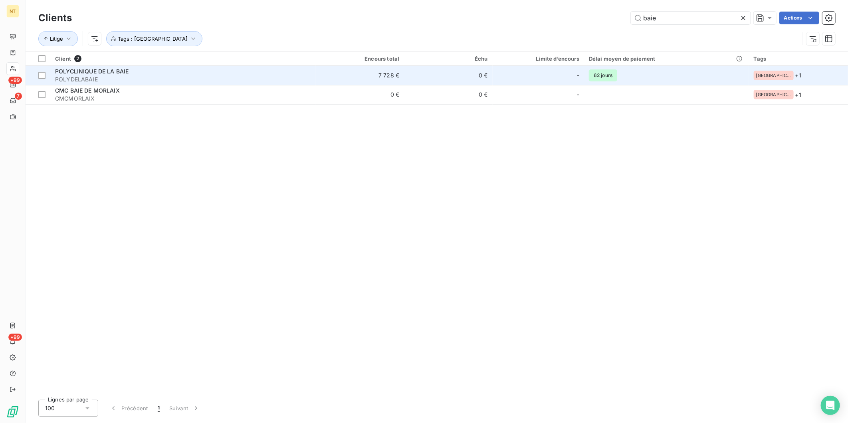
type input "baie"
click at [185, 75] on span "POLYDELABAIE" at bounding box center [183, 79] width 256 height 8
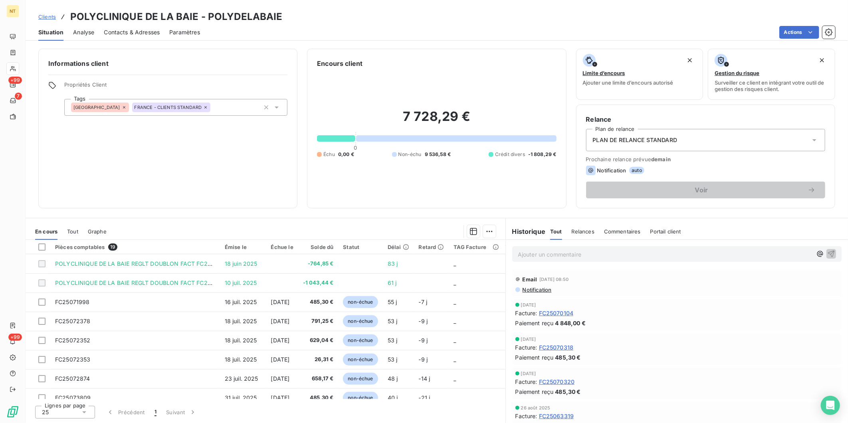
click at [127, 34] on span "Contacts & Adresses" at bounding box center [132, 32] width 56 height 8
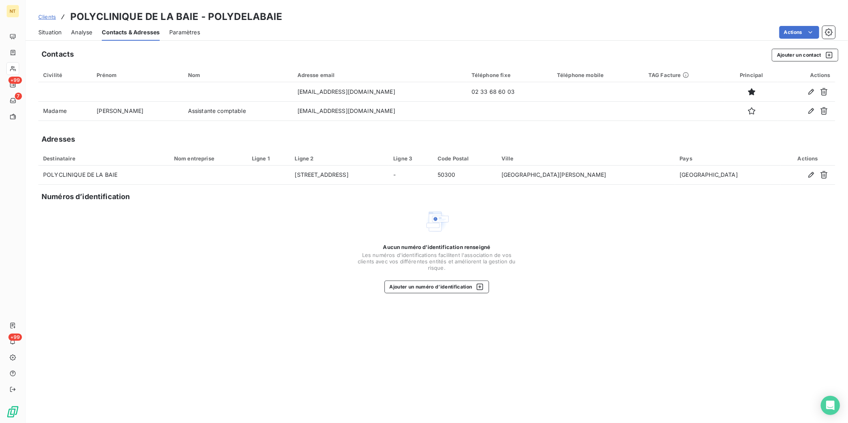
click at [62, 29] on div "Situation Analyse Contacts & Adresses Paramètres Actions" at bounding box center [437, 32] width 823 height 17
click at [55, 32] on span "Situation" at bounding box center [49, 32] width 23 height 8
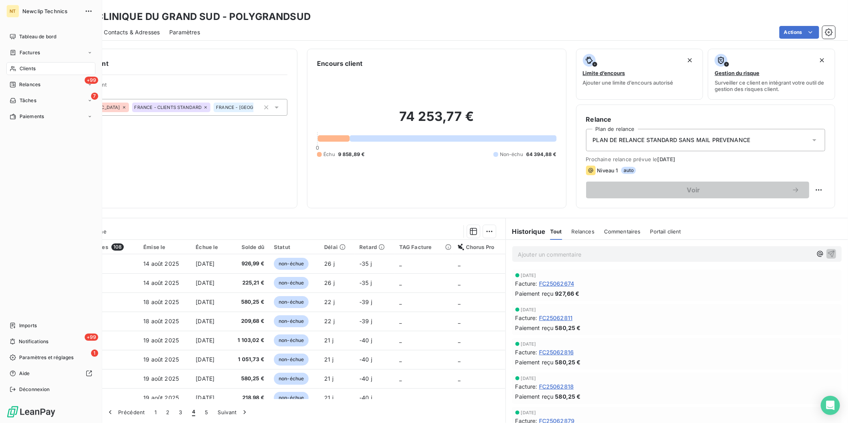
scroll to position [334, 0]
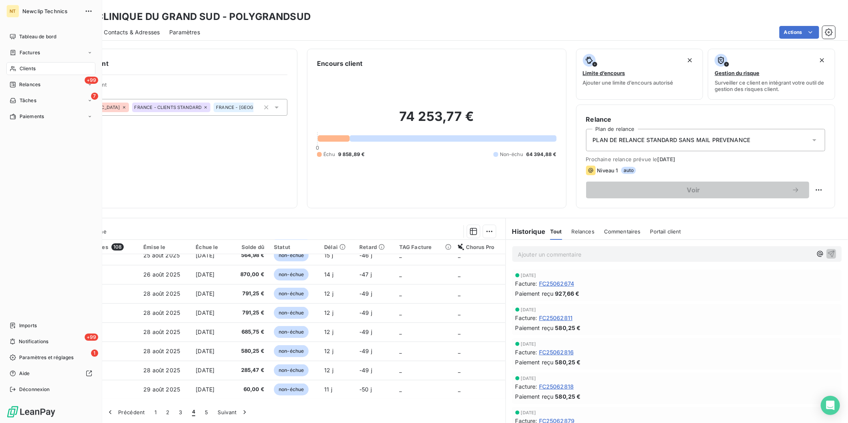
click at [35, 68] on span "Clients" at bounding box center [28, 68] width 16 height 7
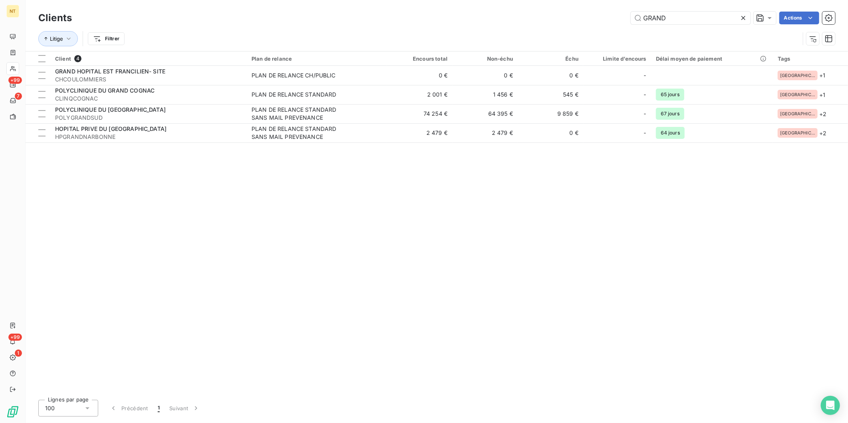
drag, startPoint x: 675, startPoint y: 18, endPoint x: 568, endPoint y: 18, distance: 107.4
click at [568, 18] on div "GRAND Actions" at bounding box center [458, 18] width 754 height 13
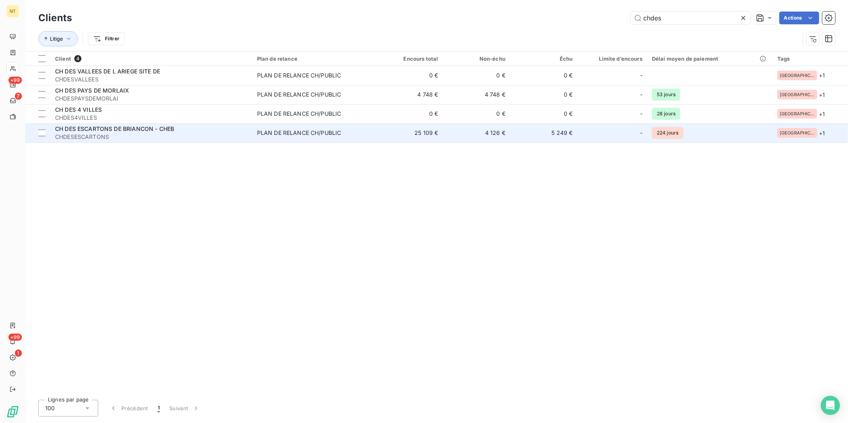
type input "chdes"
click at [216, 136] on span "CHDESESCARTONS" at bounding box center [151, 137] width 193 height 8
